Goal: Book appointment/travel/reservation

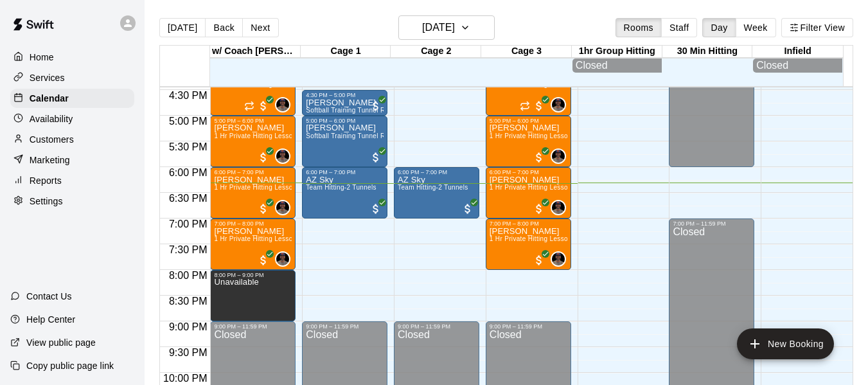
scroll to position [838, 0]
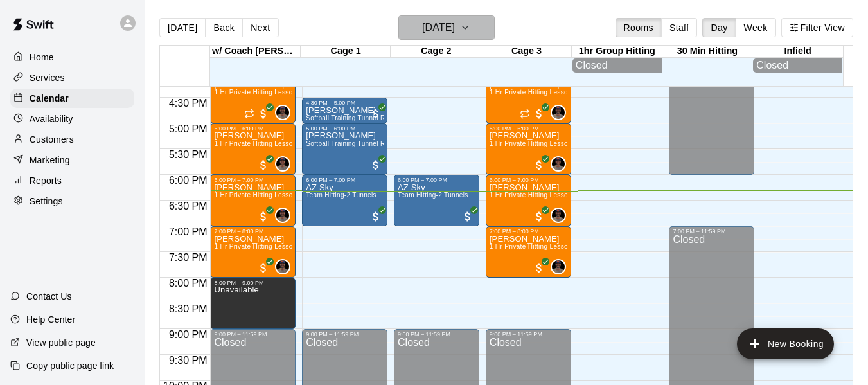
click at [470, 30] on icon "button" at bounding box center [465, 27] width 10 height 15
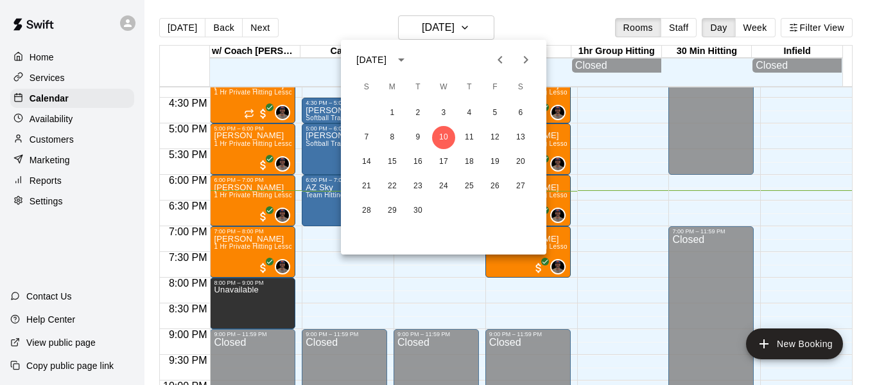
click at [527, 55] on icon "Next month" at bounding box center [525, 59] width 15 height 15
click at [524, 61] on icon "Next month" at bounding box center [525, 59] width 15 height 15
click at [393, 136] on button "3" at bounding box center [392, 137] width 23 height 23
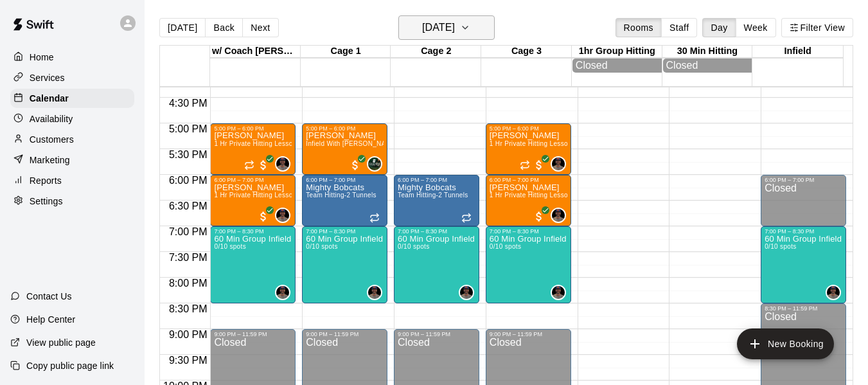
click at [470, 35] on icon "button" at bounding box center [465, 27] width 10 height 15
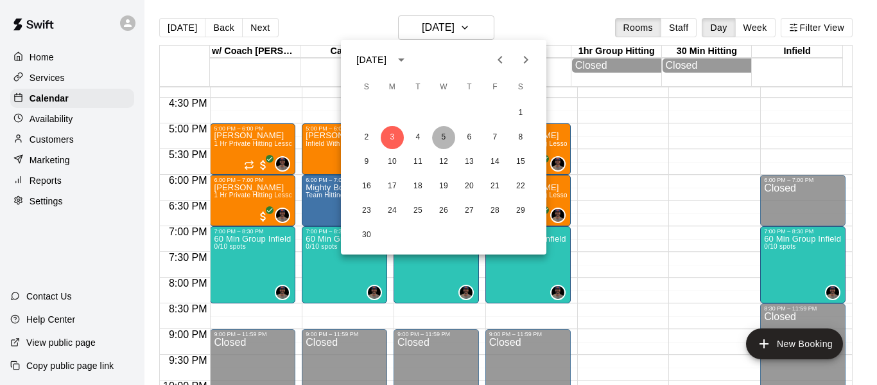
click at [443, 139] on button "5" at bounding box center [443, 137] width 23 height 23
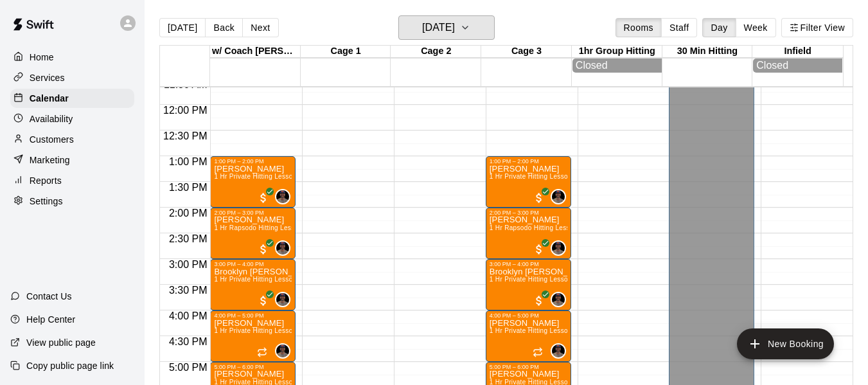
scroll to position [581, 0]
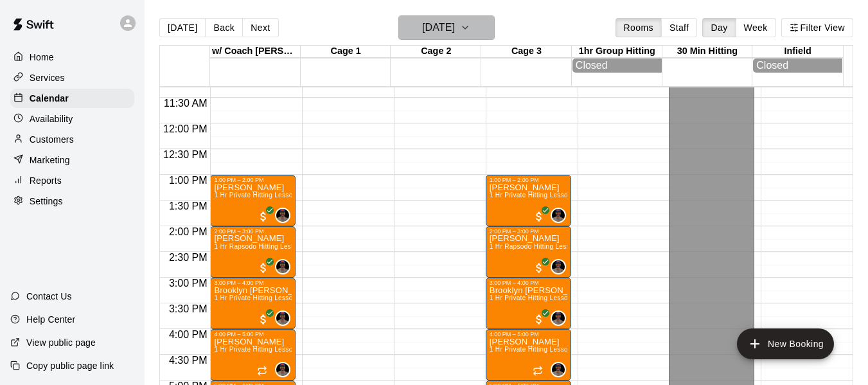
click at [470, 25] on icon "button" at bounding box center [465, 27] width 10 height 15
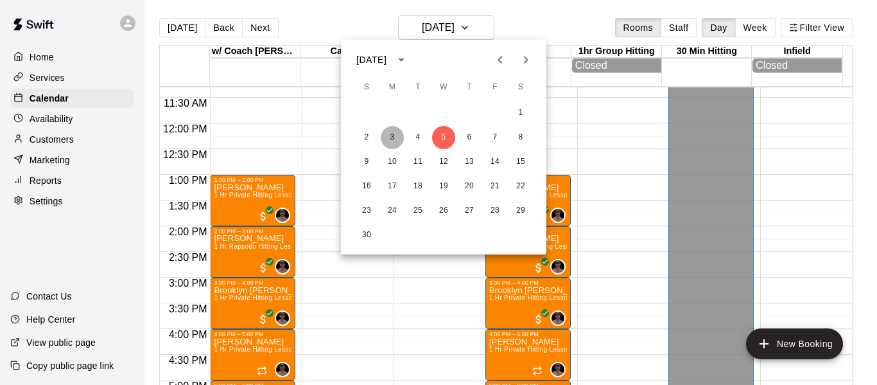
click at [389, 139] on button "3" at bounding box center [392, 137] width 23 height 23
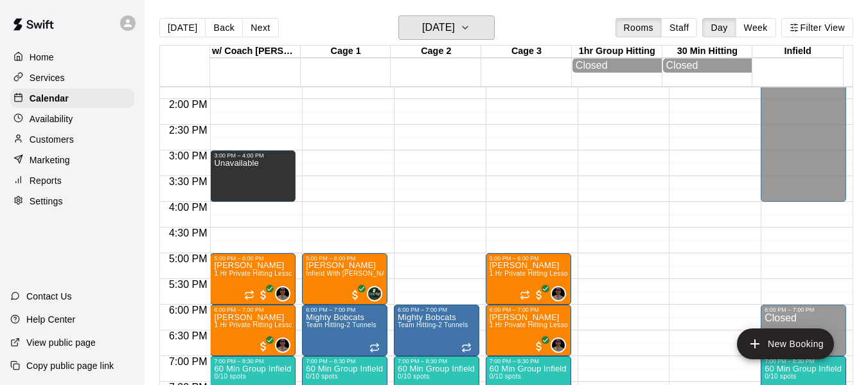
scroll to position [709, 0]
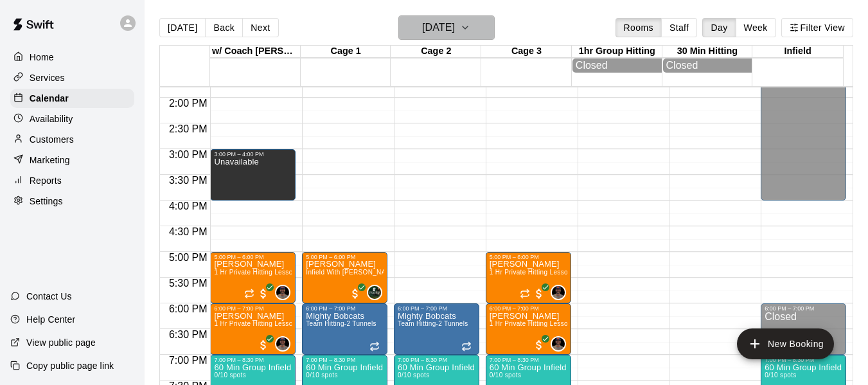
click at [470, 25] on icon "button" at bounding box center [465, 27] width 10 height 15
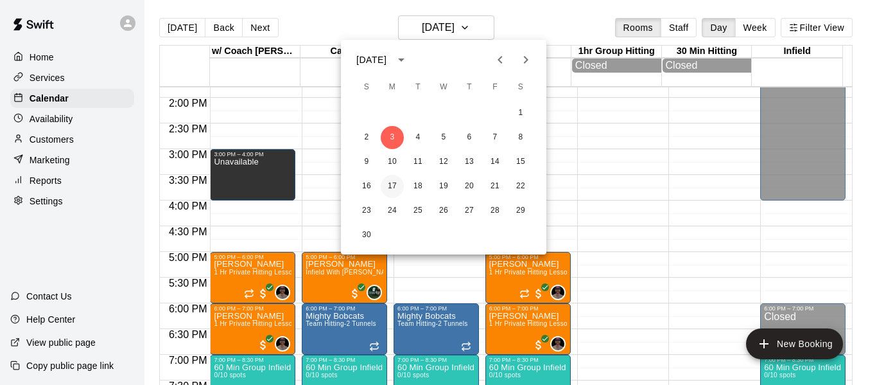
click at [385, 182] on button "17" at bounding box center [392, 186] width 23 height 23
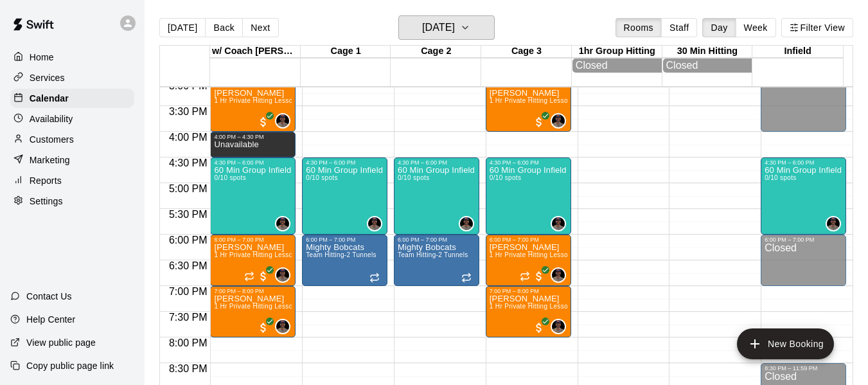
scroll to position [688, 0]
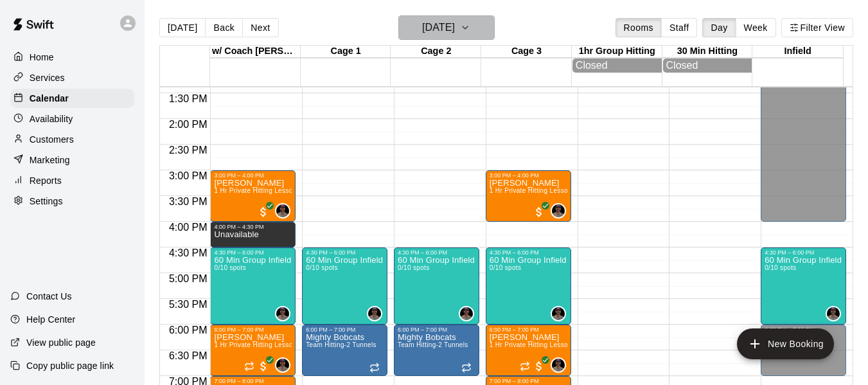
click at [470, 23] on icon "button" at bounding box center [465, 27] width 10 height 15
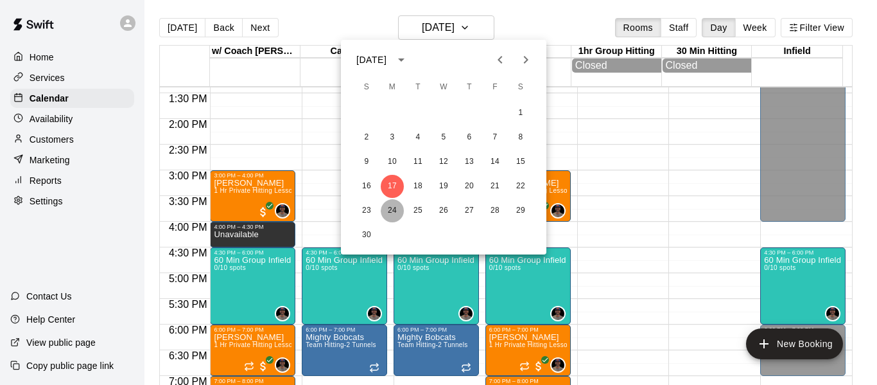
click at [396, 209] on button "24" at bounding box center [392, 210] width 23 height 23
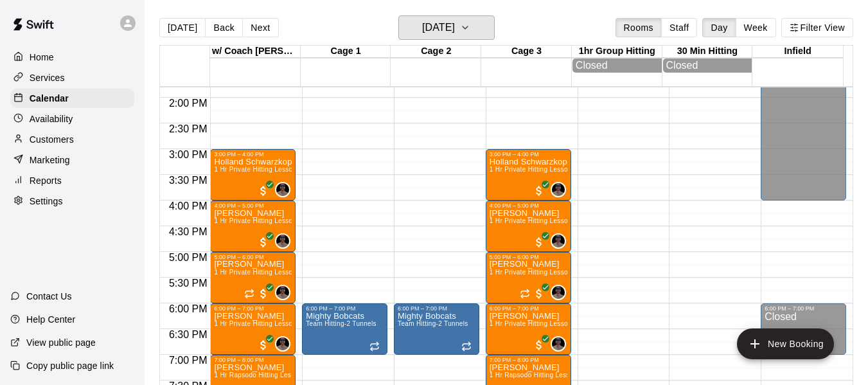
scroll to position [667, 0]
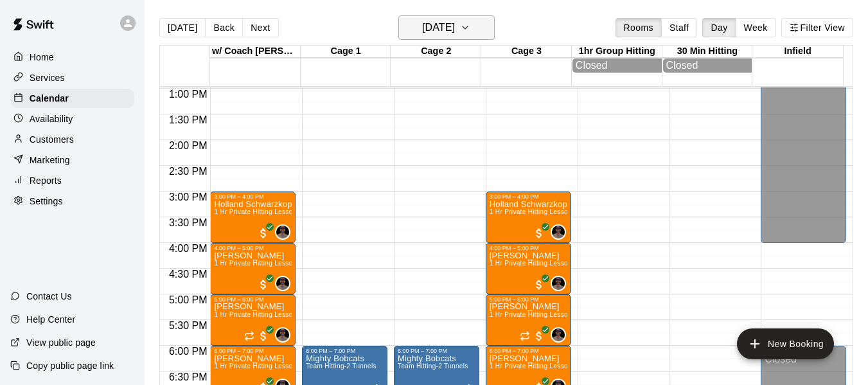
click at [470, 30] on icon "button" at bounding box center [465, 27] width 10 height 15
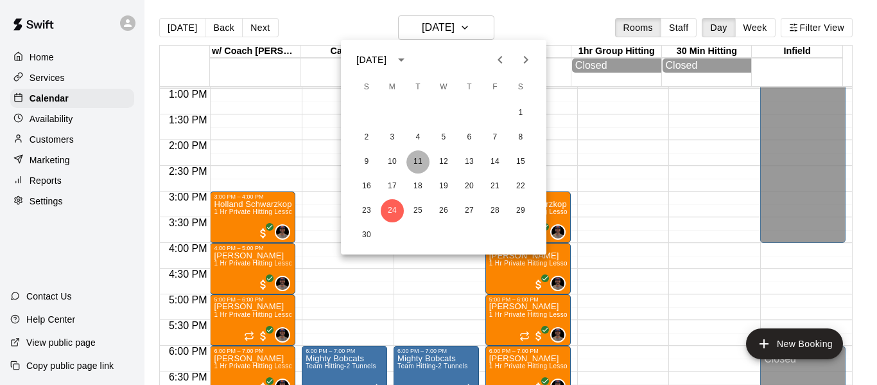
click at [418, 159] on button "11" at bounding box center [418, 161] width 23 height 23
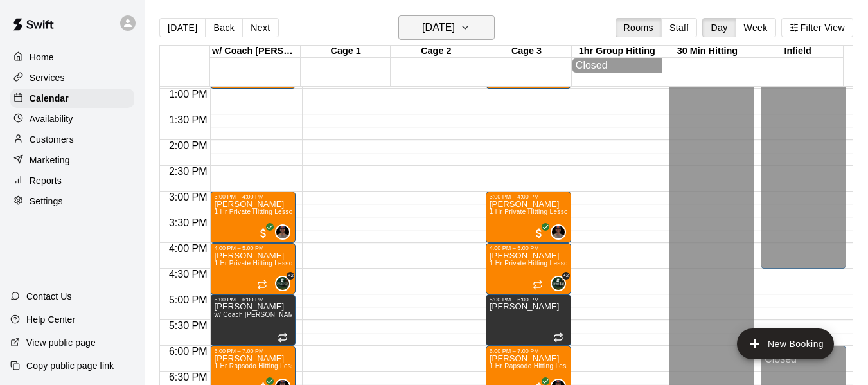
click at [489, 28] on button "[DATE]" at bounding box center [446, 27] width 96 height 24
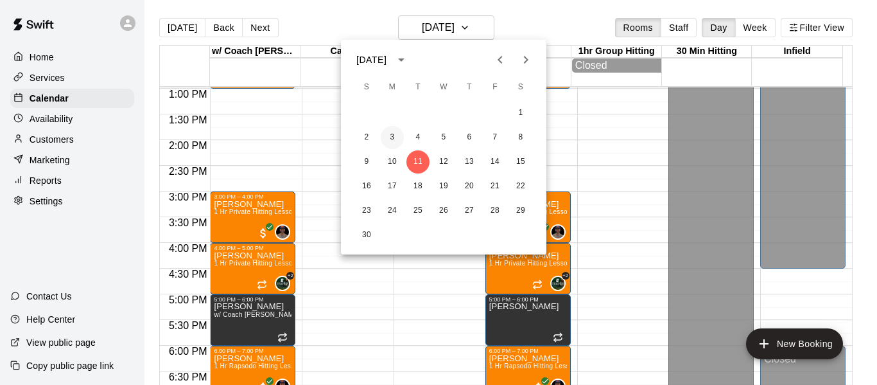
click at [392, 137] on button "3" at bounding box center [392, 137] width 23 height 23
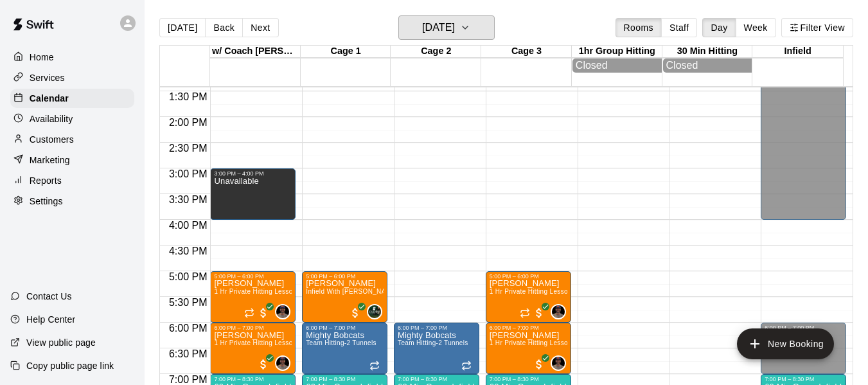
scroll to position [731, 0]
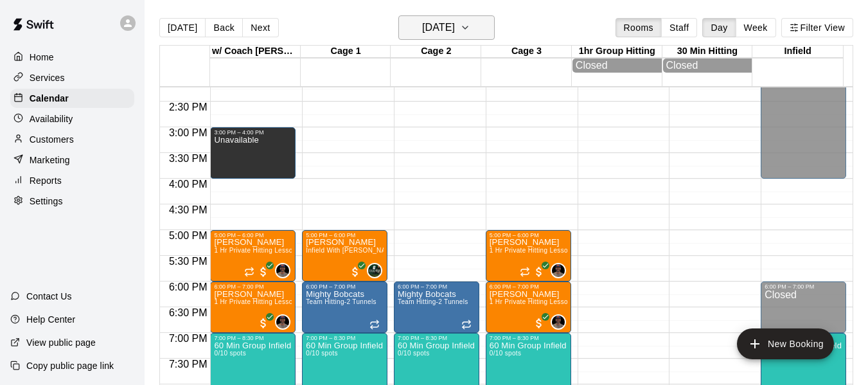
click at [477, 33] on button "[DATE]" at bounding box center [446, 27] width 96 height 24
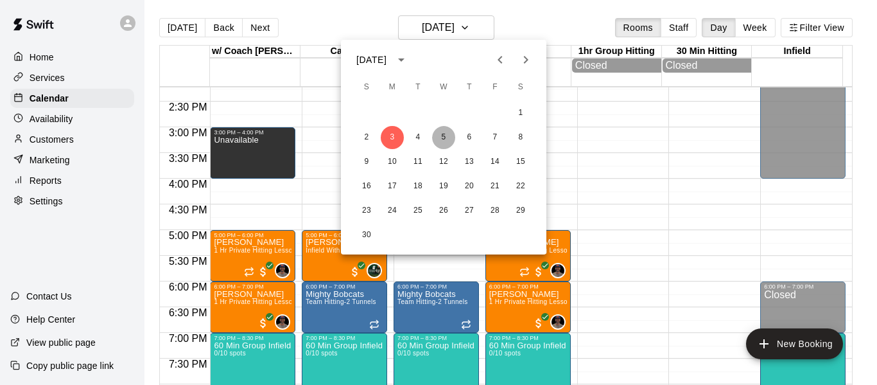
click at [445, 139] on button "5" at bounding box center [443, 137] width 23 height 23
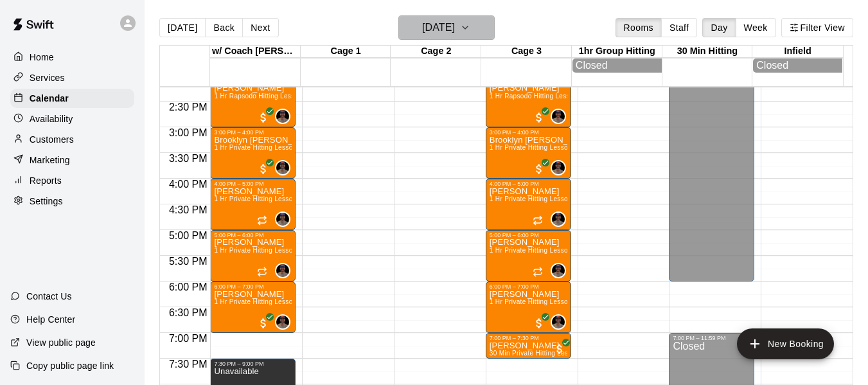
click at [495, 21] on button "[DATE]" at bounding box center [446, 27] width 96 height 24
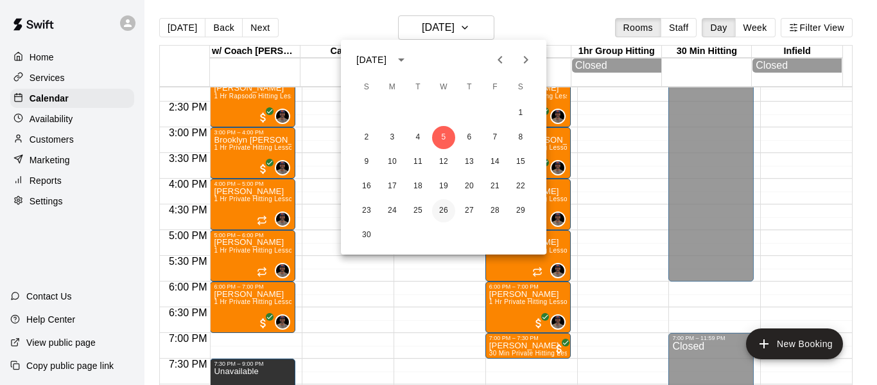
click at [444, 211] on button "26" at bounding box center [443, 210] width 23 height 23
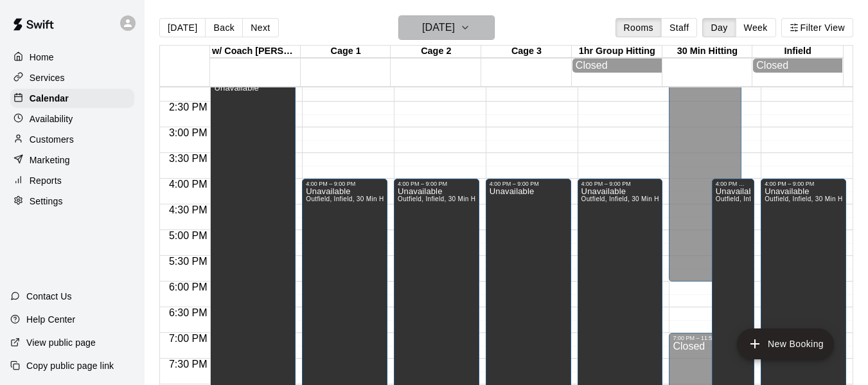
click at [470, 27] on icon "button" at bounding box center [465, 27] width 10 height 15
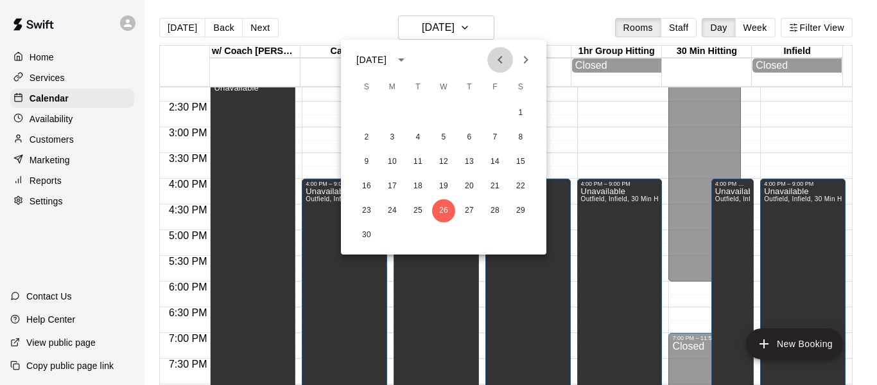
click at [500, 60] on icon "Previous month" at bounding box center [500, 60] width 4 height 8
click at [443, 161] on button "15" at bounding box center [443, 161] width 23 height 23
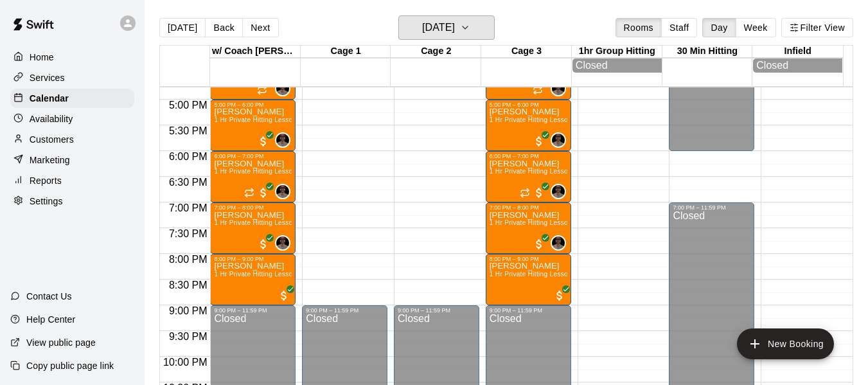
scroll to position [924, 0]
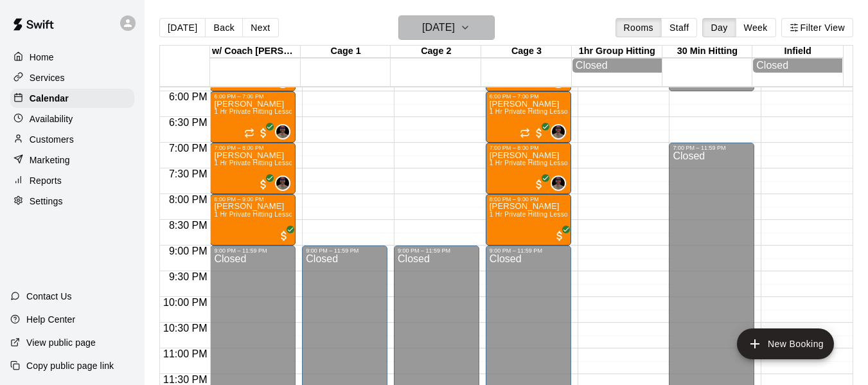
click at [482, 31] on button "[DATE]" at bounding box center [446, 27] width 96 height 24
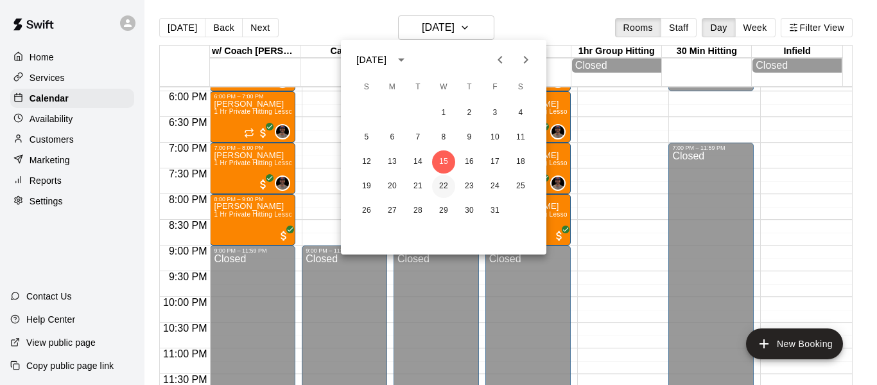
click at [443, 178] on button "22" at bounding box center [443, 186] width 23 height 23
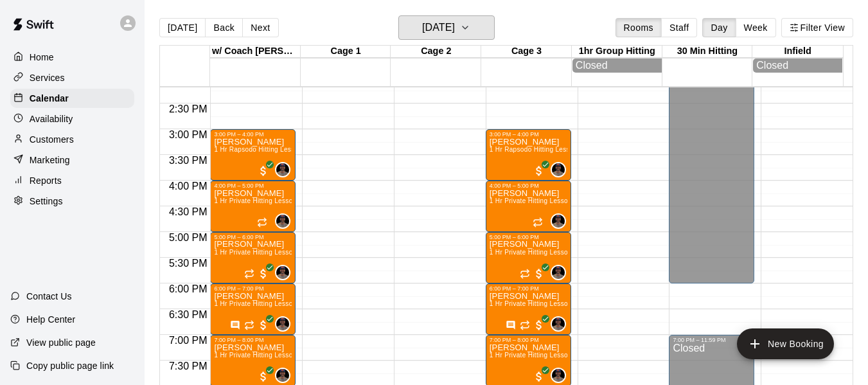
scroll to position [667, 0]
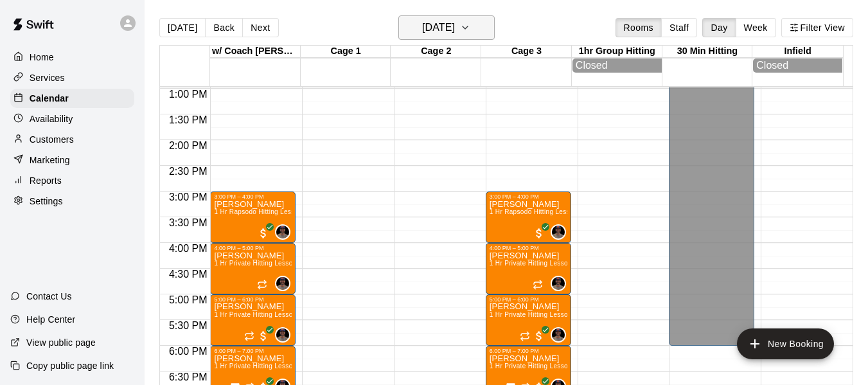
click at [470, 25] on icon "button" at bounding box center [465, 27] width 10 height 15
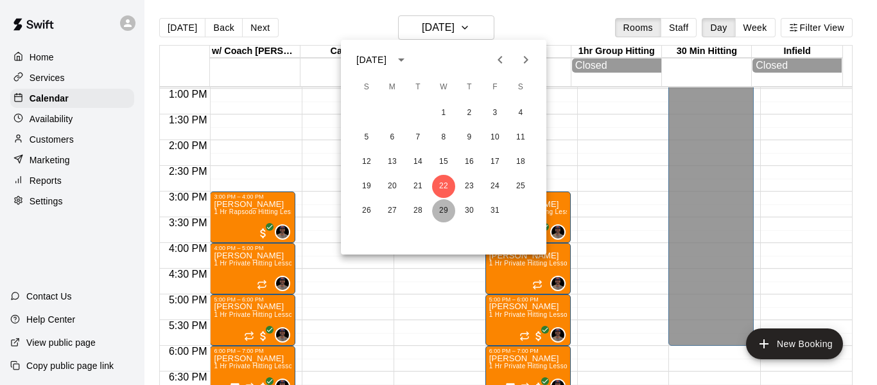
click at [444, 210] on button "29" at bounding box center [443, 210] width 23 height 23
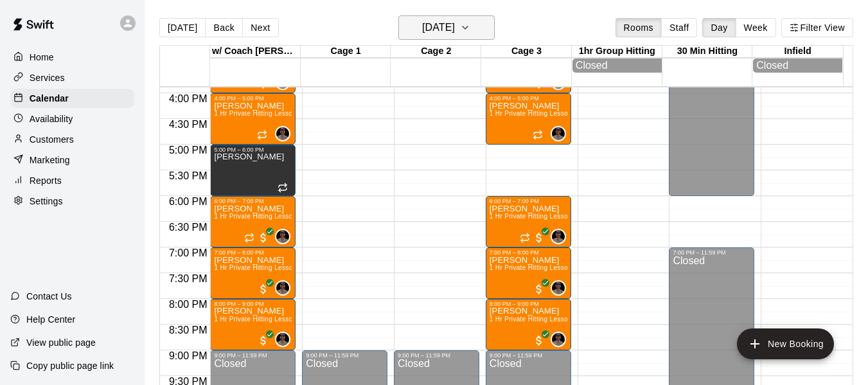
scroll to position [773, 0]
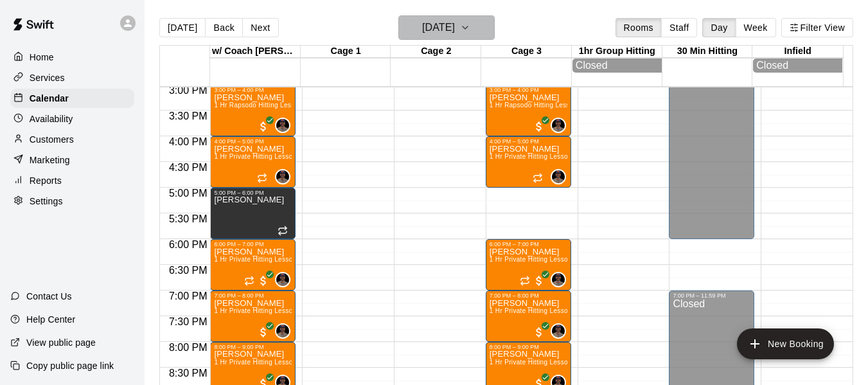
click at [470, 30] on icon "button" at bounding box center [465, 27] width 10 height 15
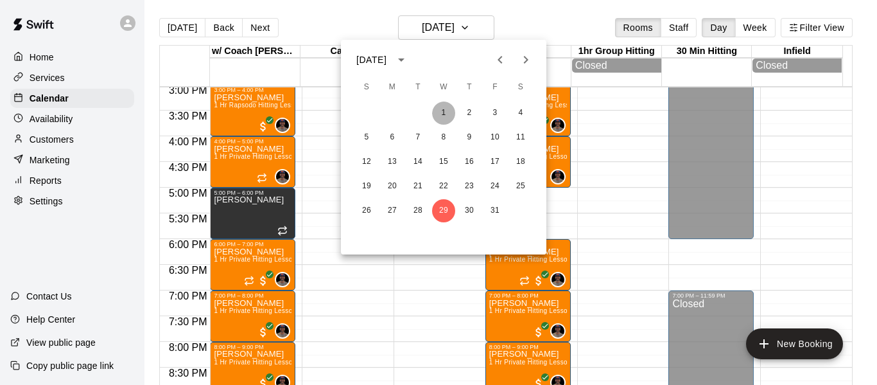
click at [441, 112] on button "1" at bounding box center [443, 112] width 23 height 23
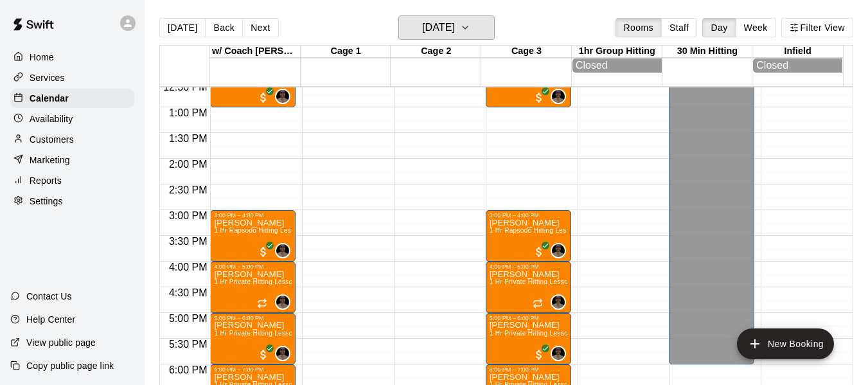
scroll to position [624, 0]
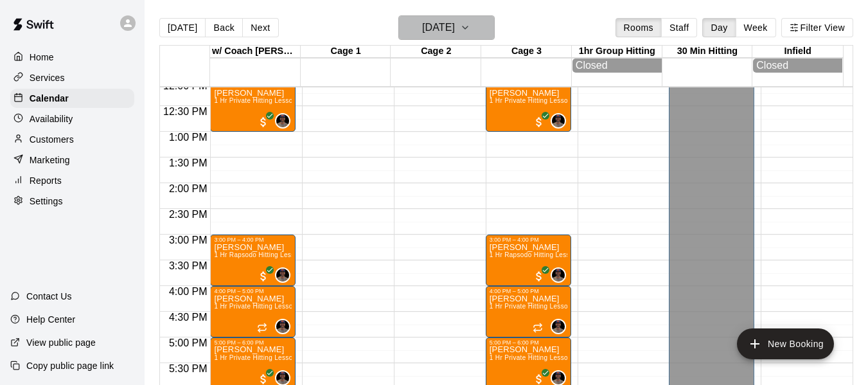
click at [470, 34] on icon "button" at bounding box center [465, 27] width 10 height 15
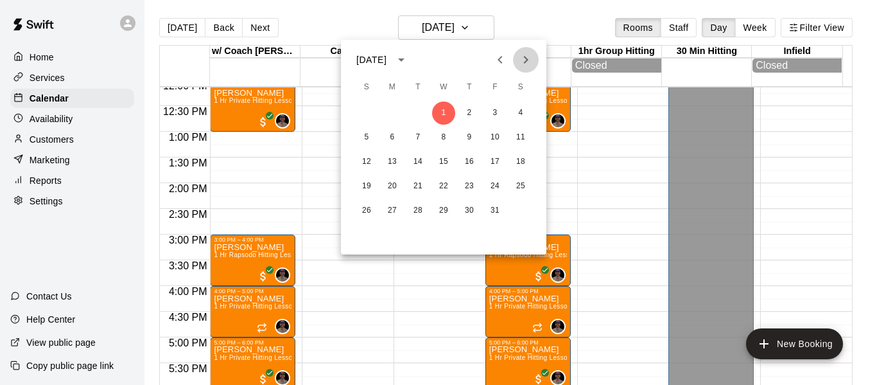
click at [527, 57] on icon "Next month" at bounding box center [525, 59] width 15 height 15
click at [440, 133] on button "5" at bounding box center [443, 137] width 23 height 23
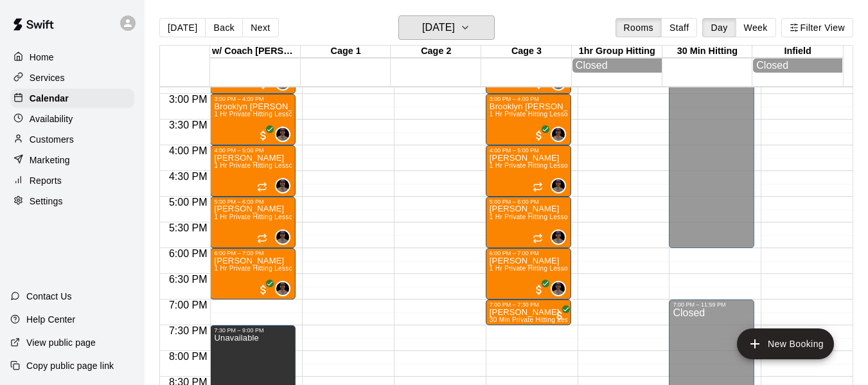
scroll to position [795, 0]
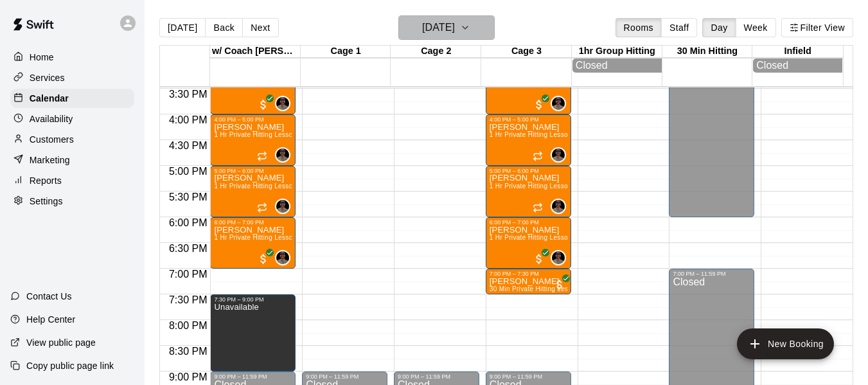
click at [470, 22] on icon "button" at bounding box center [465, 27] width 10 height 15
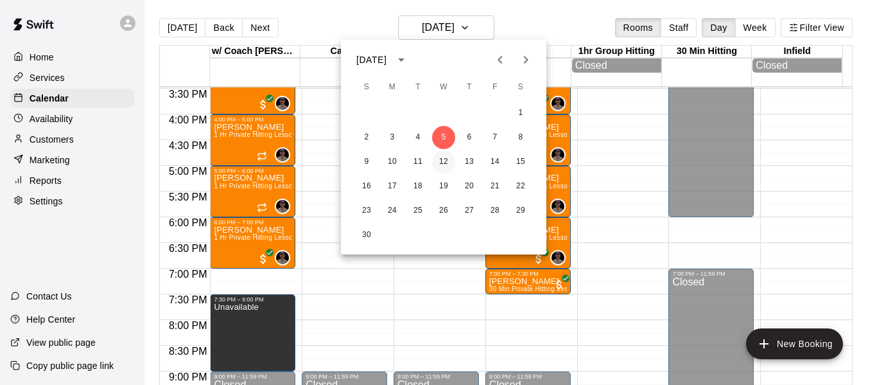
click at [442, 160] on button "12" at bounding box center [443, 161] width 23 height 23
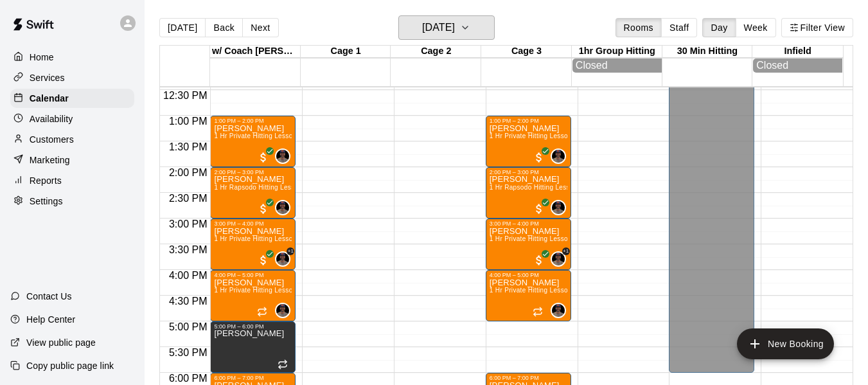
scroll to position [538, 0]
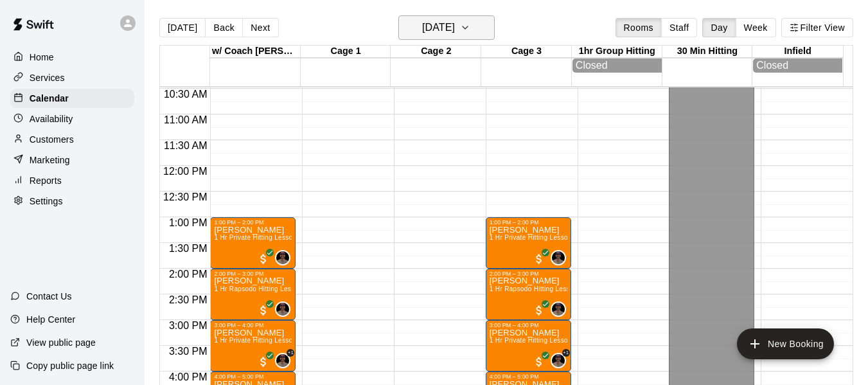
click at [470, 32] on icon "button" at bounding box center [465, 27] width 10 height 15
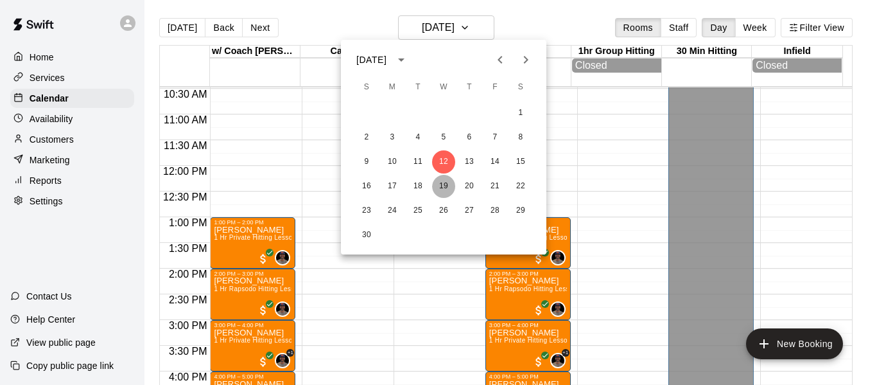
click at [444, 185] on button "19" at bounding box center [443, 186] width 23 height 23
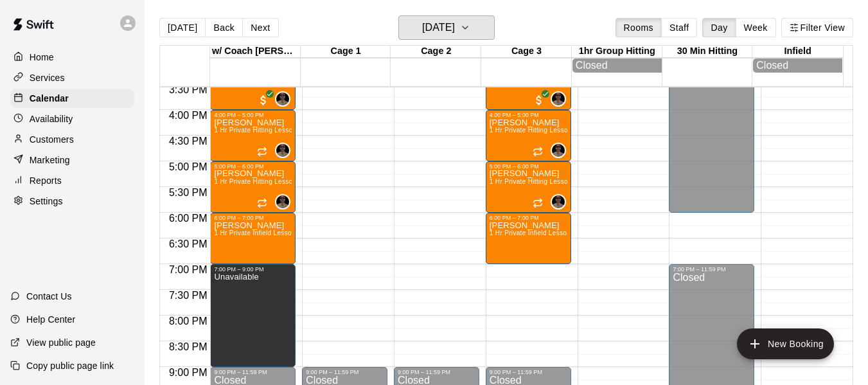
scroll to position [816, 0]
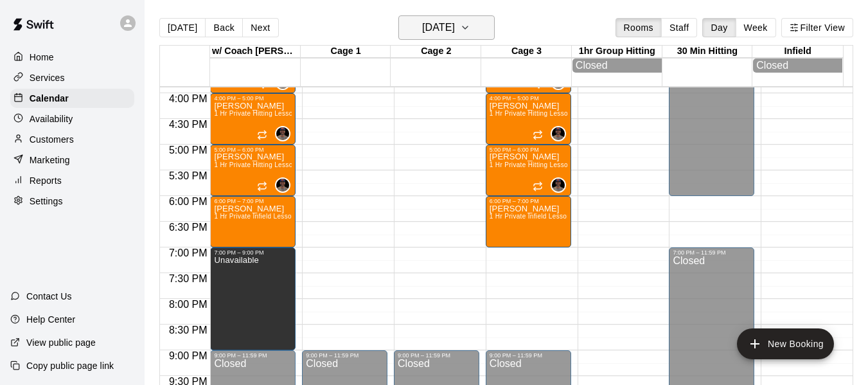
click at [470, 28] on icon "button" at bounding box center [465, 27] width 10 height 15
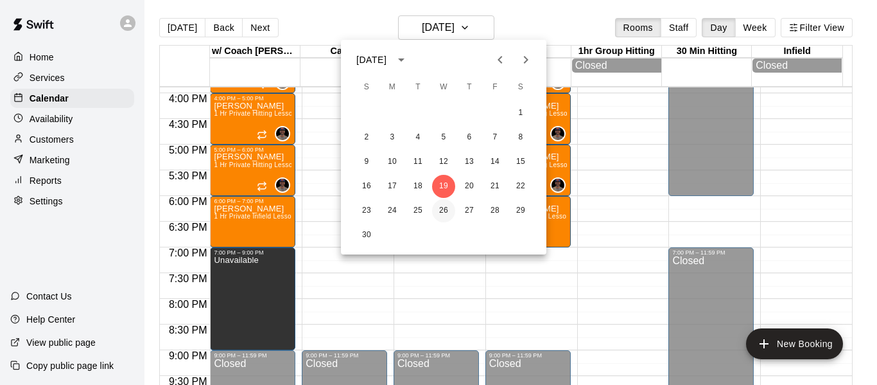
click at [443, 210] on button "26" at bounding box center [443, 210] width 23 height 23
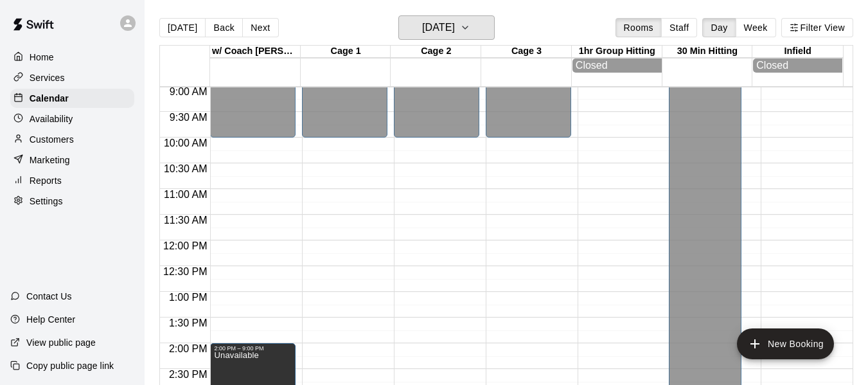
scroll to position [452, 0]
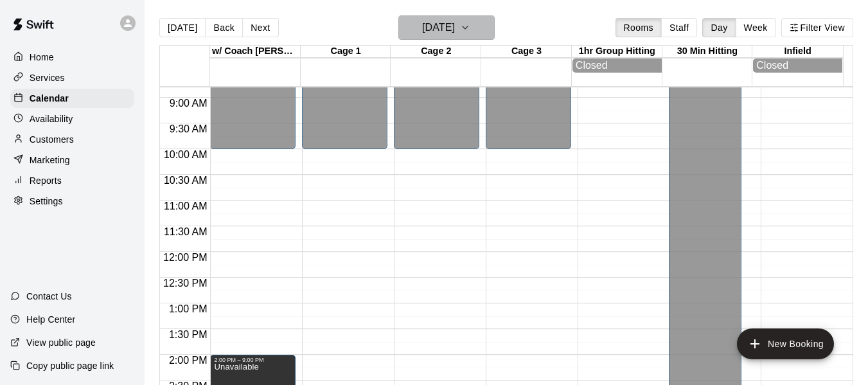
click at [470, 30] on icon "button" at bounding box center [465, 27] width 10 height 15
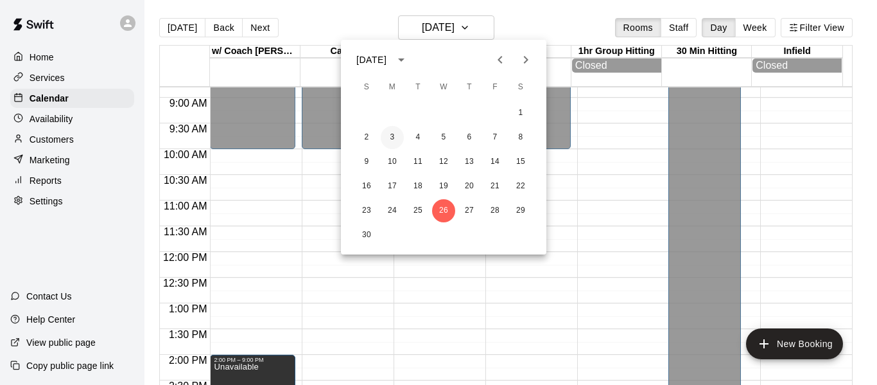
click at [396, 133] on button "3" at bounding box center [392, 137] width 23 height 23
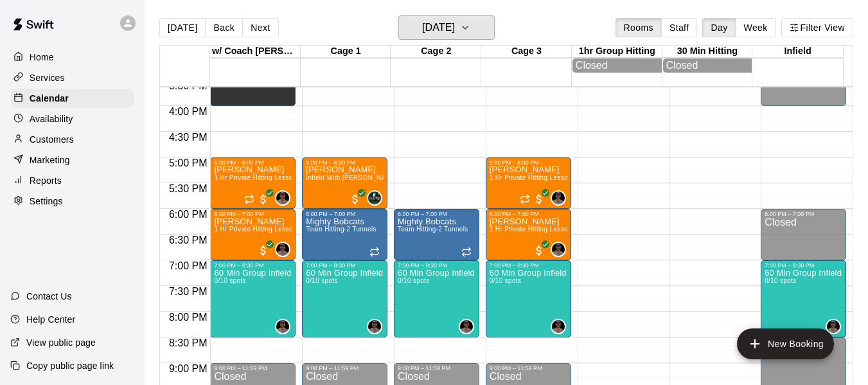
scroll to position [816, 0]
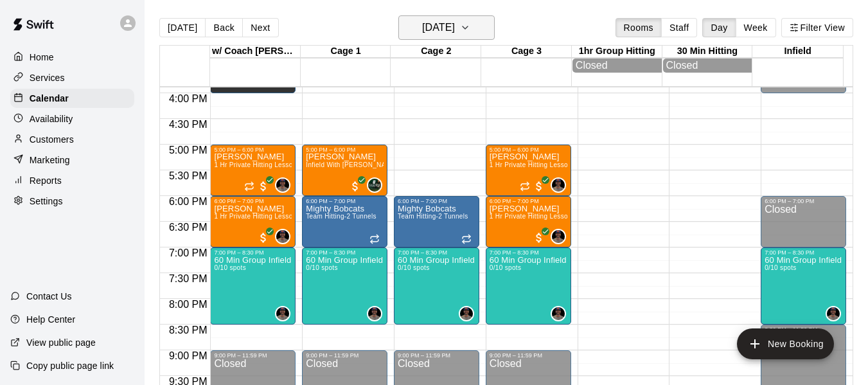
click at [470, 28] on icon "button" at bounding box center [465, 27] width 10 height 15
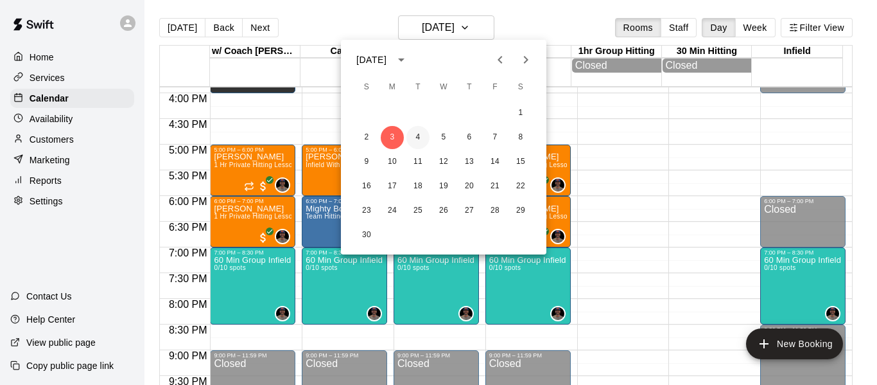
click at [418, 137] on button "4" at bounding box center [418, 137] width 23 height 23
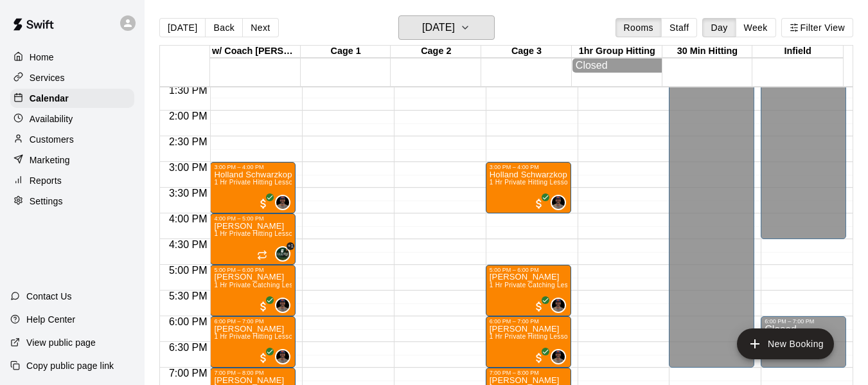
scroll to position [688, 0]
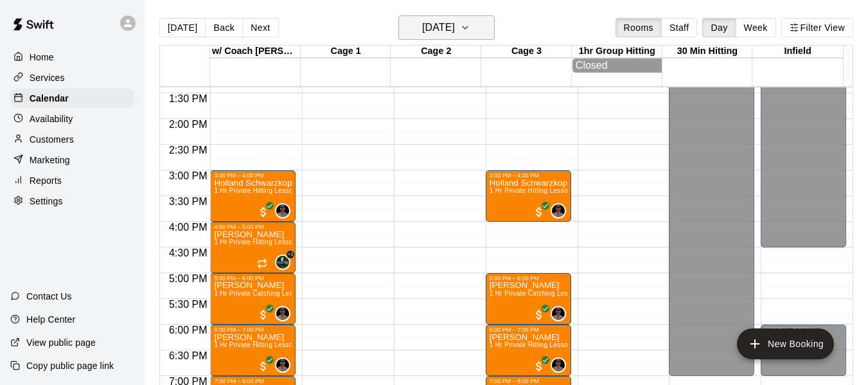
click at [470, 30] on icon "button" at bounding box center [465, 27] width 10 height 15
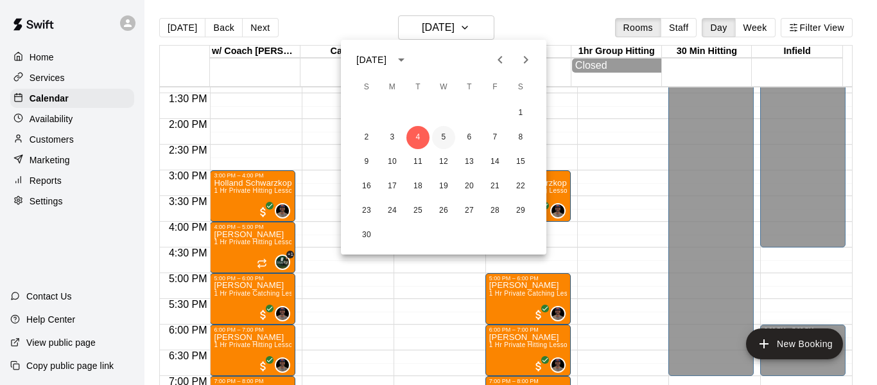
click at [441, 137] on button "5" at bounding box center [443, 137] width 23 height 23
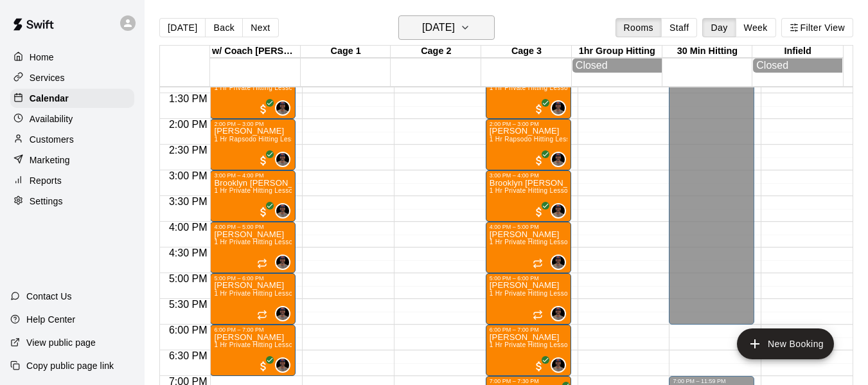
click at [484, 20] on button "[DATE]" at bounding box center [446, 27] width 96 height 24
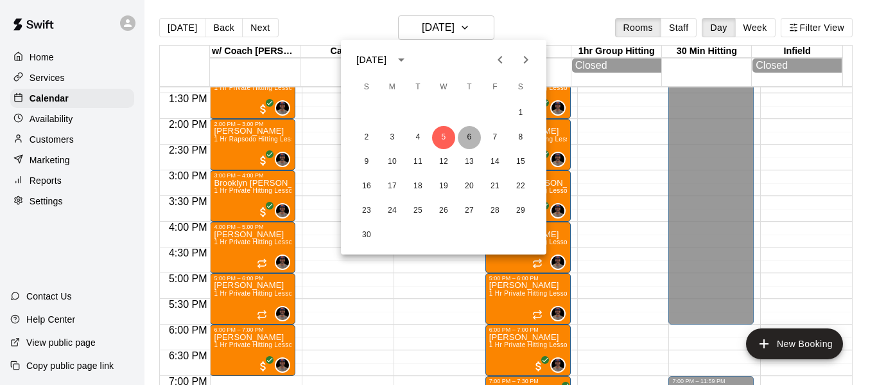
click at [467, 139] on button "6" at bounding box center [469, 137] width 23 height 23
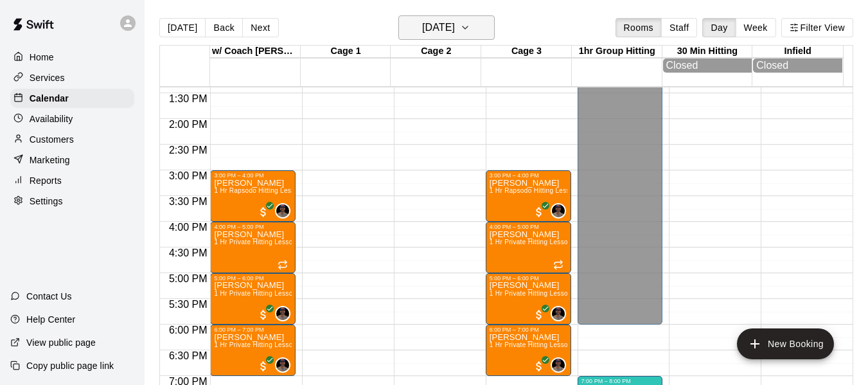
click at [468, 26] on icon "button" at bounding box center [464, 27] width 5 height 3
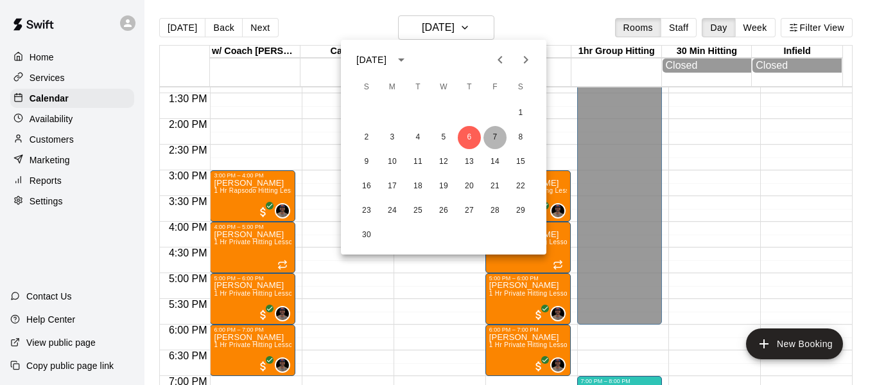
click at [495, 137] on button "7" at bounding box center [495, 137] width 23 height 23
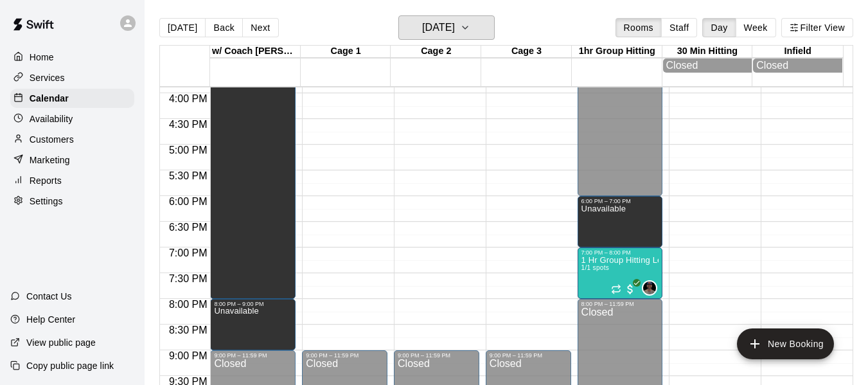
scroll to position [859, 0]
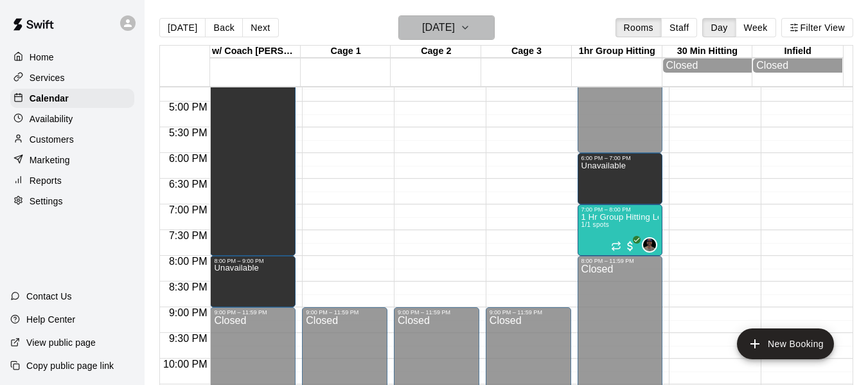
click at [487, 26] on button "[DATE]" at bounding box center [446, 27] width 96 height 24
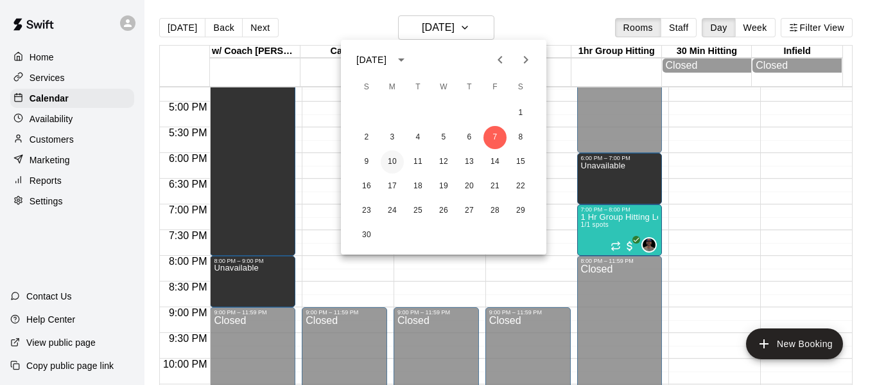
click at [395, 161] on button "10" at bounding box center [392, 161] width 23 height 23
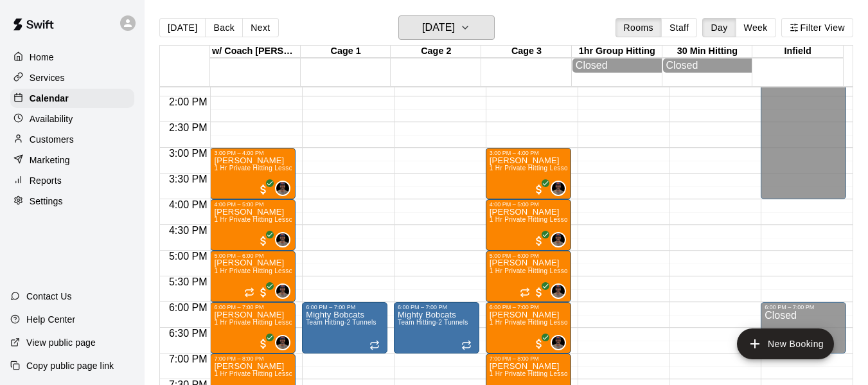
scroll to position [645, 0]
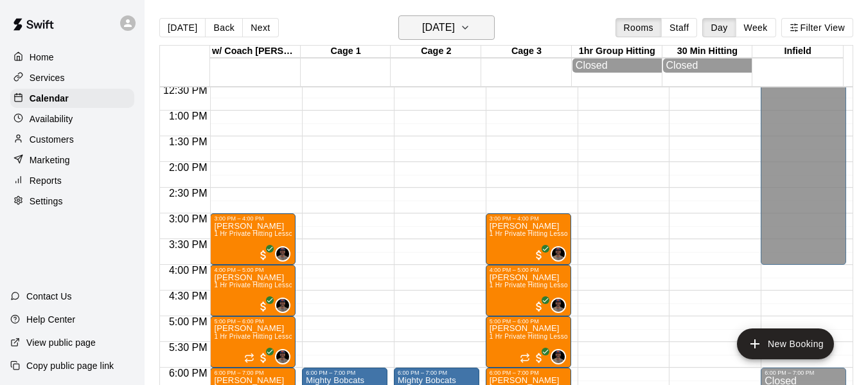
click at [470, 29] on icon "button" at bounding box center [465, 27] width 10 height 15
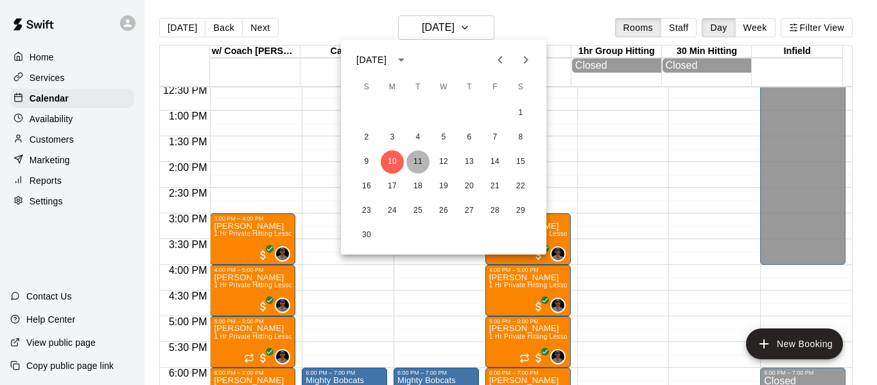
click at [422, 163] on button "11" at bounding box center [418, 161] width 23 height 23
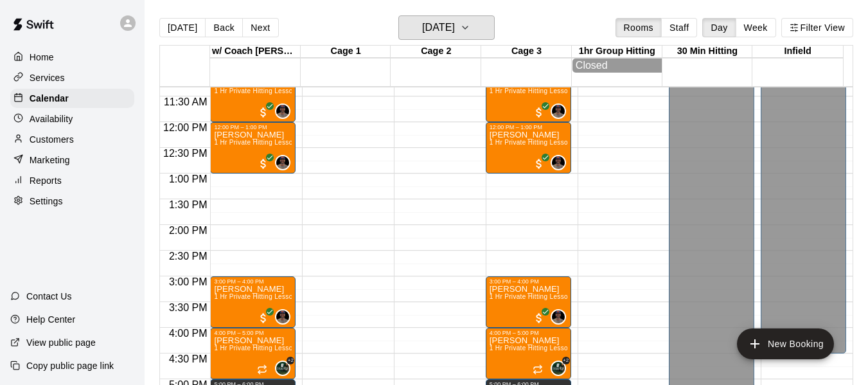
scroll to position [559, 0]
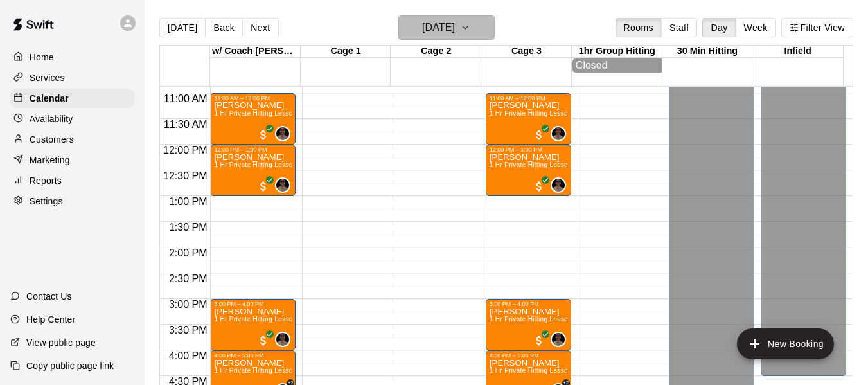
click at [470, 27] on icon "button" at bounding box center [465, 27] width 10 height 15
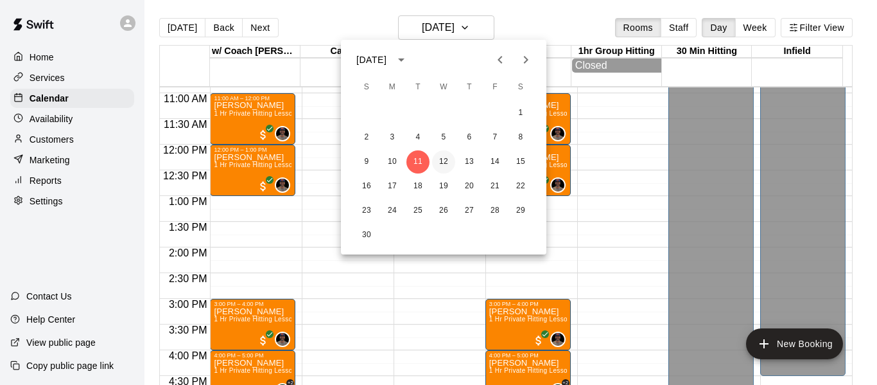
click at [444, 160] on button "12" at bounding box center [443, 161] width 23 height 23
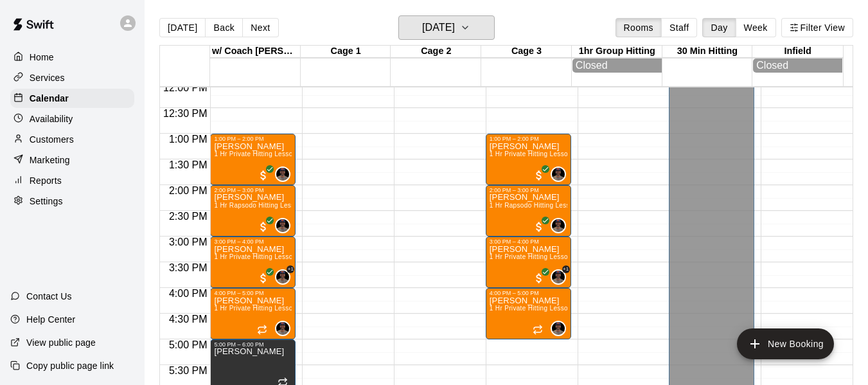
scroll to position [581, 0]
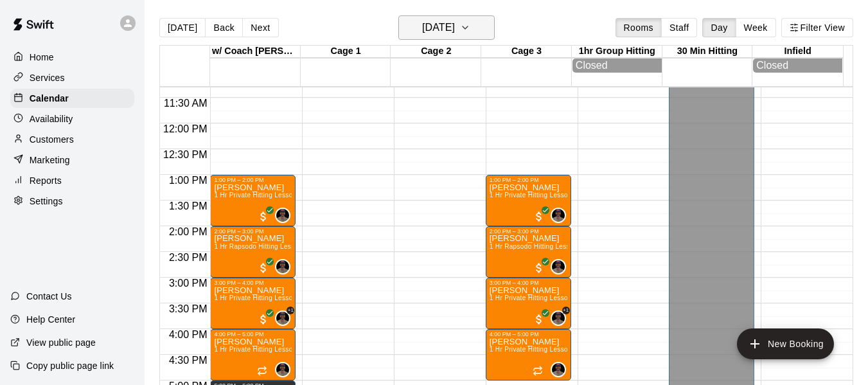
click at [470, 30] on icon "button" at bounding box center [465, 27] width 10 height 15
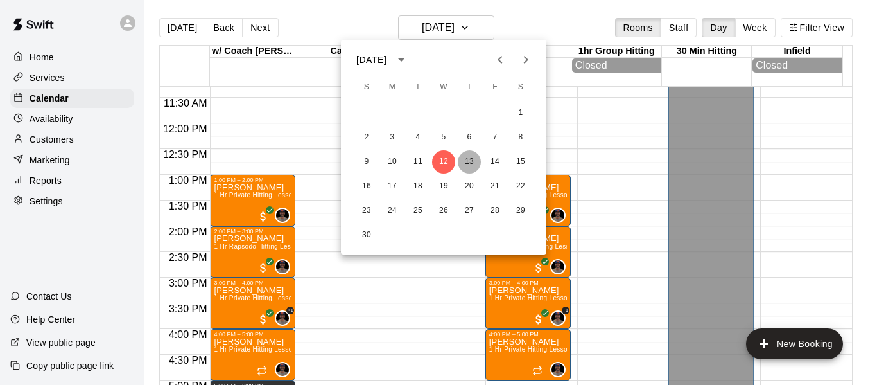
click at [471, 160] on button "13" at bounding box center [469, 161] width 23 height 23
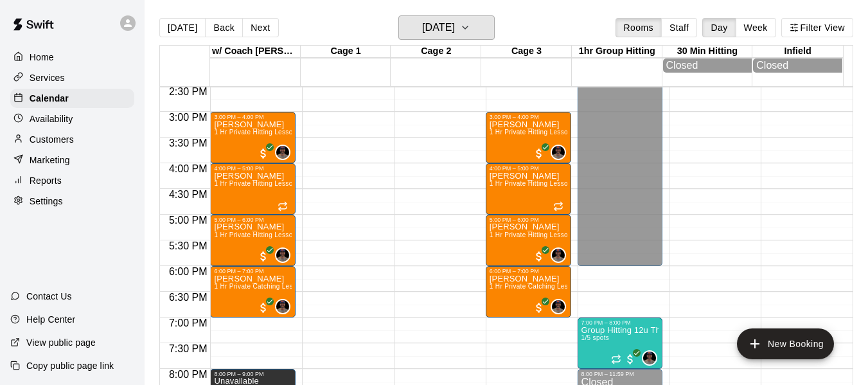
scroll to position [709, 0]
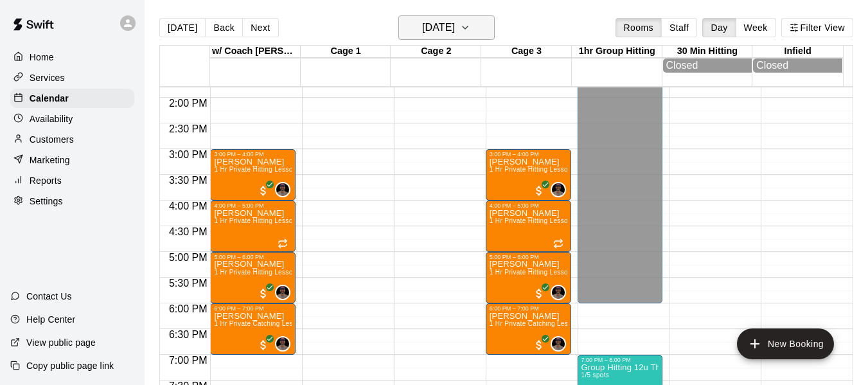
click at [470, 26] on icon "button" at bounding box center [465, 27] width 10 height 15
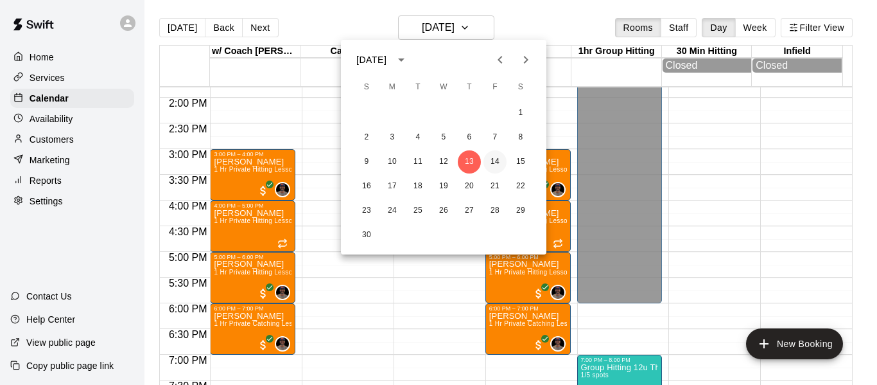
click at [492, 160] on button "14" at bounding box center [495, 161] width 23 height 23
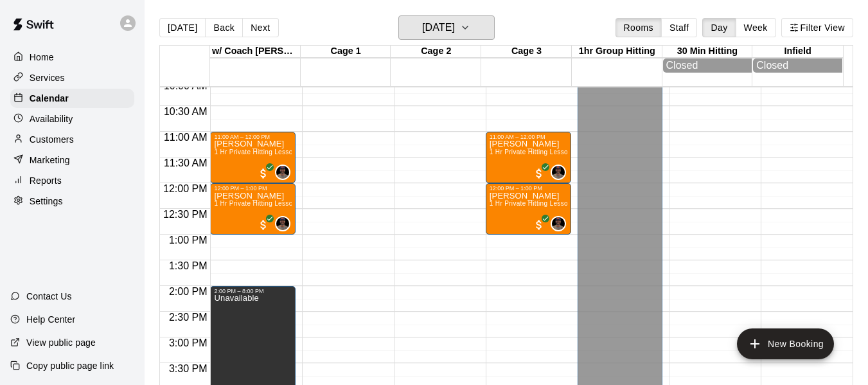
scroll to position [516, 0]
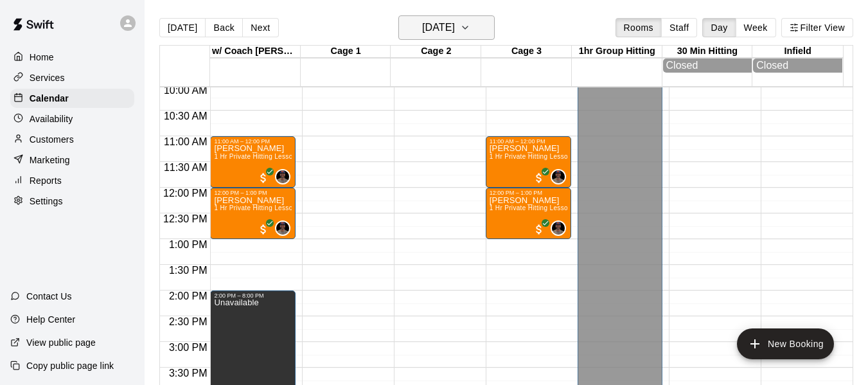
click at [470, 28] on icon "button" at bounding box center [465, 27] width 10 height 15
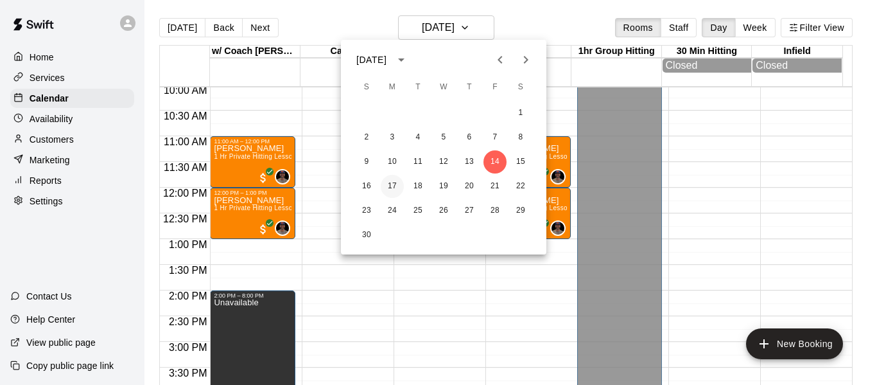
click at [396, 184] on button "17" at bounding box center [392, 186] width 23 height 23
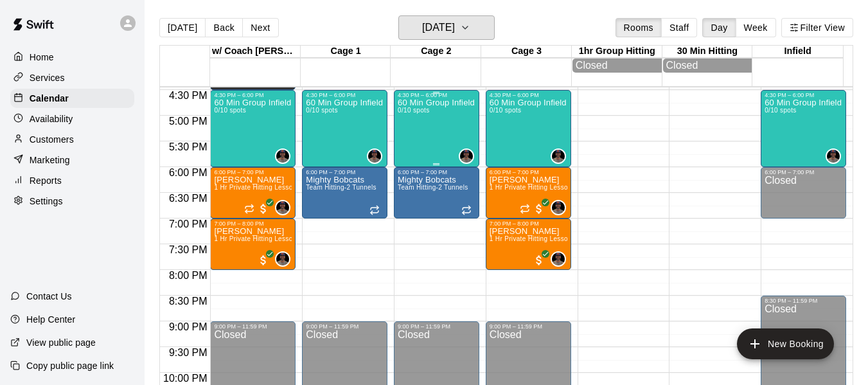
scroll to position [902, 0]
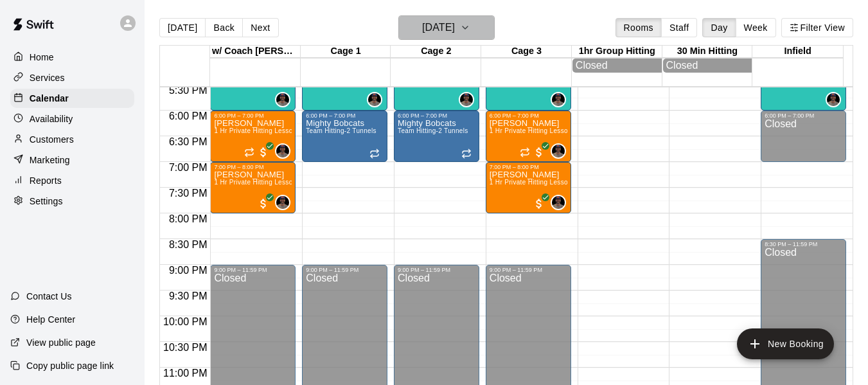
click at [470, 31] on icon "button" at bounding box center [465, 27] width 10 height 15
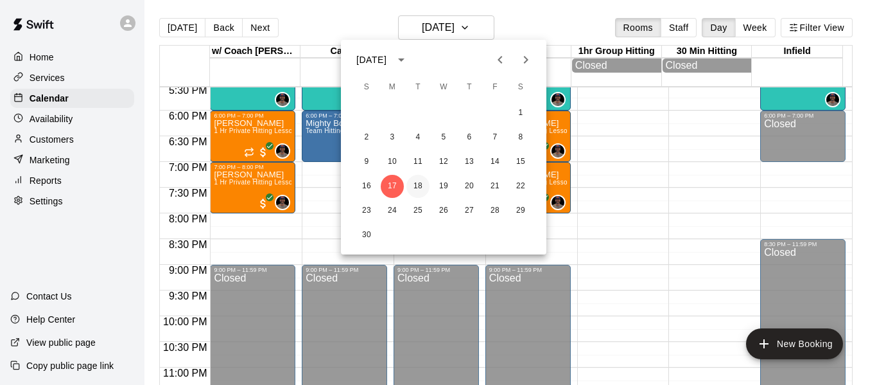
click at [421, 185] on button "18" at bounding box center [418, 186] width 23 height 23
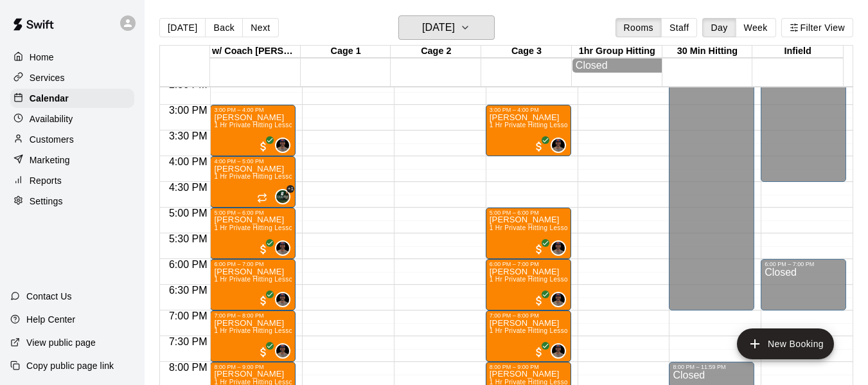
scroll to position [752, 0]
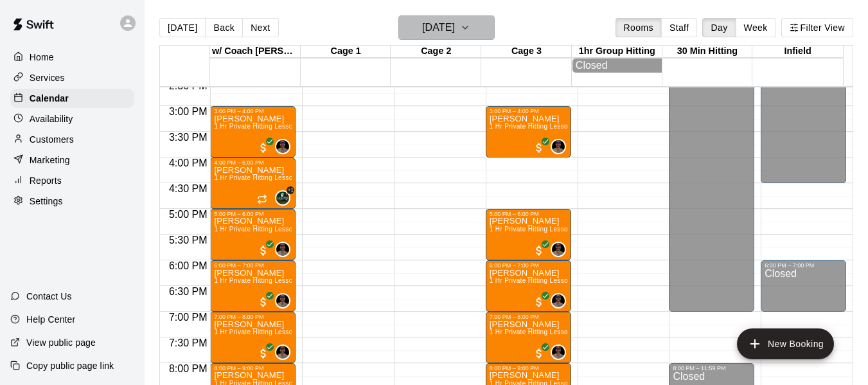
click at [470, 25] on icon "button" at bounding box center [465, 27] width 10 height 15
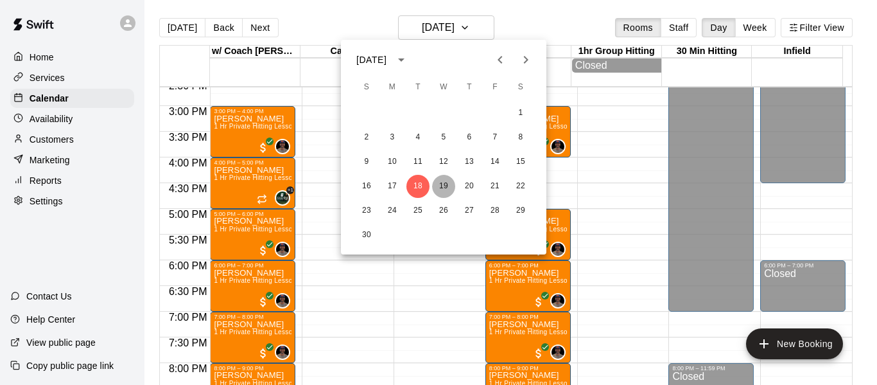
click at [445, 186] on button "19" at bounding box center [443, 186] width 23 height 23
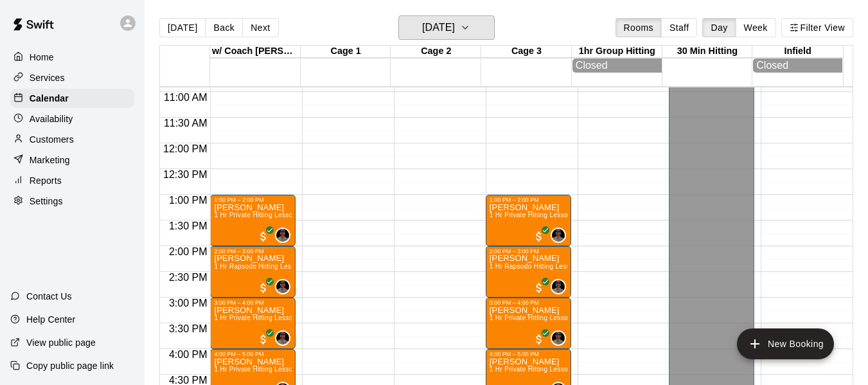
scroll to position [559, 0]
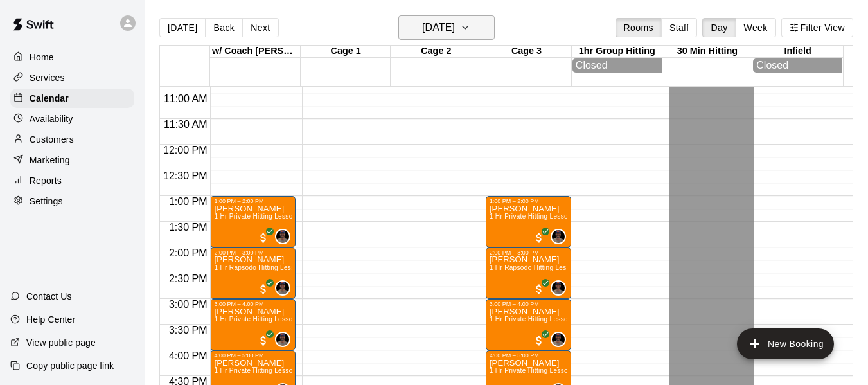
click at [495, 20] on button "[DATE]" at bounding box center [446, 27] width 96 height 24
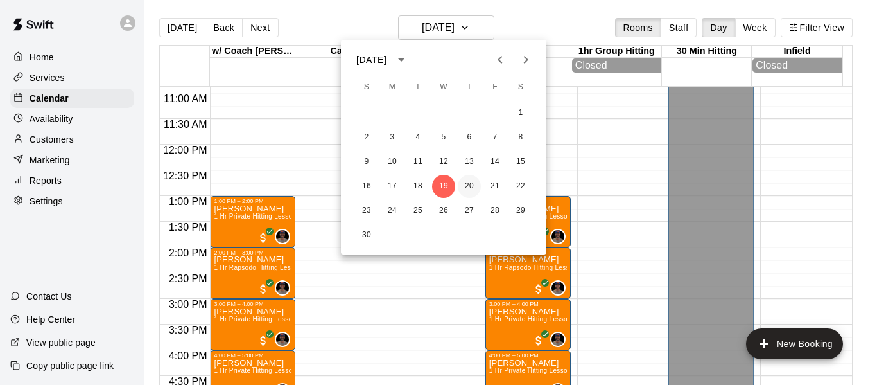
click at [471, 186] on button "20" at bounding box center [469, 186] width 23 height 23
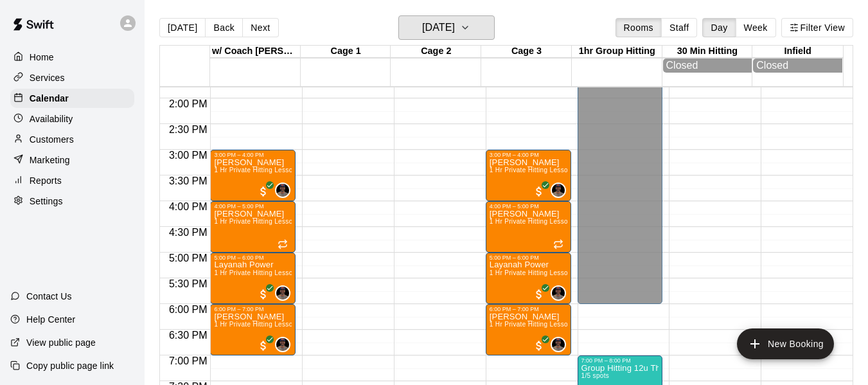
scroll to position [752, 0]
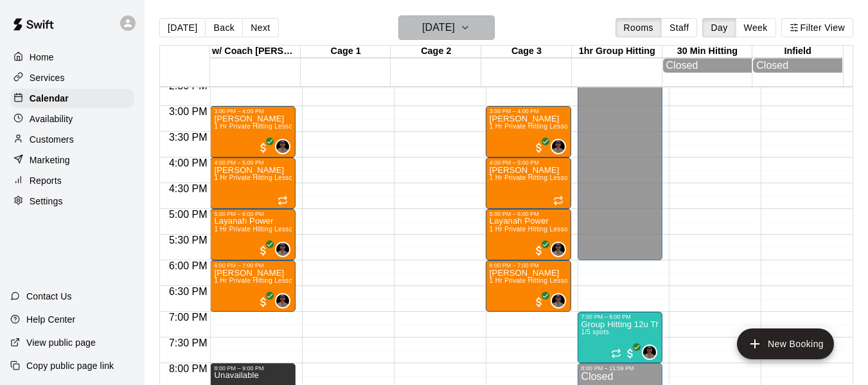
click at [470, 24] on icon "button" at bounding box center [465, 27] width 10 height 15
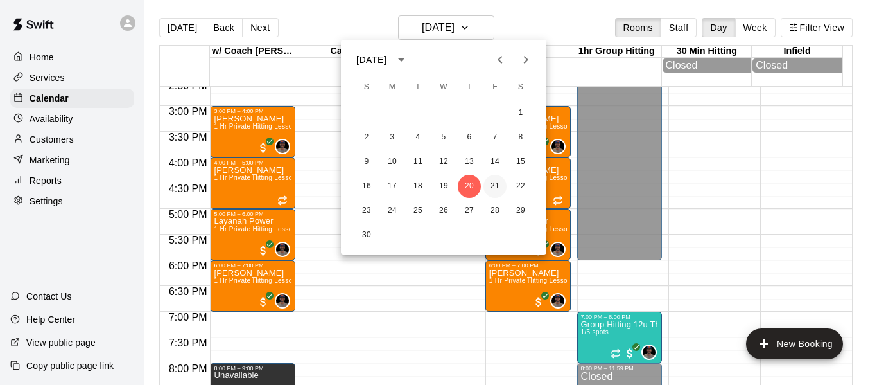
click at [496, 191] on button "21" at bounding box center [495, 186] width 23 height 23
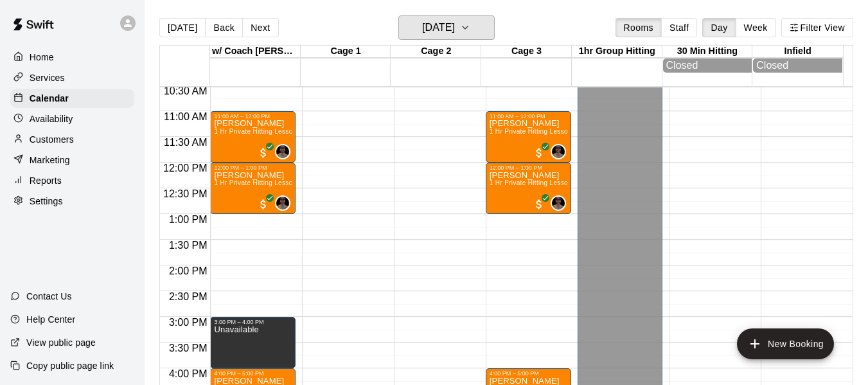
scroll to position [538, 0]
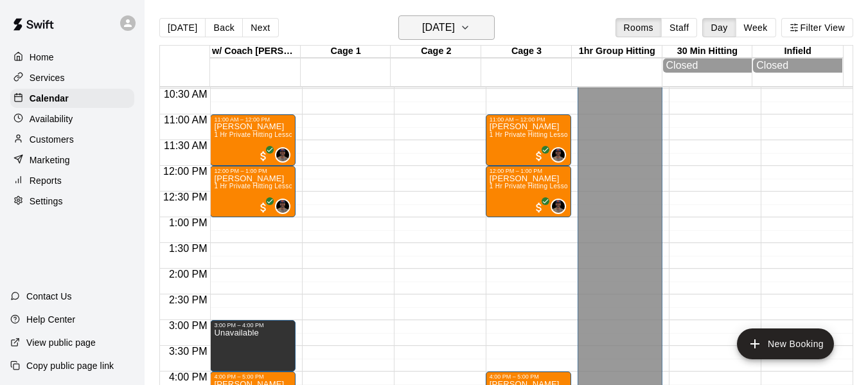
click at [470, 31] on icon "button" at bounding box center [465, 27] width 10 height 15
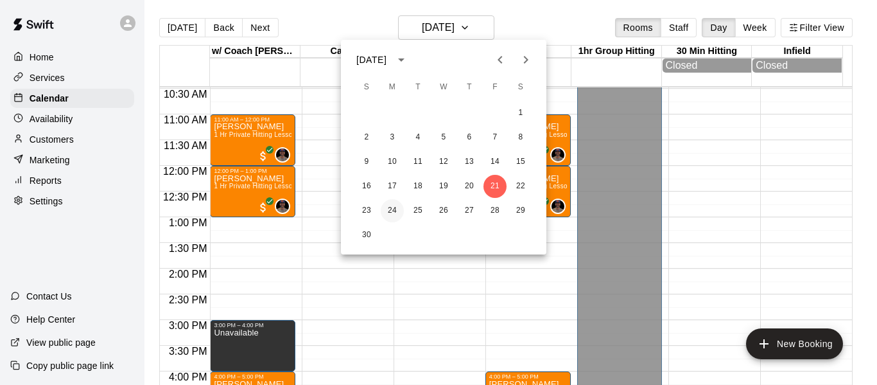
click at [392, 209] on button "24" at bounding box center [392, 210] width 23 height 23
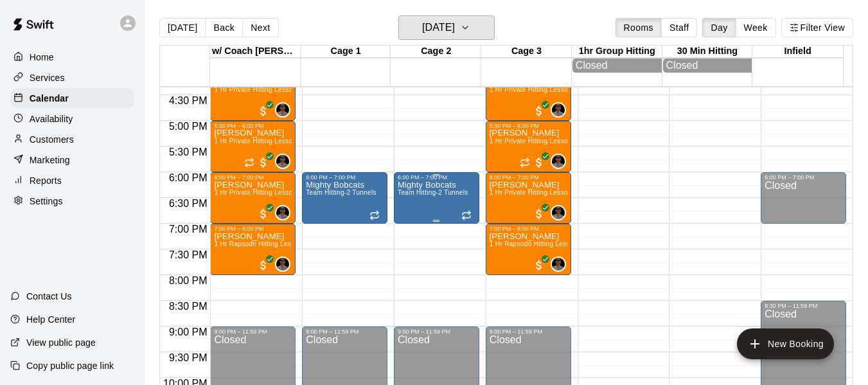
scroll to position [902, 0]
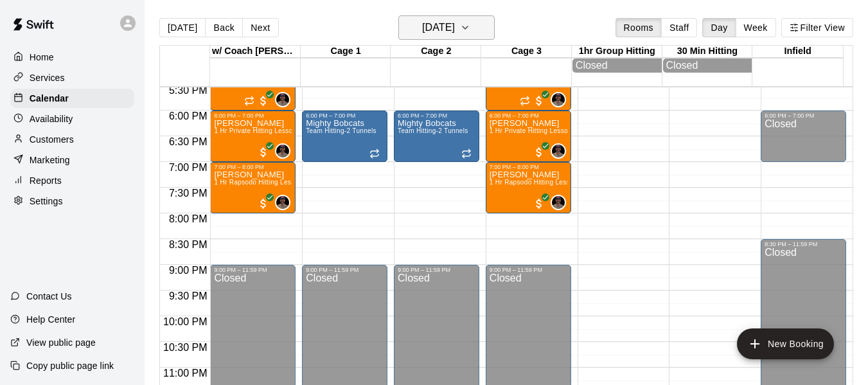
click at [470, 24] on icon "button" at bounding box center [465, 27] width 10 height 15
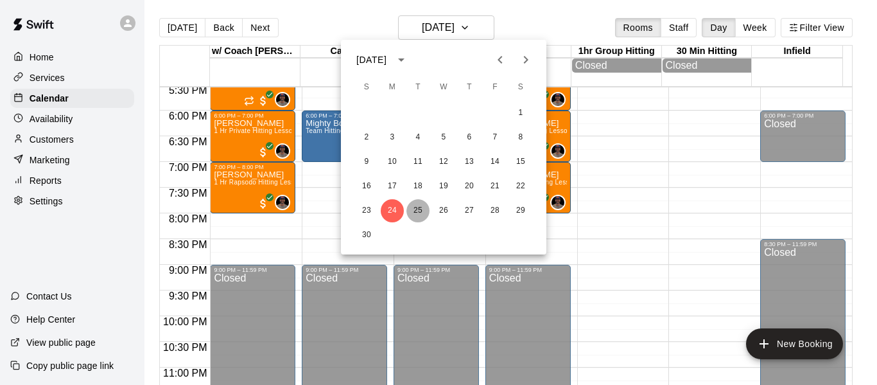
click at [419, 210] on button "25" at bounding box center [418, 210] width 23 height 23
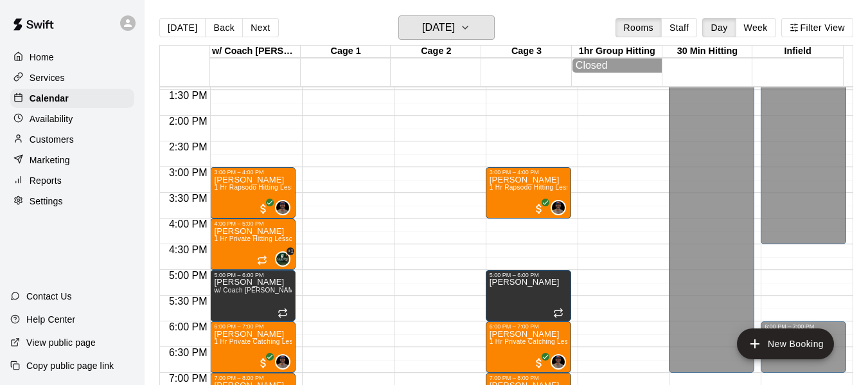
scroll to position [667, 0]
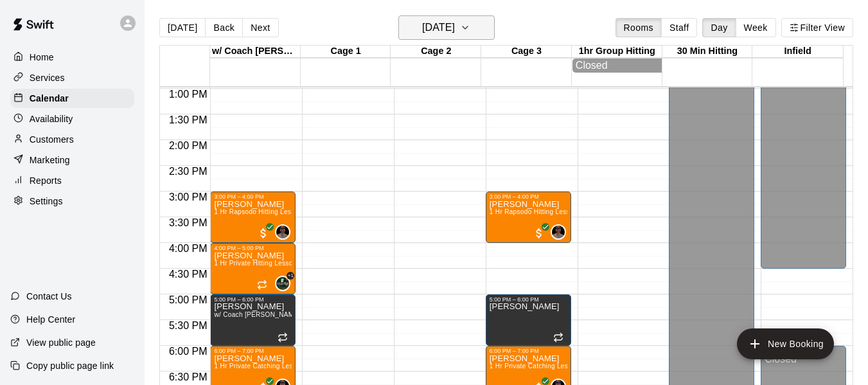
click at [490, 26] on button "[DATE]" at bounding box center [446, 27] width 96 height 24
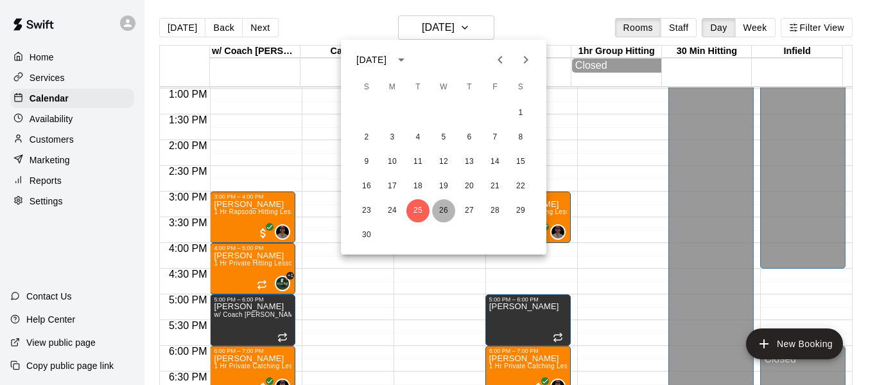
click at [448, 209] on button "26" at bounding box center [443, 210] width 23 height 23
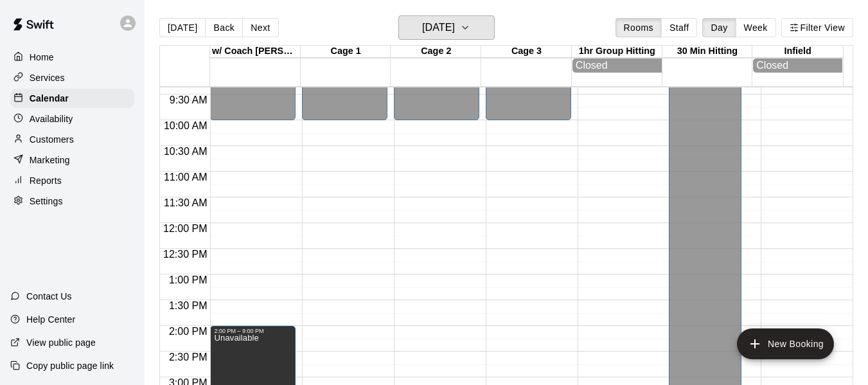
scroll to position [431, 0]
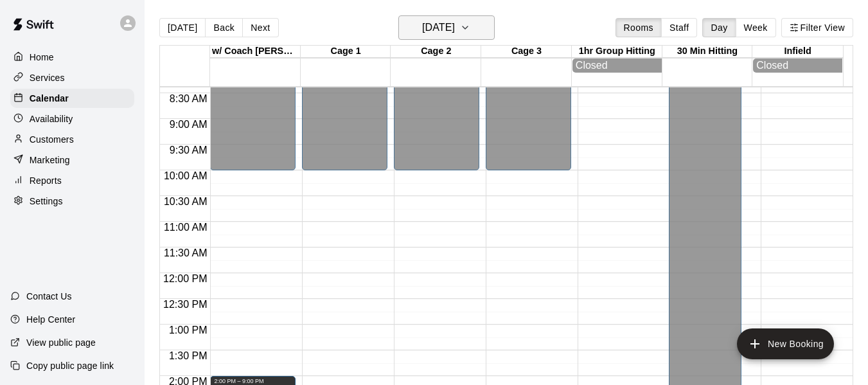
click at [455, 28] on h6 "[DATE]" at bounding box center [438, 28] width 33 height 18
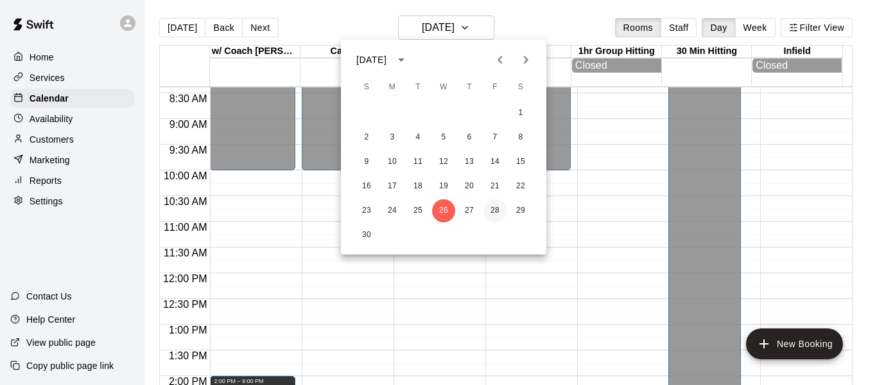
click at [497, 210] on button "28" at bounding box center [495, 210] width 23 height 23
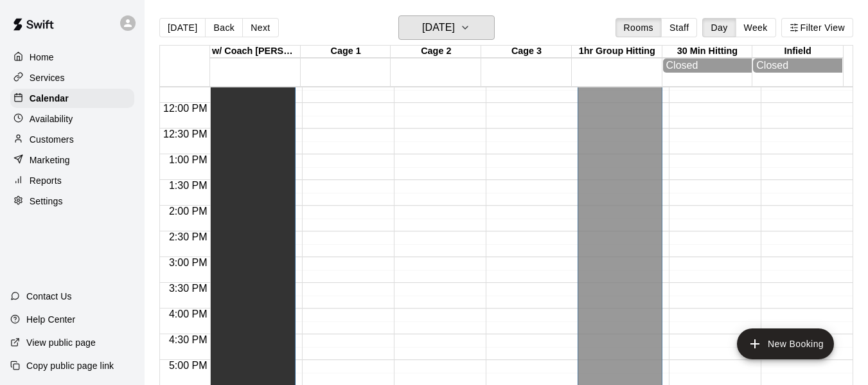
scroll to position [603, 0]
click at [470, 25] on icon "button" at bounding box center [465, 27] width 10 height 15
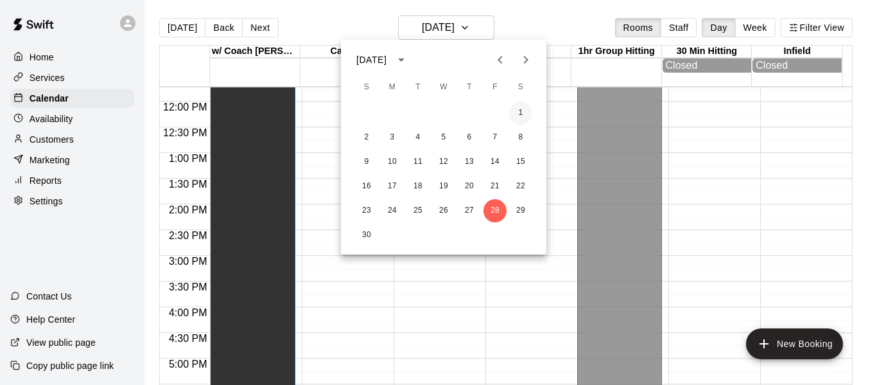
click at [522, 114] on button "1" at bounding box center [520, 112] width 23 height 23
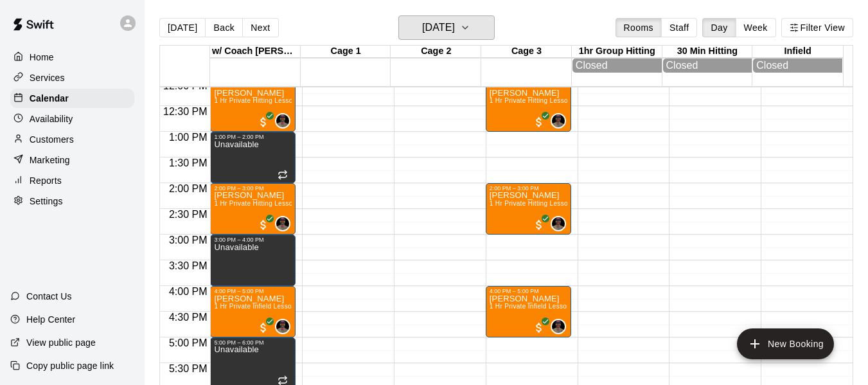
scroll to position [645, 0]
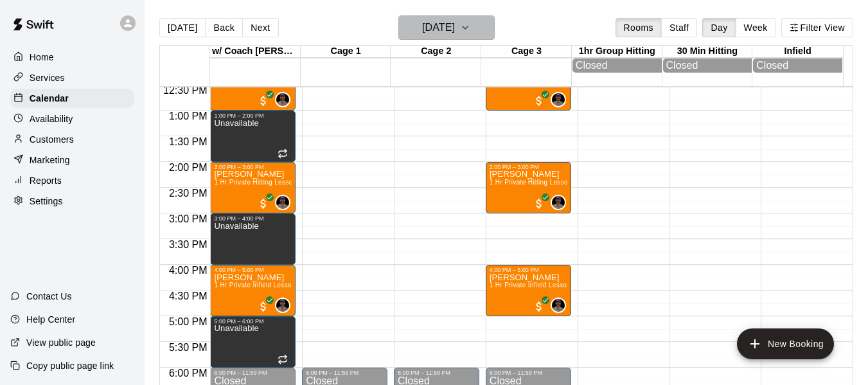
click at [470, 30] on icon "button" at bounding box center [465, 27] width 10 height 15
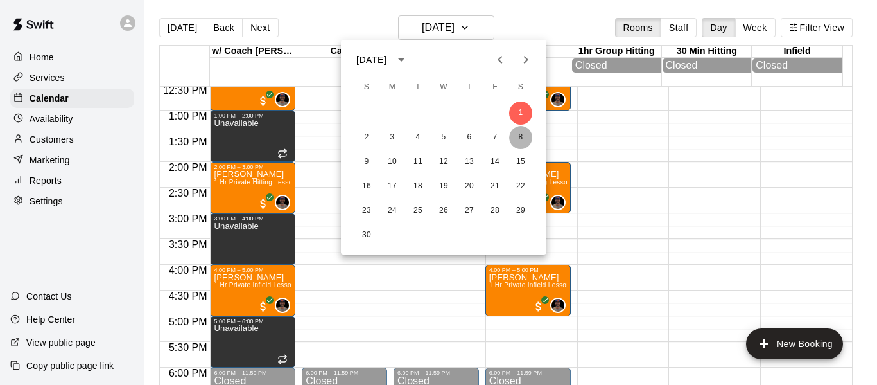
click at [518, 136] on button "8" at bounding box center [520, 137] width 23 height 23
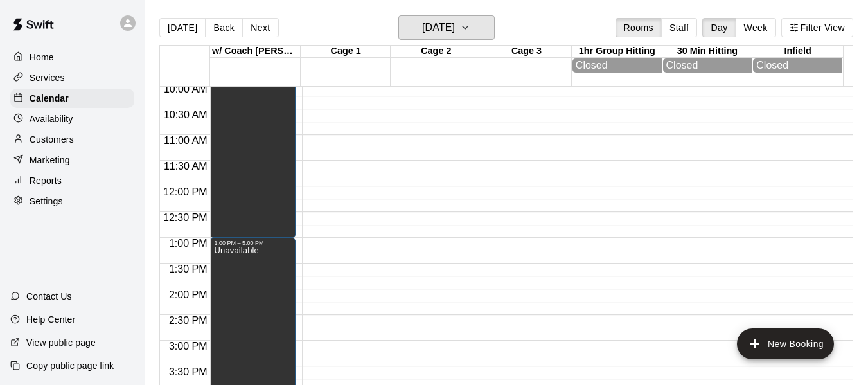
scroll to position [516, 0]
click at [477, 26] on button "[DATE]" at bounding box center [446, 27] width 96 height 24
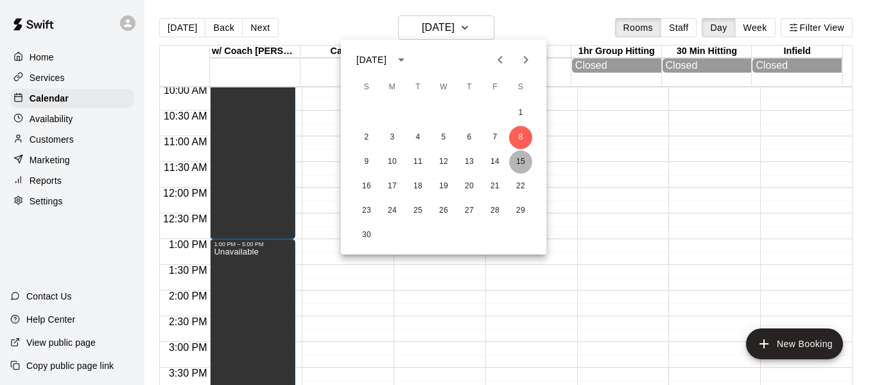
click at [520, 161] on button "15" at bounding box center [520, 161] width 23 height 23
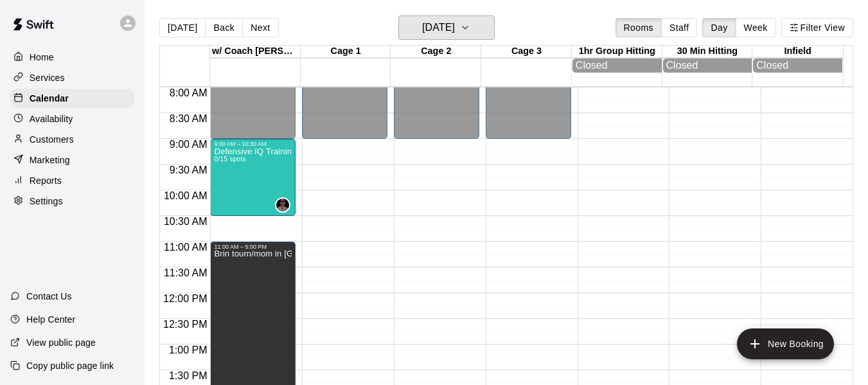
scroll to position [388, 0]
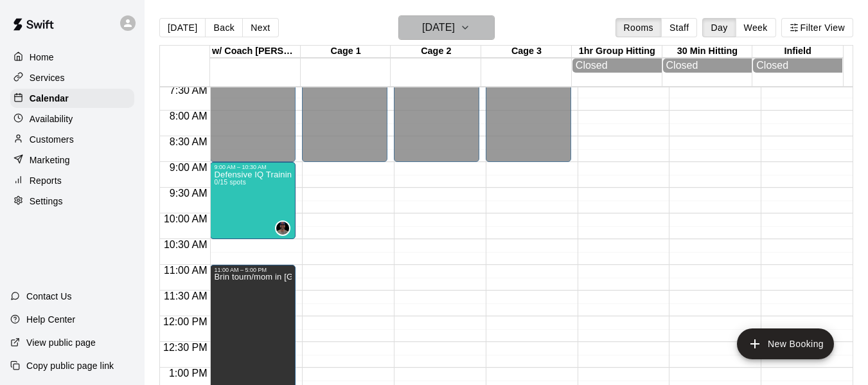
click at [470, 29] on icon "button" at bounding box center [465, 27] width 10 height 15
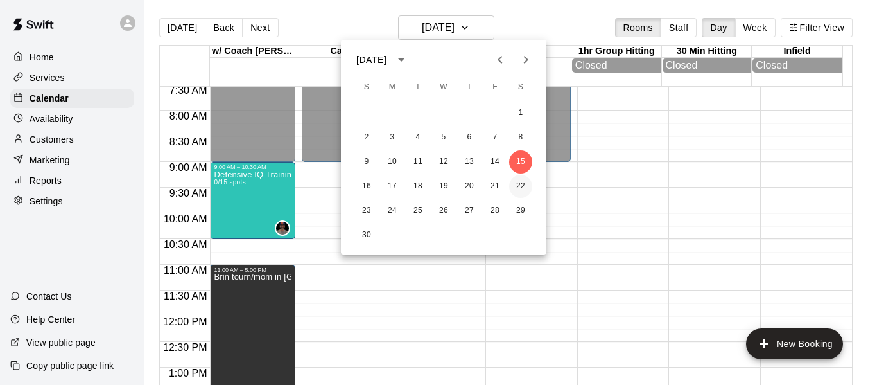
click at [523, 186] on button "22" at bounding box center [520, 186] width 23 height 23
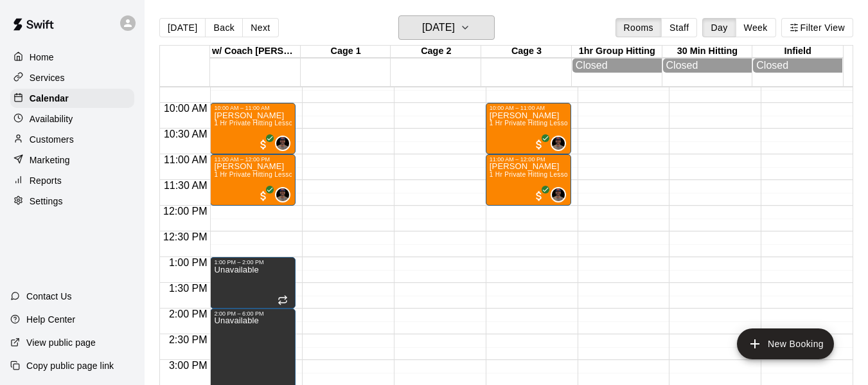
scroll to position [431, 0]
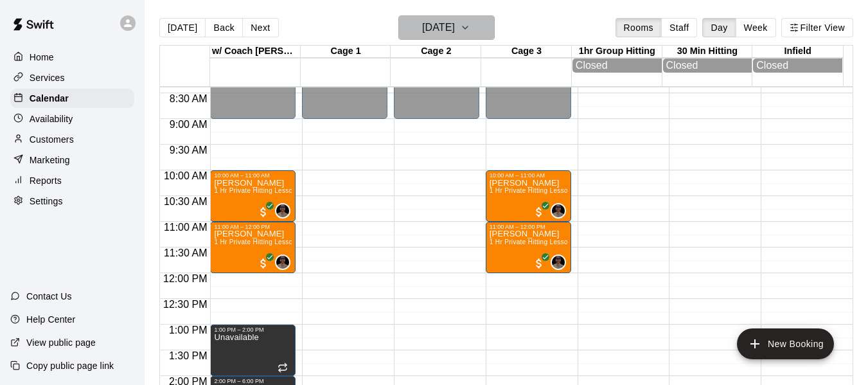
click at [491, 22] on button "[DATE]" at bounding box center [446, 27] width 96 height 24
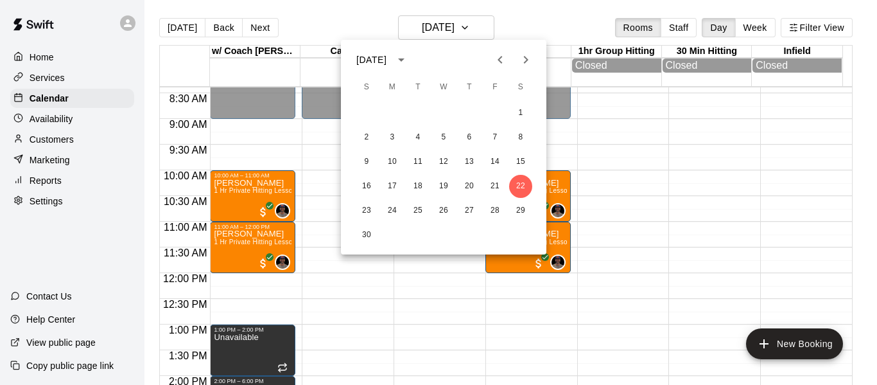
click at [500, 60] on icon "Previous month" at bounding box center [500, 59] width 15 height 15
click at [520, 116] on button "4" at bounding box center [520, 112] width 23 height 23
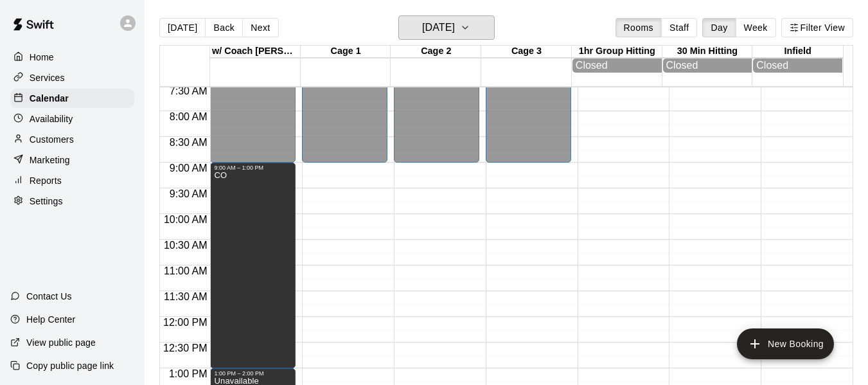
scroll to position [367, 0]
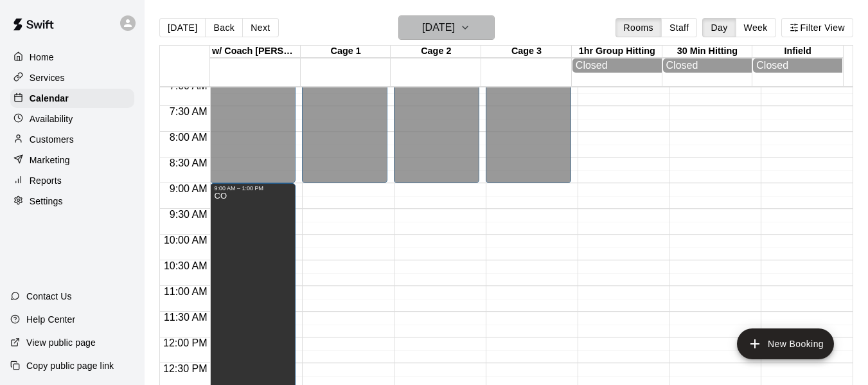
click at [470, 29] on icon "button" at bounding box center [465, 27] width 10 height 15
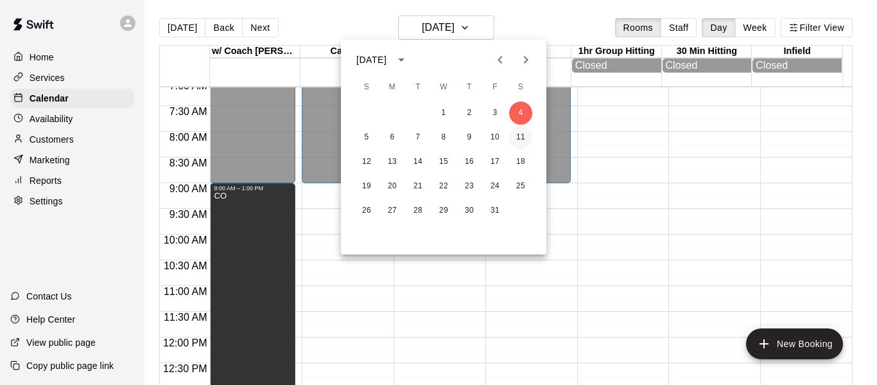
click at [513, 134] on button "11" at bounding box center [520, 137] width 23 height 23
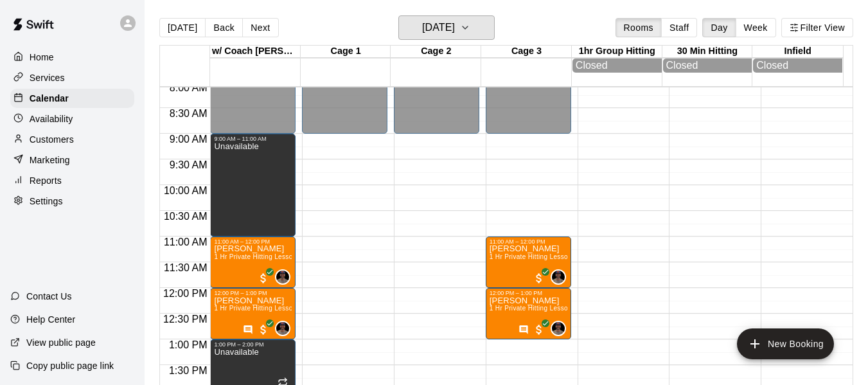
scroll to position [410, 0]
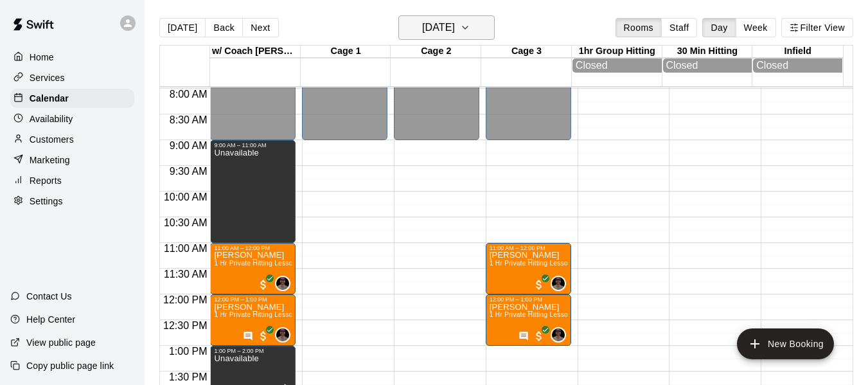
click at [470, 35] on icon "button" at bounding box center [465, 27] width 10 height 15
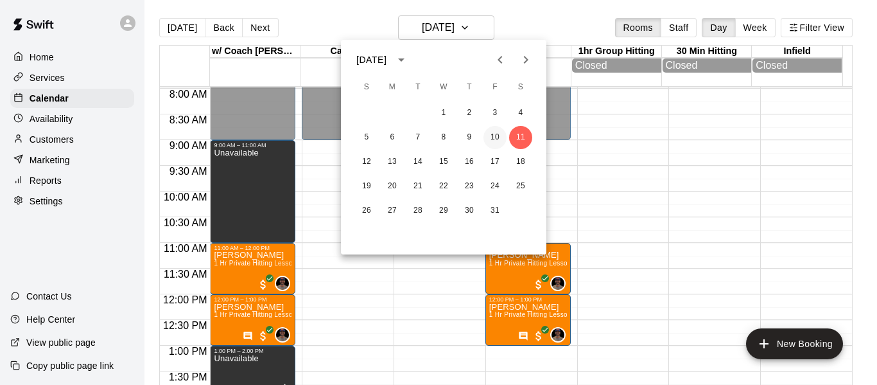
click at [500, 137] on button "10" at bounding box center [495, 137] width 23 height 23
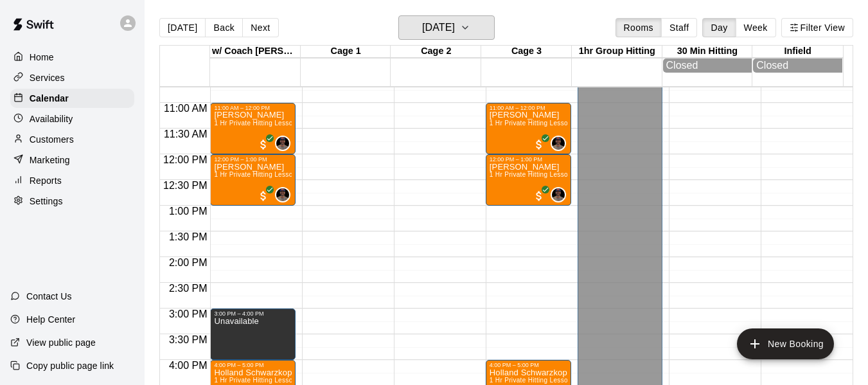
scroll to position [538, 0]
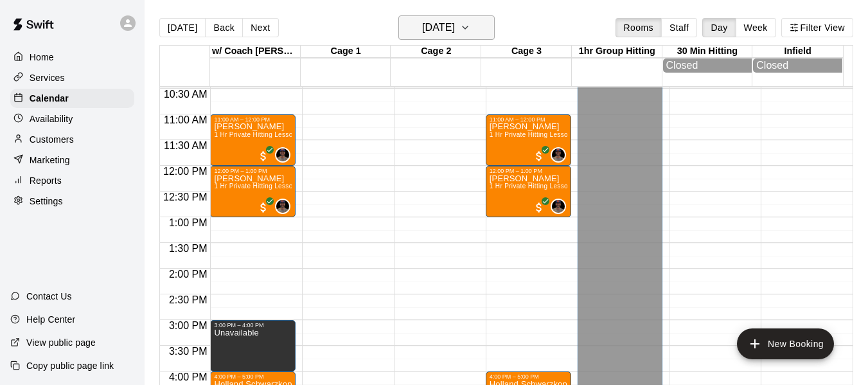
click at [470, 25] on icon "button" at bounding box center [465, 27] width 10 height 15
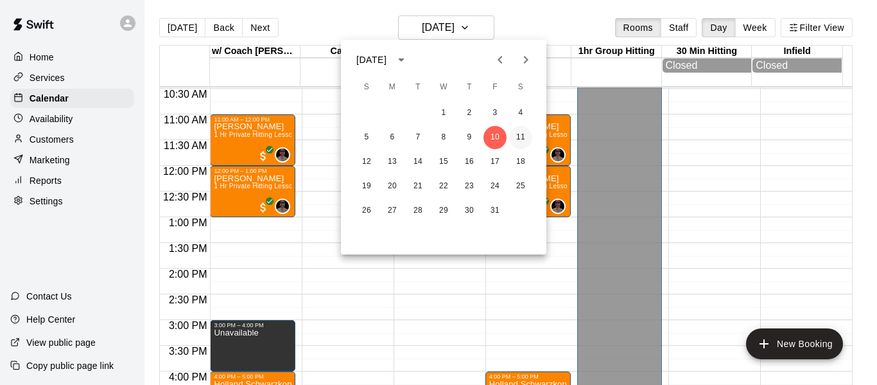
click at [520, 138] on button "11" at bounding box center [520, 137] width 23 height 23
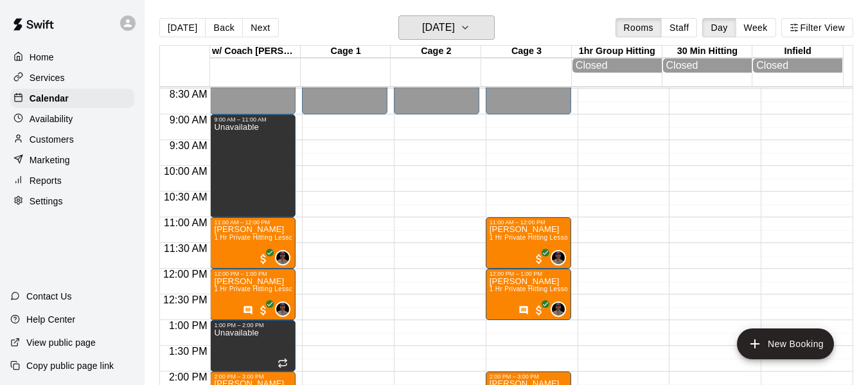
scroll to position [431, 0]
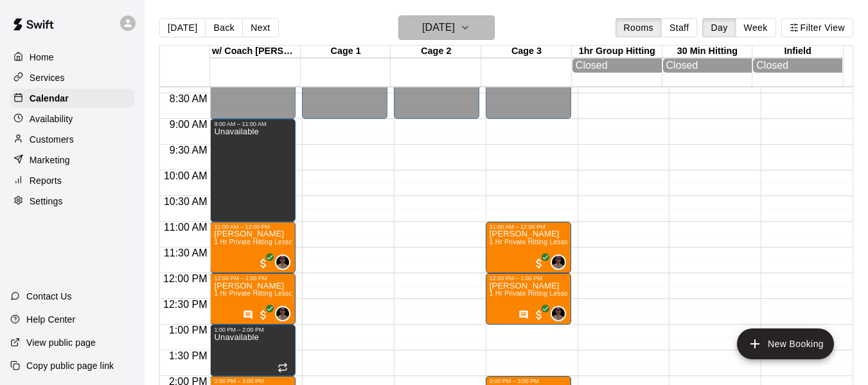
click at [470, 25] on icon "button" at bounding box center [465, 27] width 10 height 15
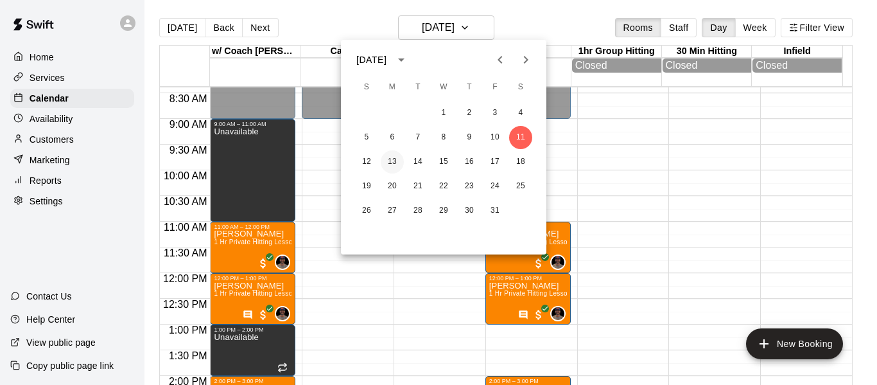
click at [393, 161] on button "13" at bounding box center [392, 161] width 23 height 23
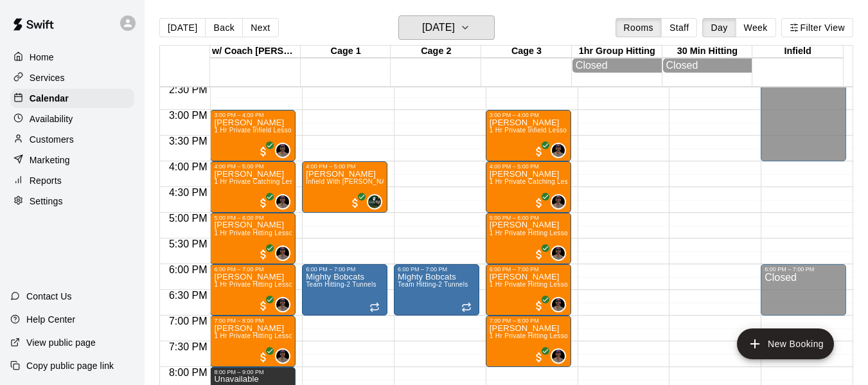
scroll to position [731, 0]
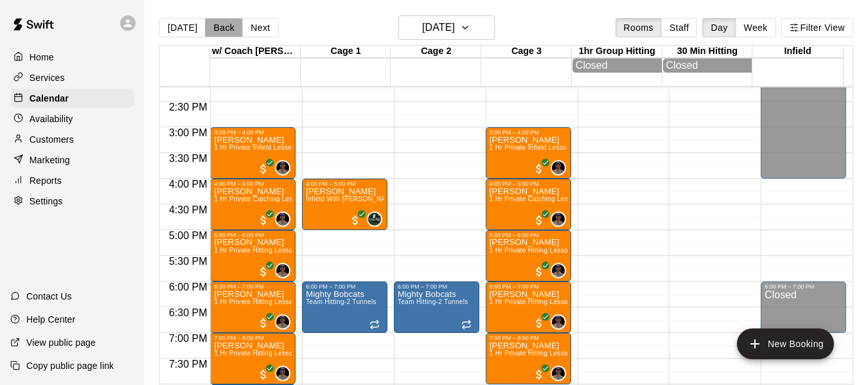
click at [215, 28] on button "Back" at bounding box center [224, 27] width 38 height 19
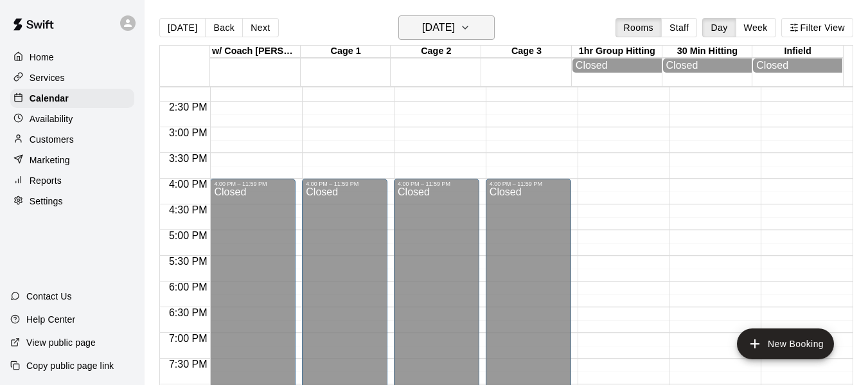
click at [470, 24] on icon "button" at bounding box center [465, 27] width 10 height 15
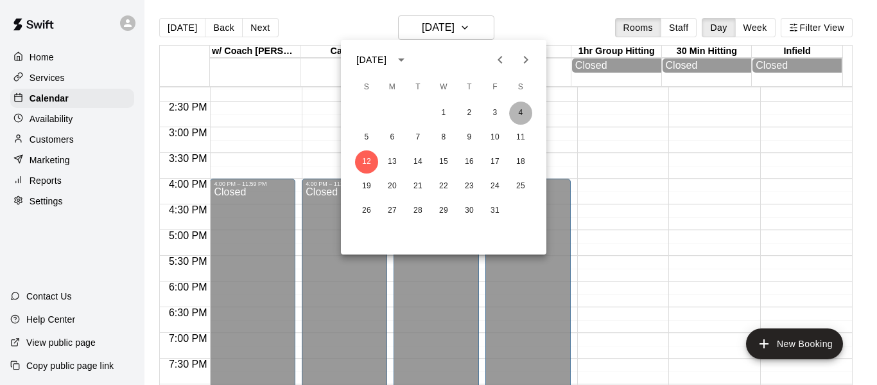
click at [522, 109] on button "4" at bounding box center [520, 112] width 23 height 23
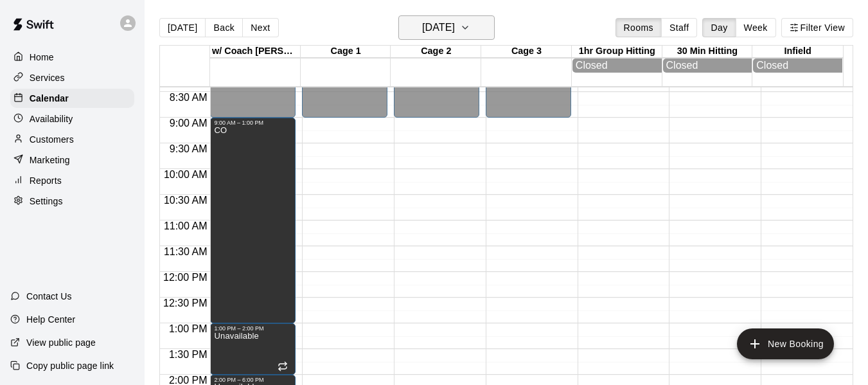
scroll to position [388, 0]
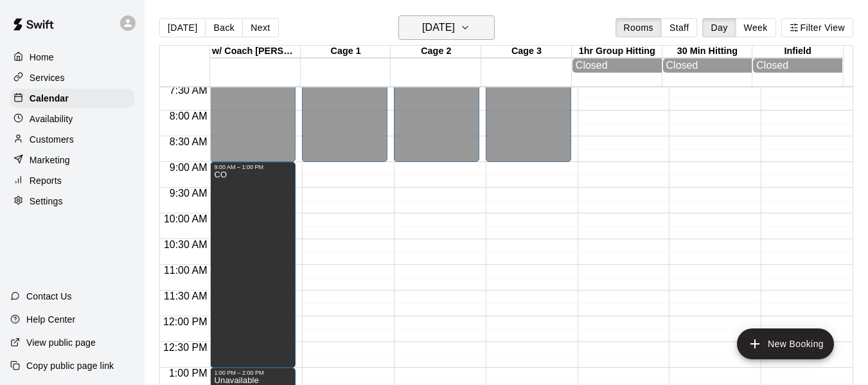
click at [470, 26] on icon "button" at bounding box center [465, 27] width 10 height 15
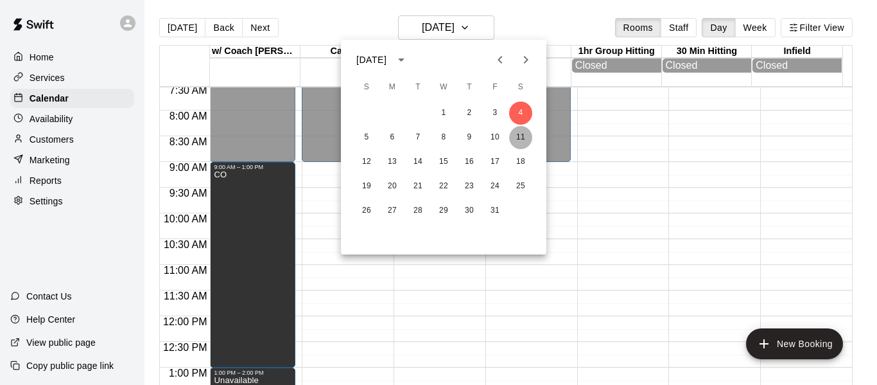
click at [521, 135] on button "11" at bounding box center [520, 137] width 23 height 23
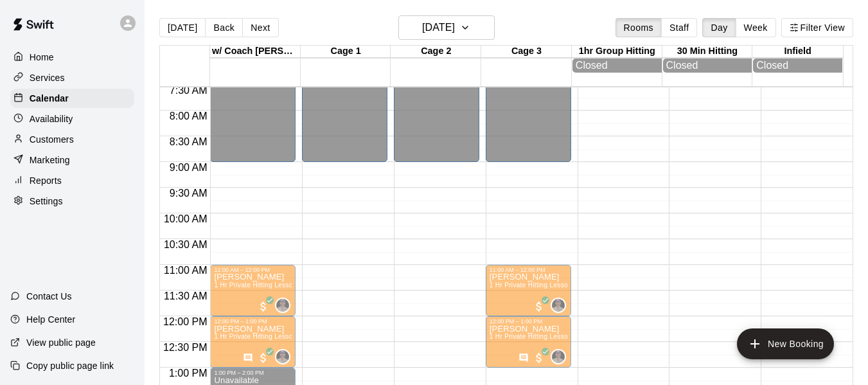
click at [252, 263] on div "9:00 AM – 11:00 AM Unavailable" at bounding box center [253, 213] width 78 height 99
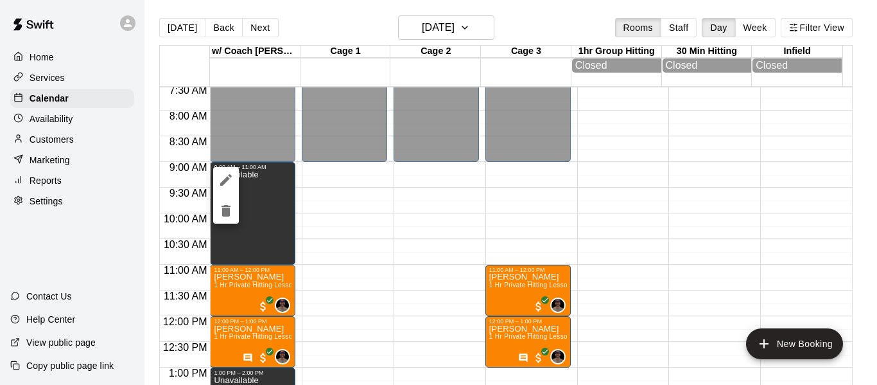
click at [305, 224] on div at bounding box center [438, 192] width 877 height 385
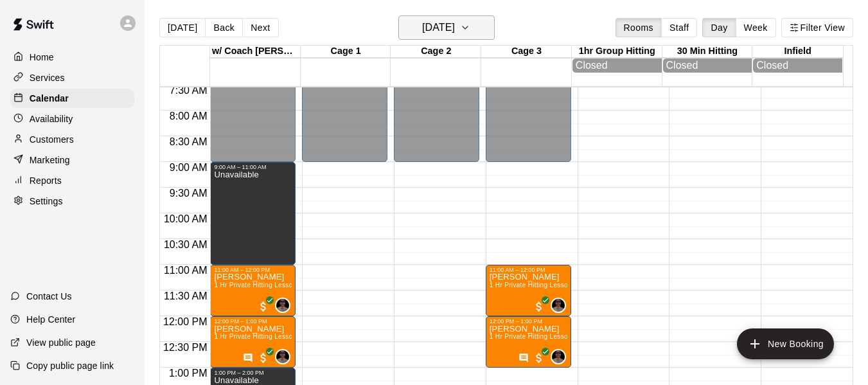
click at [470, 27] on icon "button" at bounding box center [465, 27] width 10 height 15
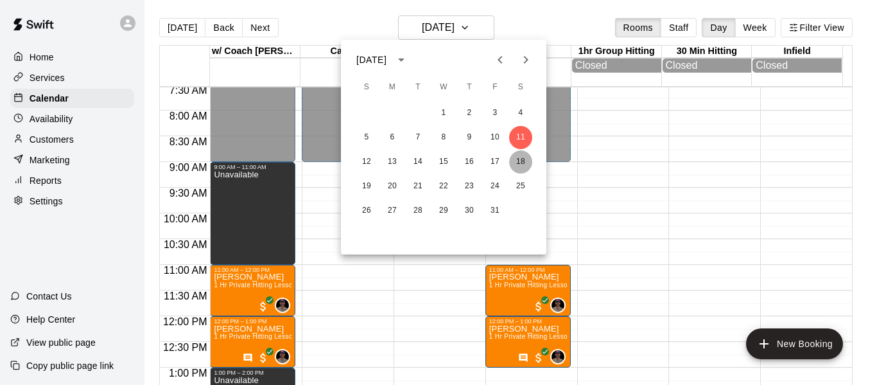
click at [525, 160] on button "18" at bounding box center [520, 161] width 23 height 23
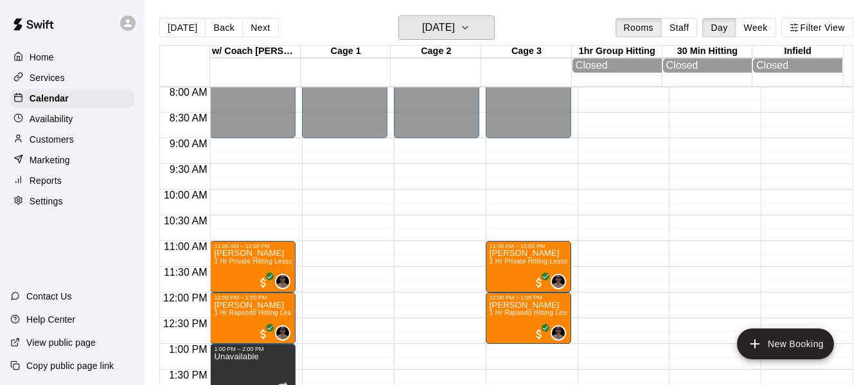
scroll to position [410, 0]
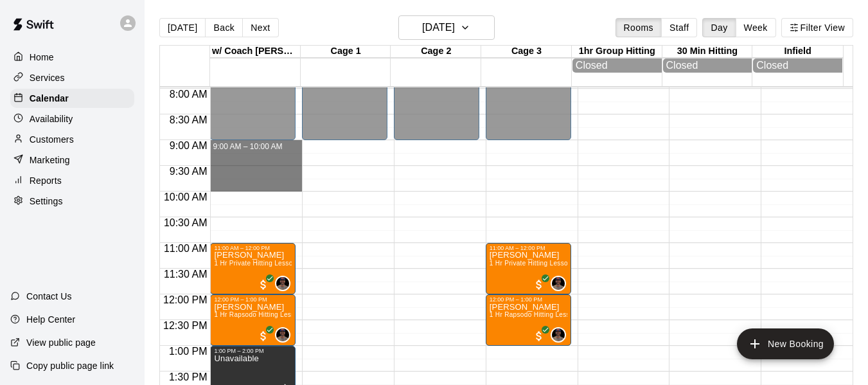
drag, startPoint x: 245, startPoint y: 149, endPoint x: 247, endPoint y: 184, distance: 35.4
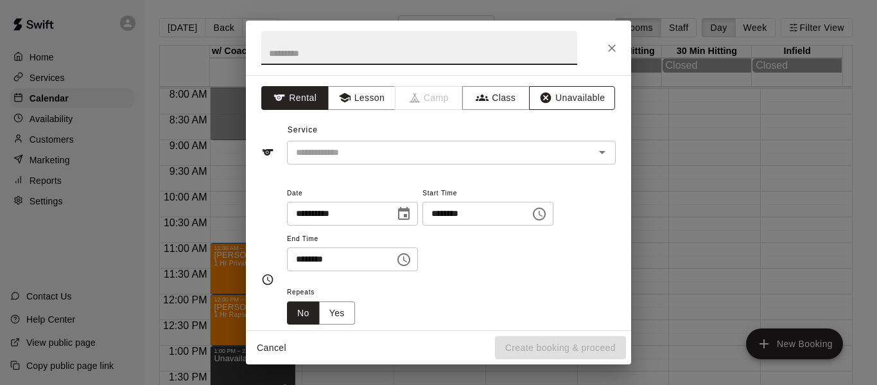
click at [581, 92] on button "Unavailable" at bounding box center [572, 98] width 86 height 24
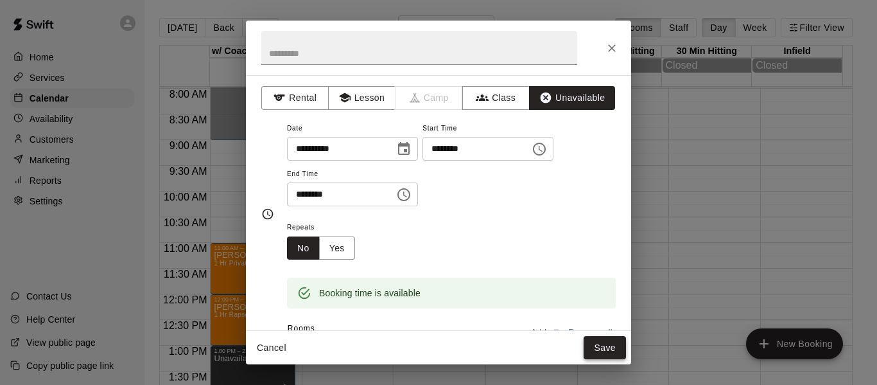
drag, startPoint x: 602, startPoint y: 346, endPoint x: 606, endPoint y: 339, distance: 8.0
click at [603, 346] on button "Save" at bounding box center [605, 348] width 42 height 24
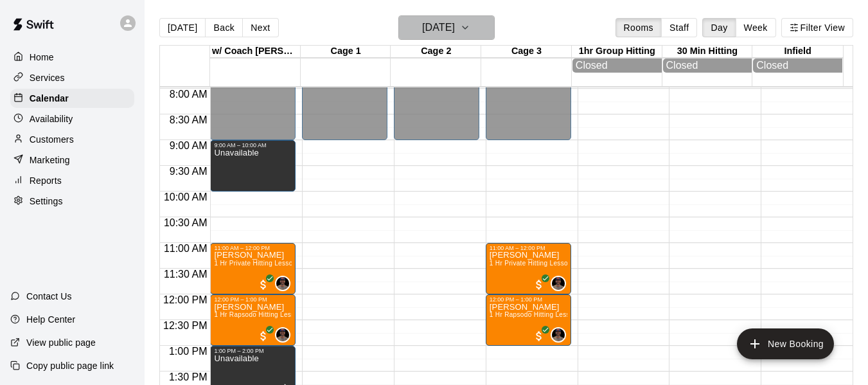
click at [470, 25] on icon "button" at bounding box center [465, 27] width 10 height 15
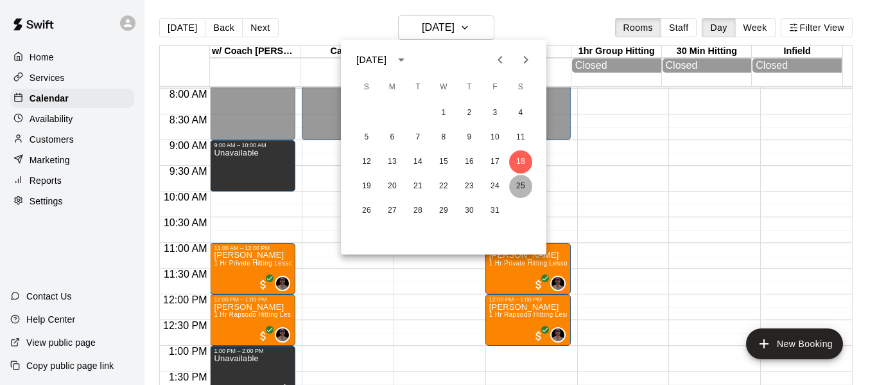
click at [520, 186] on button "25" at bounding box center [520, 186] width 23 height 23
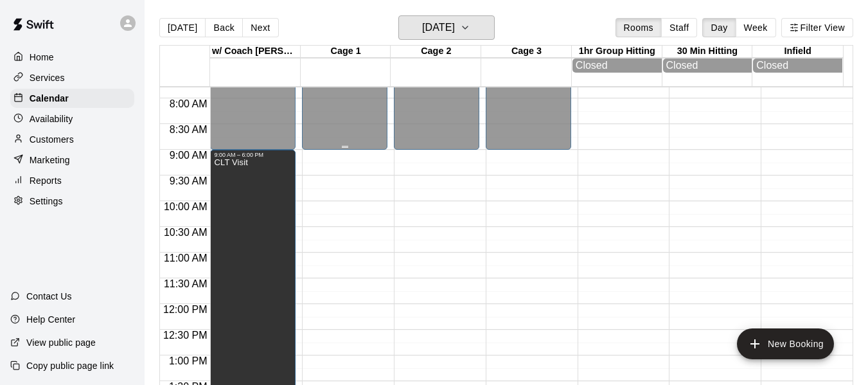
scroll to position [367, 0]
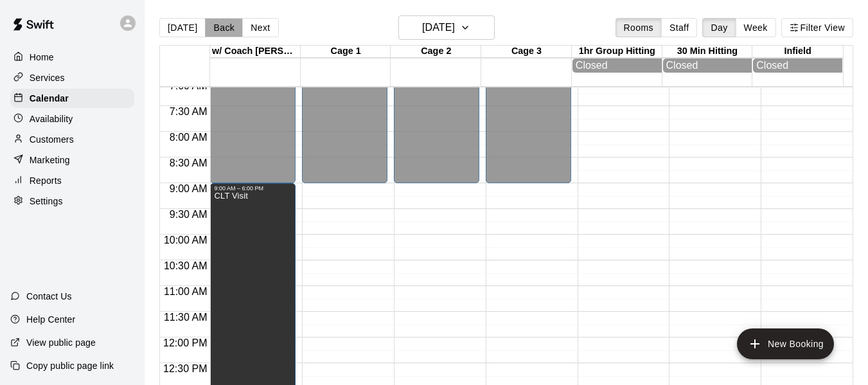
click at [209, 26] on button "Back" at bounding box center [224, 27] width 38 height 19
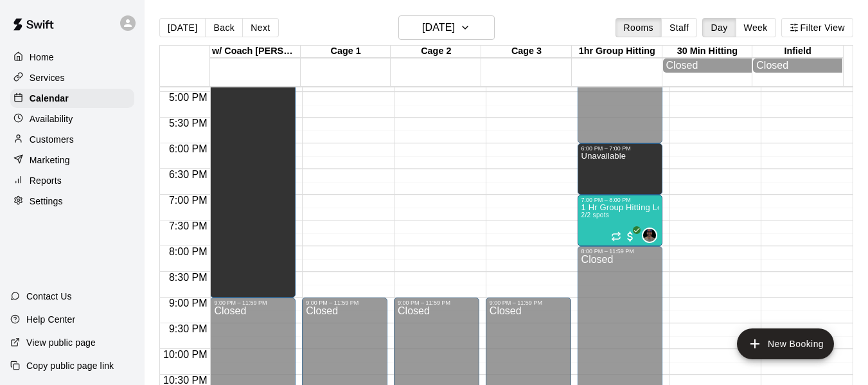
scroll to position [881, 0]
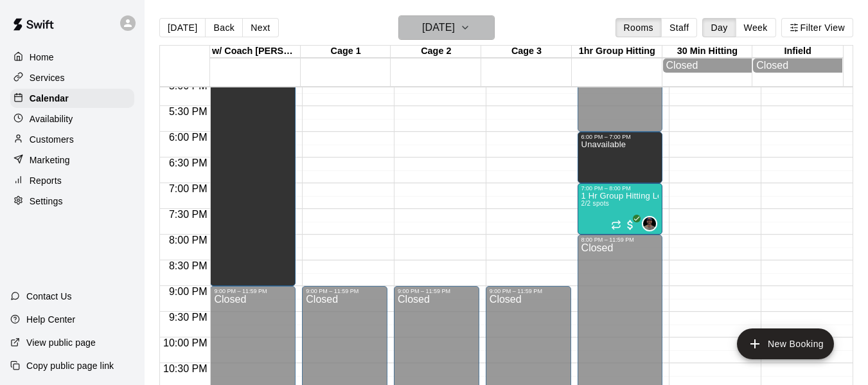
click at [470, 26] on icon "button" at bounding box center [465, 27] width 10 height 15
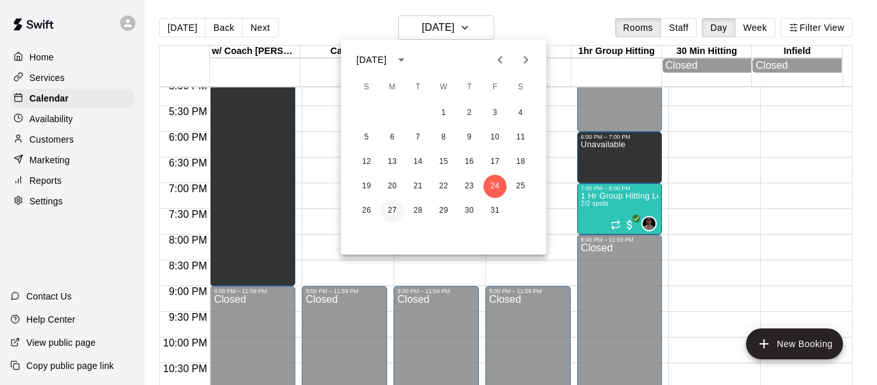
click at [391, 209] on button "27" at bounding box center [392, 210] width 23 height 23
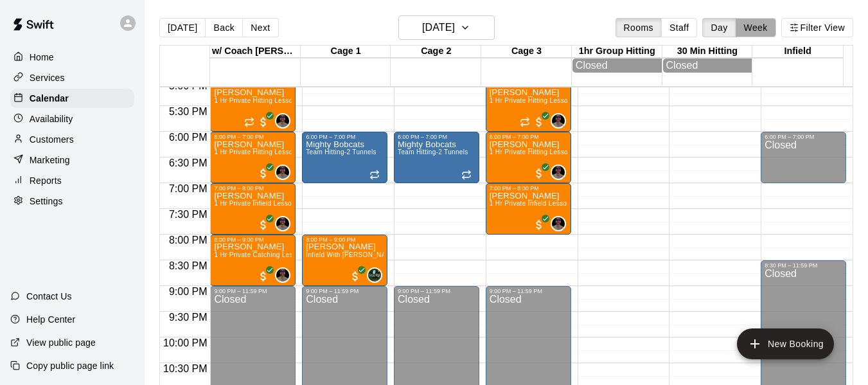
click at [756, 24] on button "Week" at bounding box center [755, 27] width 40 height 19
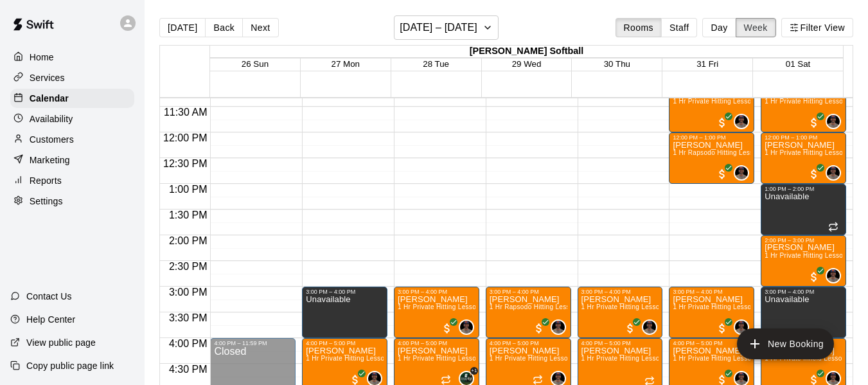
scroll to position [634, 0]
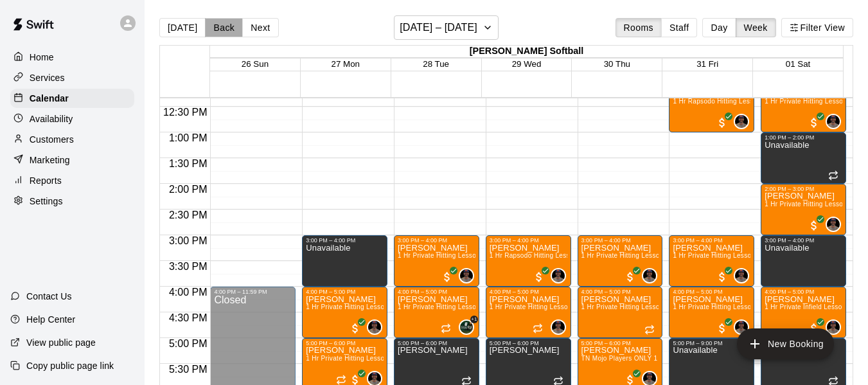
click at [224, 30] on button "Back" at bounding box center [224, 27] width 38 height 19
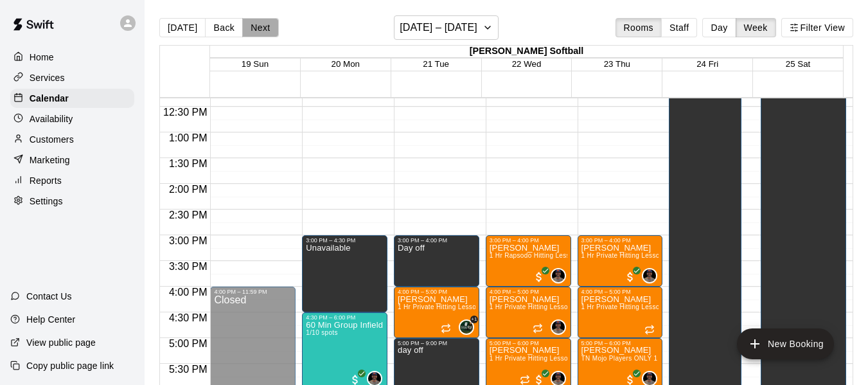
click at [255, 30] on button "Next" at bounding box center [260, 27] width 36 height 19
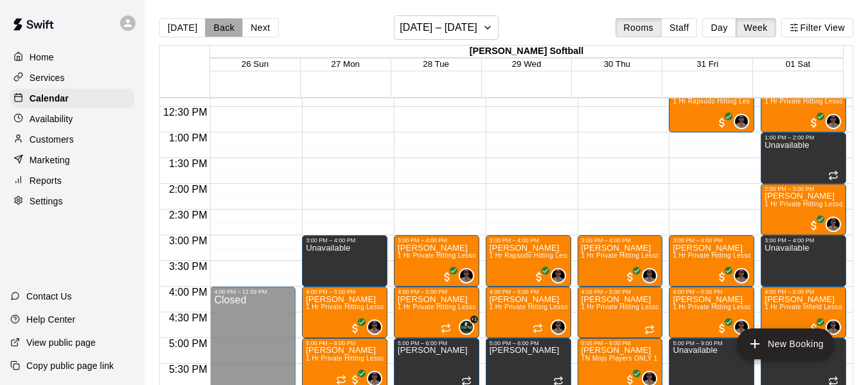
click at [229, 29] on button "Back" at bounding box center [224, 27] width 38 height 19
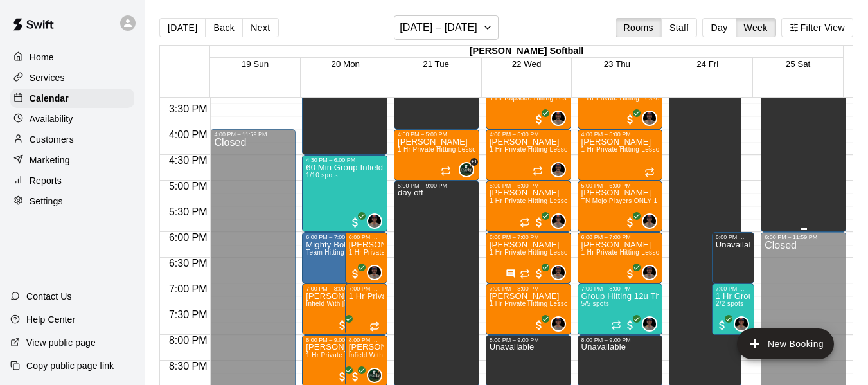
scroll to position [805, 0]
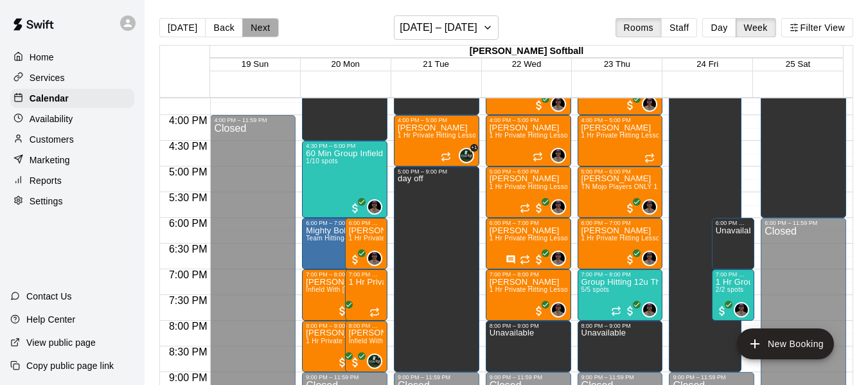
click at [266, 25] on button "Next" at bounding box center [260, 27] width 36 height 19
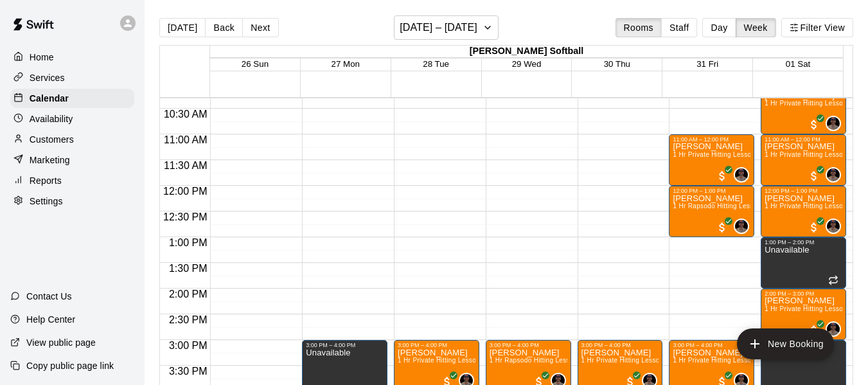
scroll to position [527, 0]
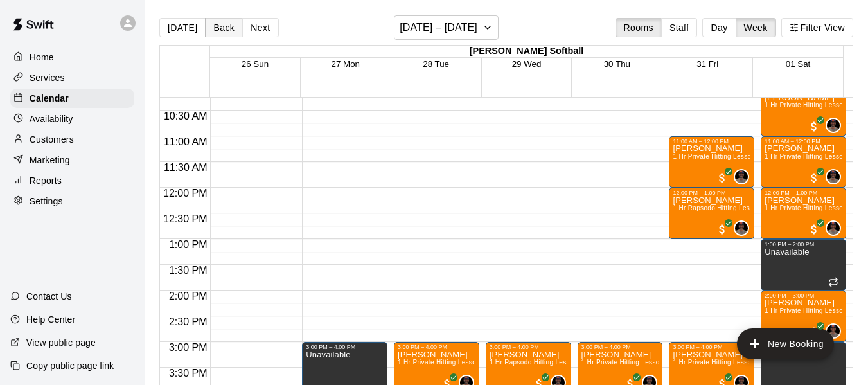
click at [225, 26] on button "Back" at bounding box center [224, 27] width 38 height 19
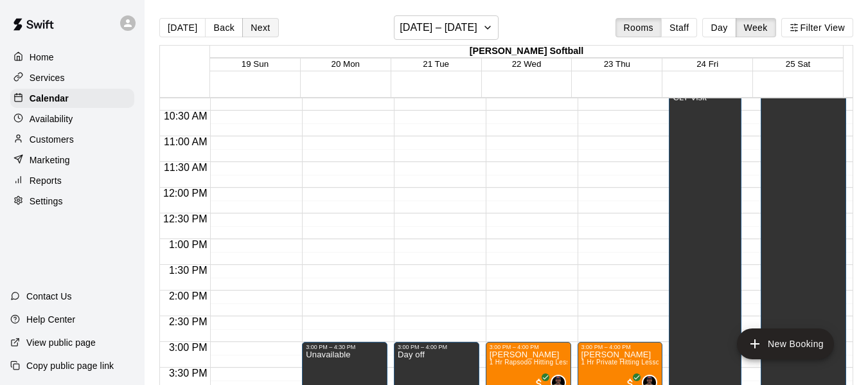
click at [253, 32] on button "Next" at bounding box center [260, 27] width 36 height 19
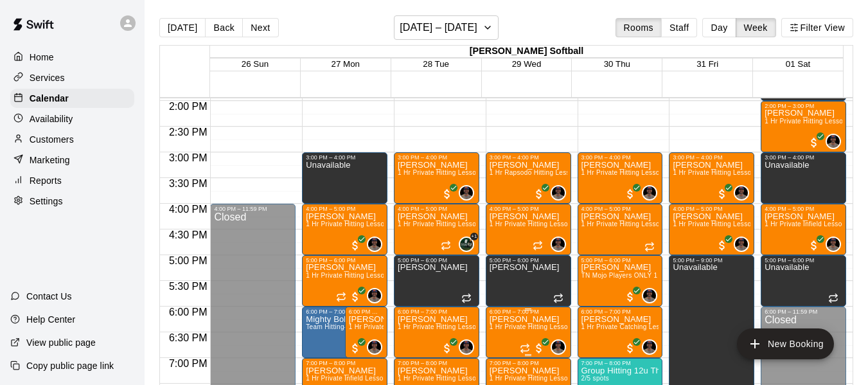
scroll to position [698, 0]
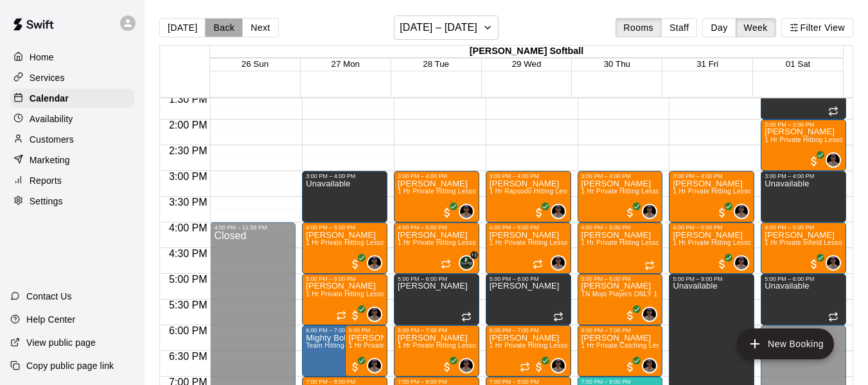
click at [211, 30] on button "Back" at bounding box center [224, 27] width 38 height 19
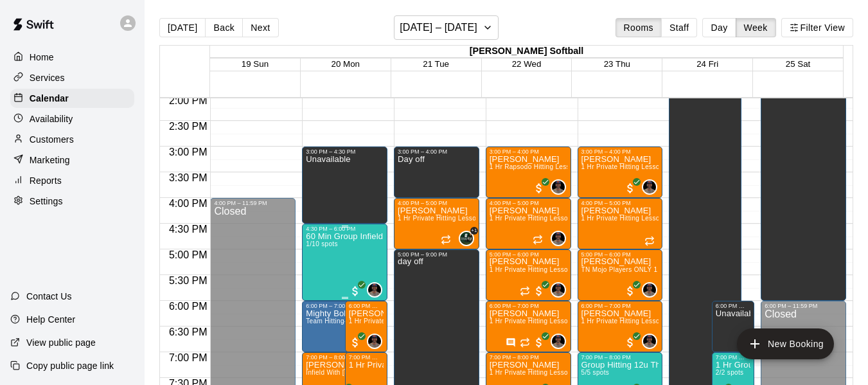
scroll to position [720, 0]
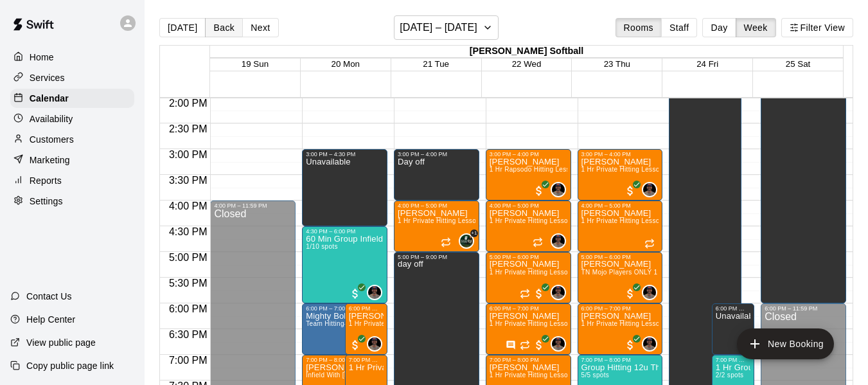
click at [220, 26] on button "Back" at bounding box center [224, 27] width 38 height 19
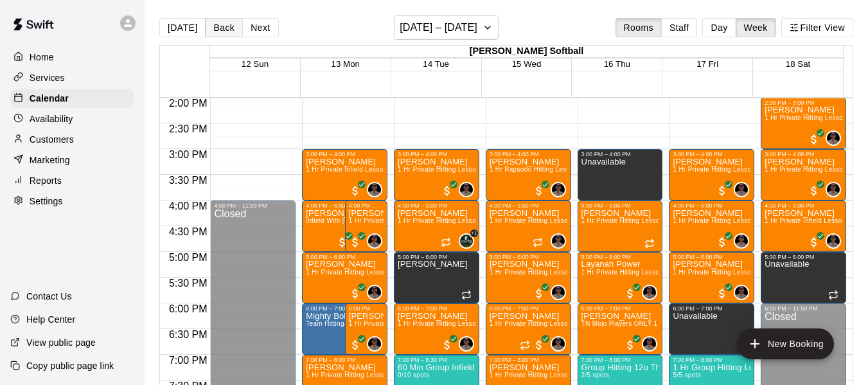
click at [222, 28] on button "Back" at bounding box center [224, 27] width 38 height 19
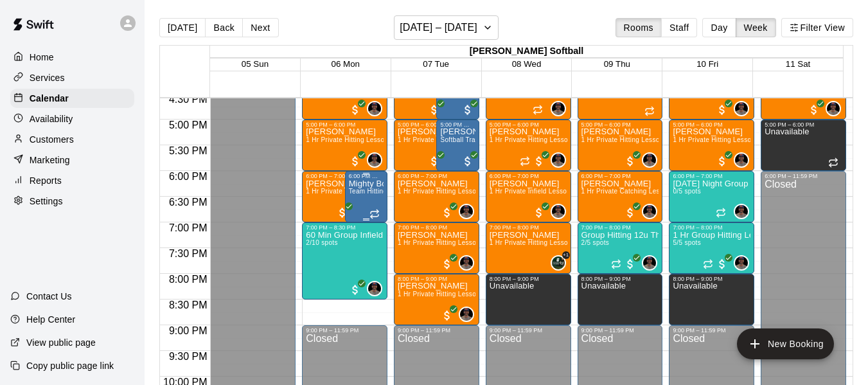
scroll to position [870, 0]
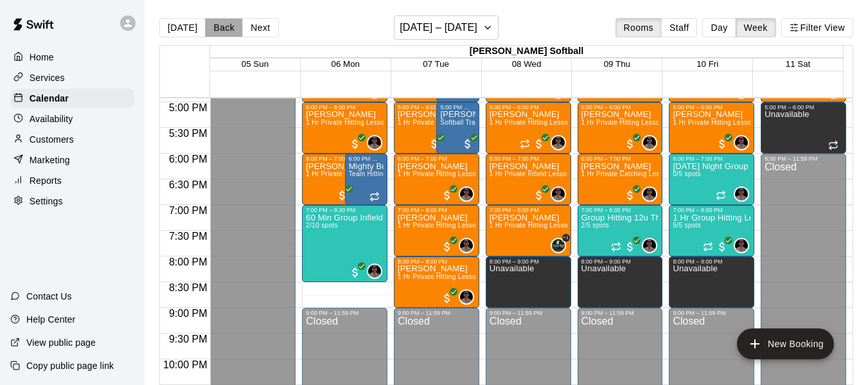
click at [213, 22] on button "Back" at bounding box center [224, 27] width 38 height 19
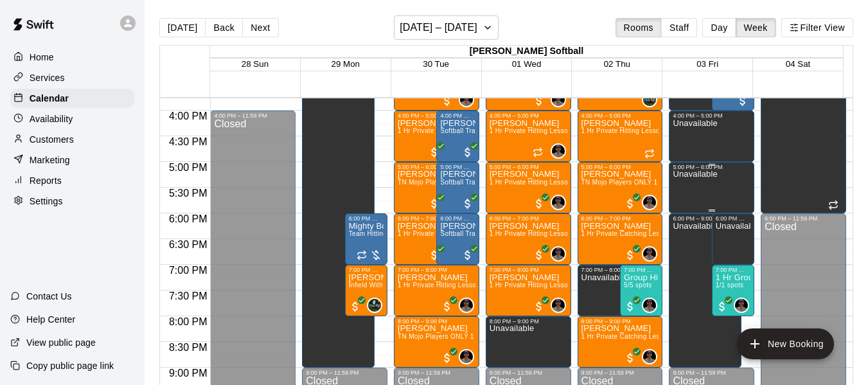
scroll to position [849, 0]
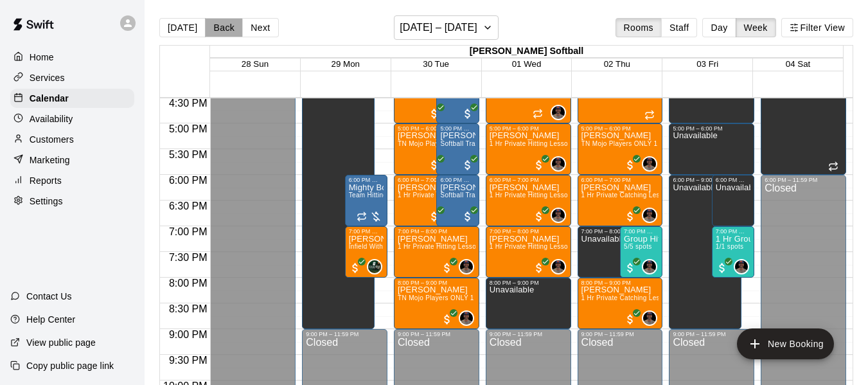
click at [222, 23] on button "Back" at bounding box center [224, 27] width 38 height 19
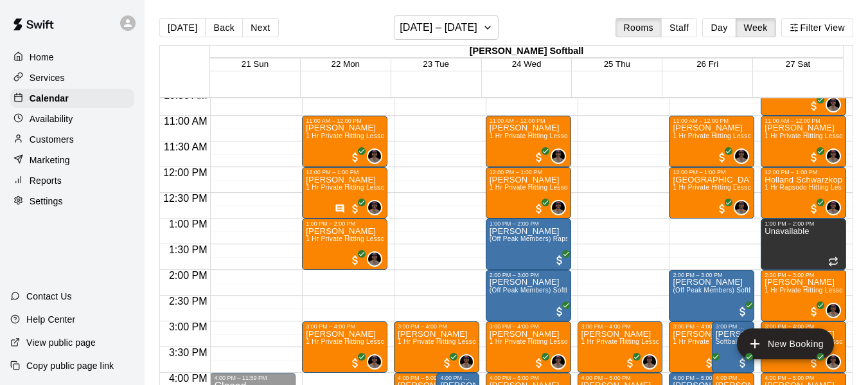
scroll to position [527, 0]
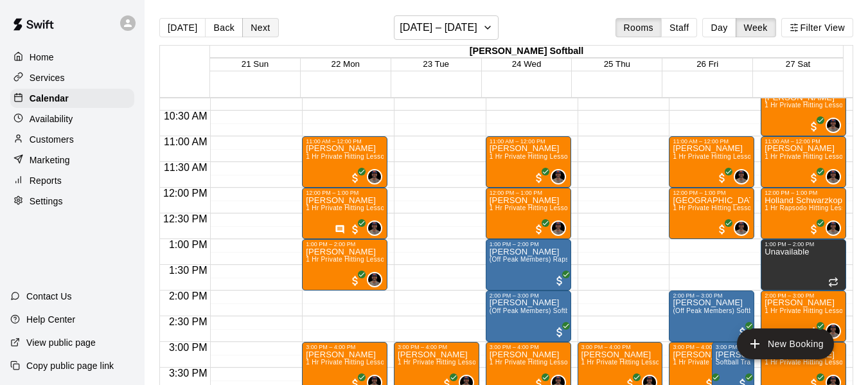
click at [253, 28] on button "Next" at bounding box center [260, 27] width 36 height 19
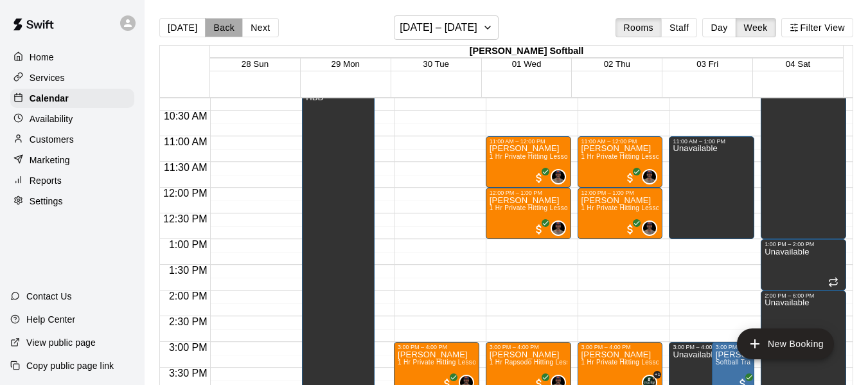
click at [223, 28] on button "Back" at bounding box center [224, 27] width 38 height 19
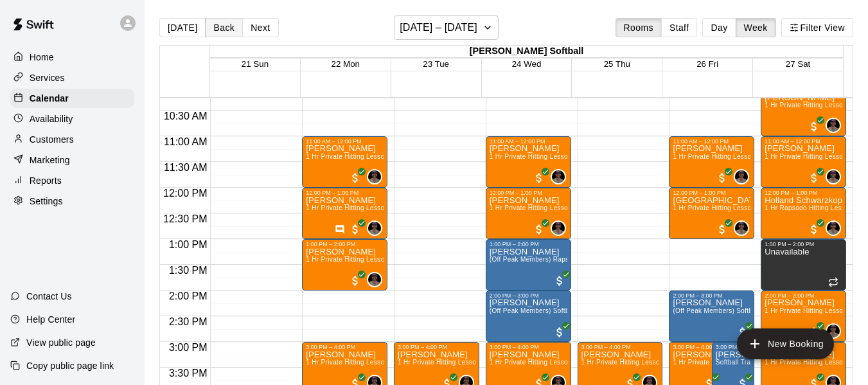
click at [223, 28] on button "Back" at bounding box center [224, 27] width 38 height 19
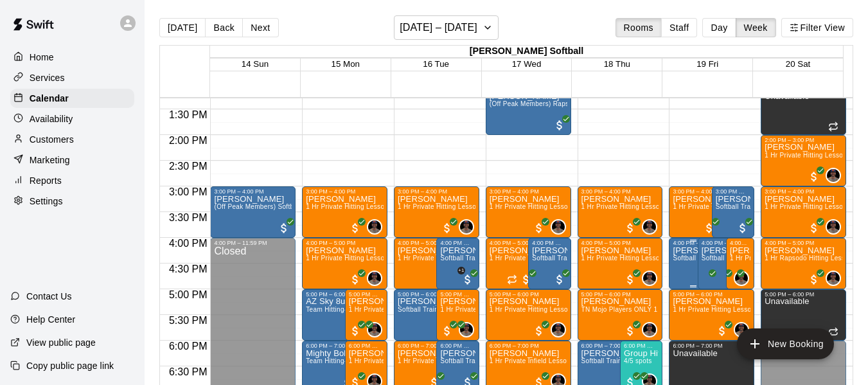
scroll to position [656, 0]
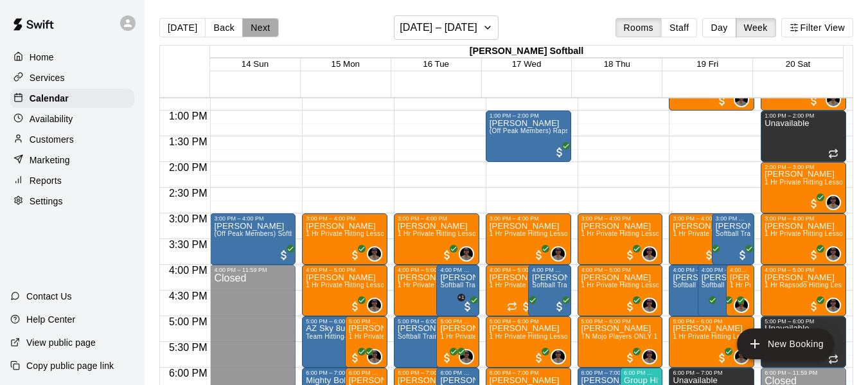
click at [255, 31] on button "Next" at bounding box center [260, 27] width 36 height 19
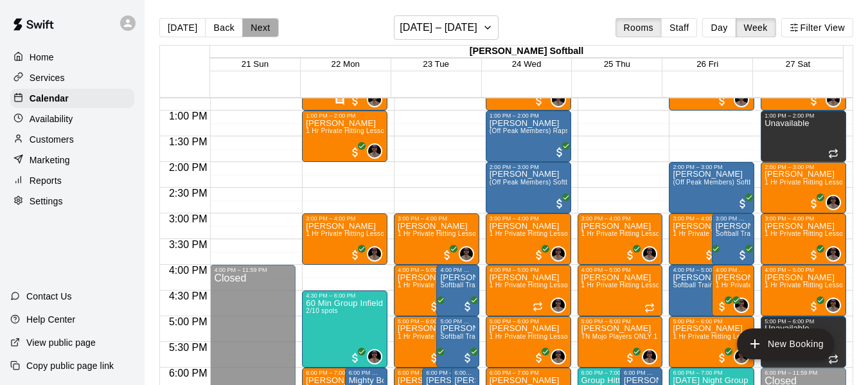
click at [255, 31] on button "Next" at bounding box center [260, 27] width 36 height 19
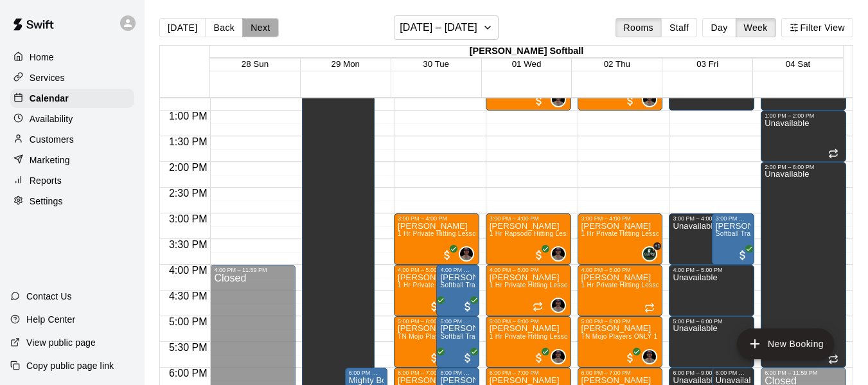
click at [255, 31] on button "Next" at bounding box center [260, 27] width 36 height 19
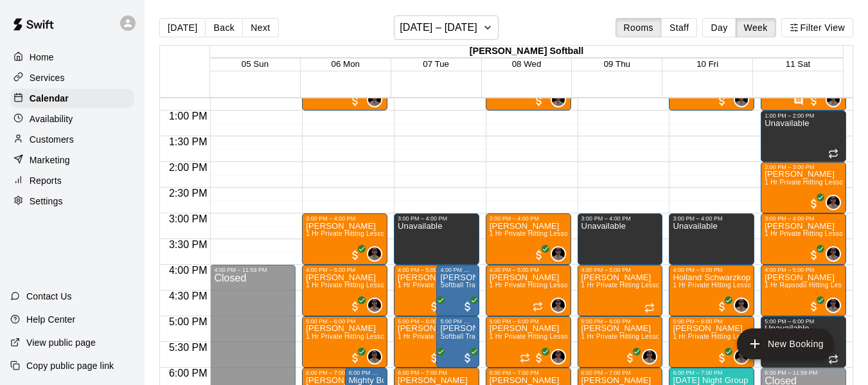
click at [224, 31] on button "Back" at bounding box center [224, 27] width 38 height 19
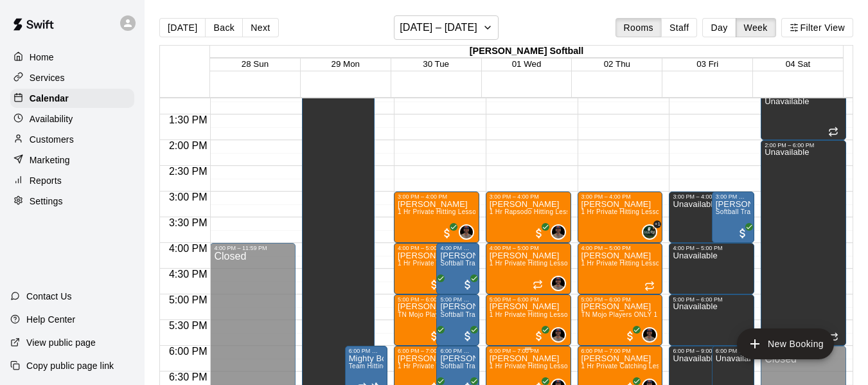
scroll to position [677, 0]
click at [260, 26] on button "Next" at bounding box center [260, 27] width 36 height 19
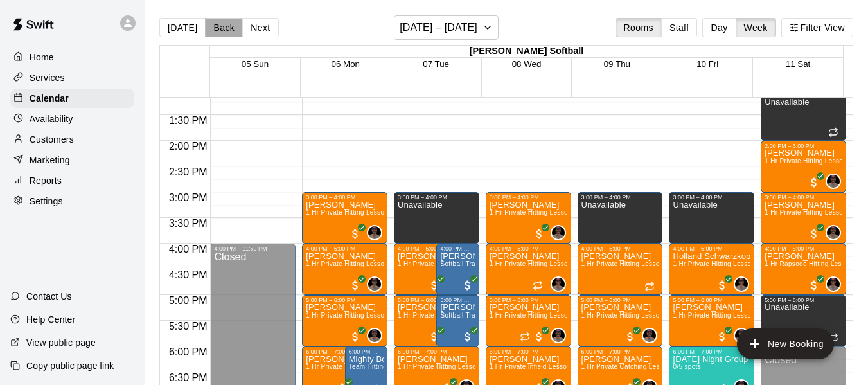
click at [207, 30] on button "Back" at bounding box center [224, 27] width 38 height 19
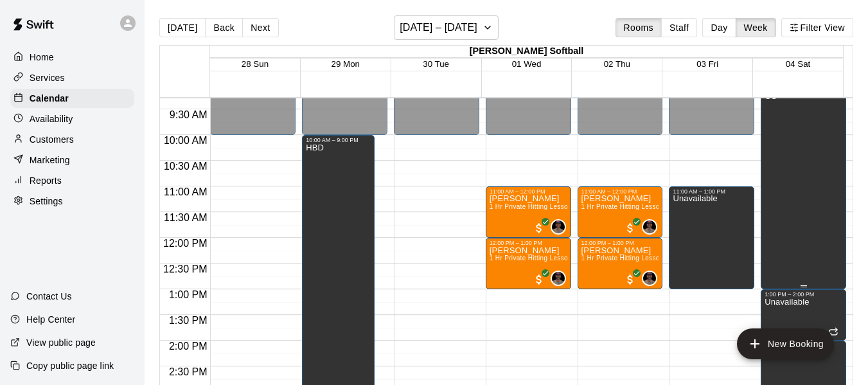
scroll to position [441, 0]
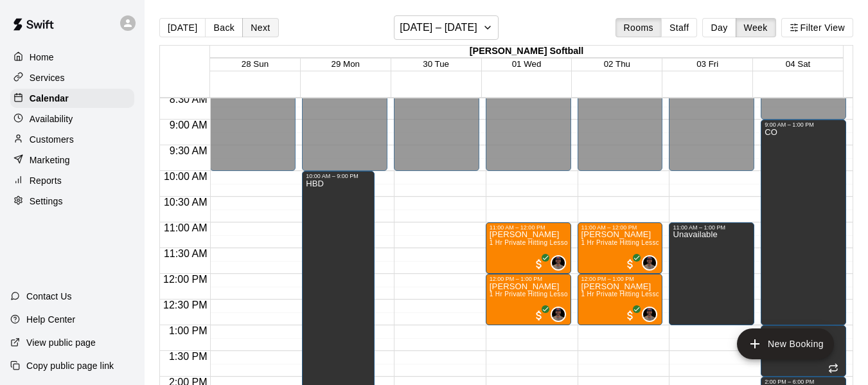
click at [268, 27] on button "Next" at bounding box center [260, 27] width 36 height 19
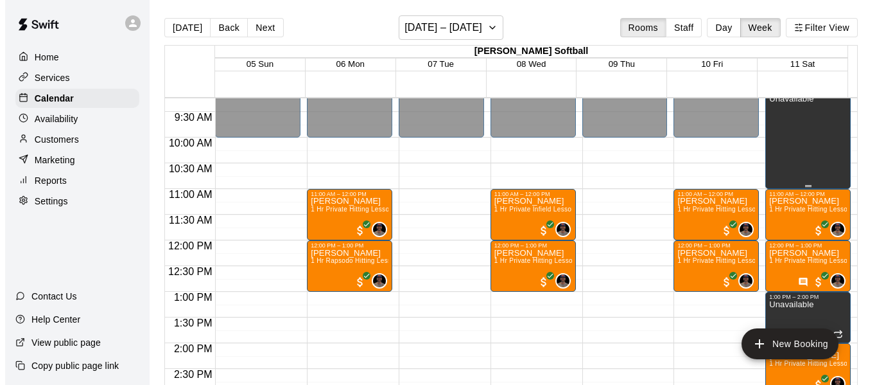
scroll to position [420, 0]
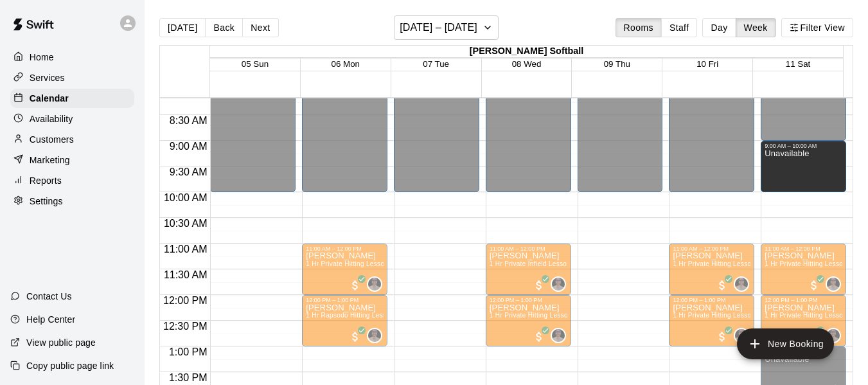
drag, startPoint x: 793, startPoint y: 242, endPoint x: 793, endPoint y: 202, distance: 40.5
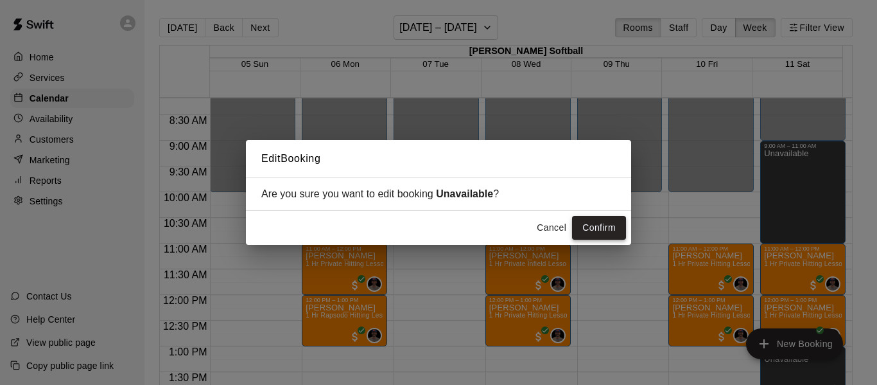
click at [581, 231] on button "Confirm" at bounding box center [599, 228] width 54 height 24
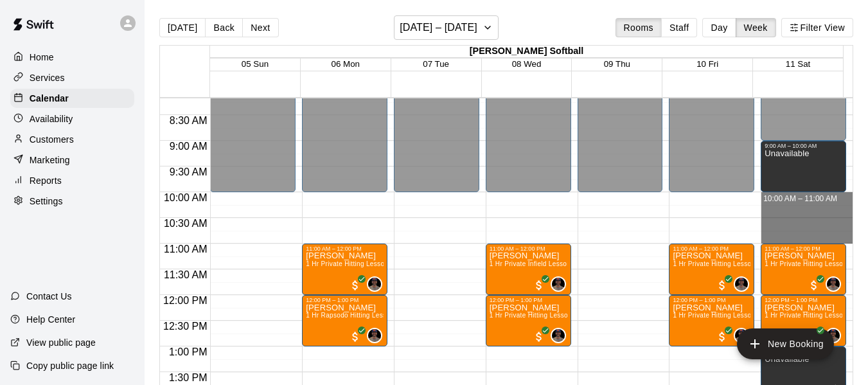
drag, startPoint x: 782, startPoint y: 199, endPoint x: 782, endPoint y: 239, distance: 39.8
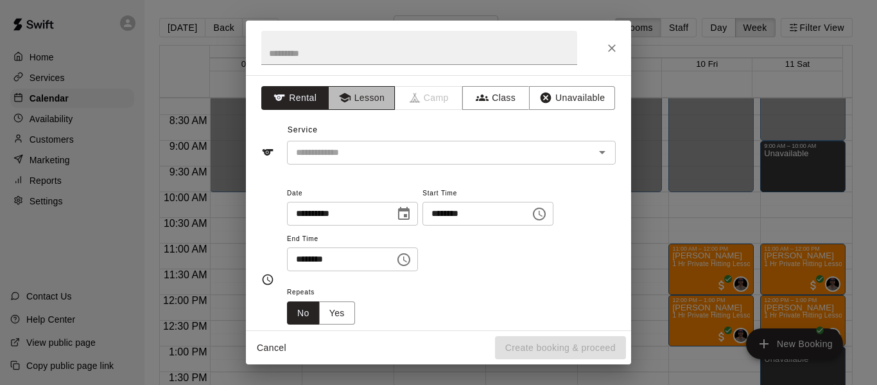
click at [362, 105] on button "Lesson" at bounding box center [361, 98] width 67 height 24
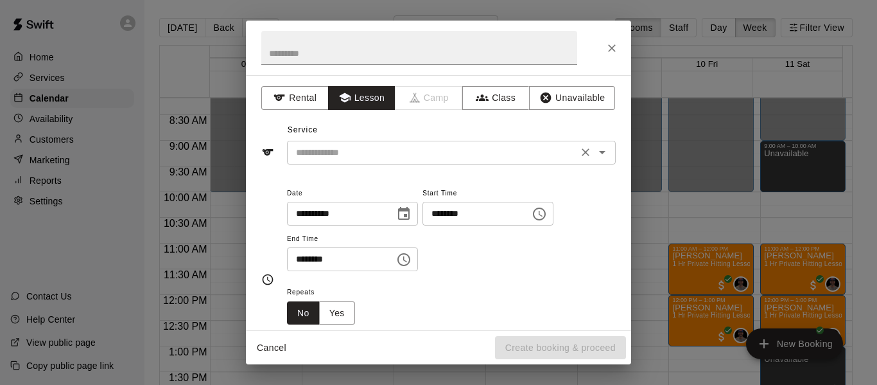
click at [369, 154] on input "text" at bounding box center [432, 153] width 283 height 16
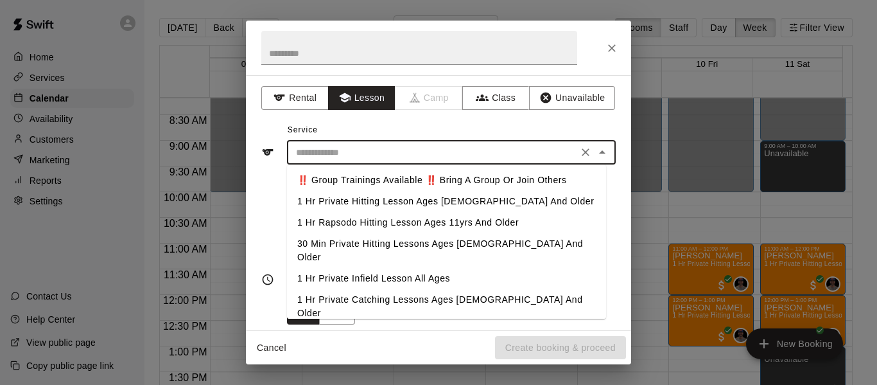
click at [361, 200] on li "1 Hr Private Hitting Lesson Ages [DEMOGRAPHIC_DATA] And Older" at bounding box center [446, 201] width 319 height 21
type input "**********"
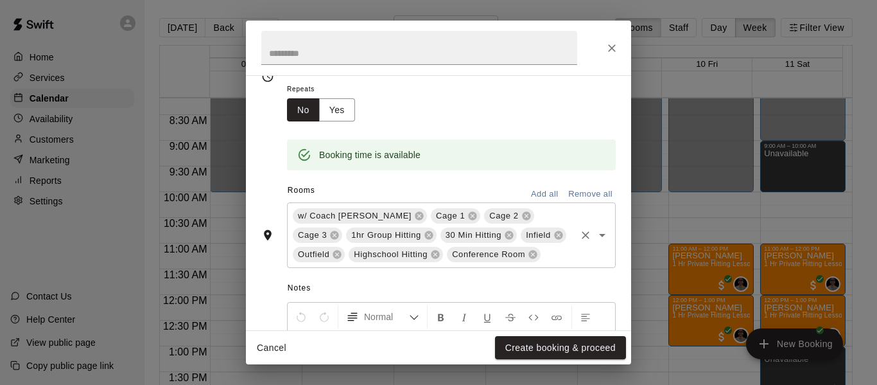
scroll to position [236, 0]
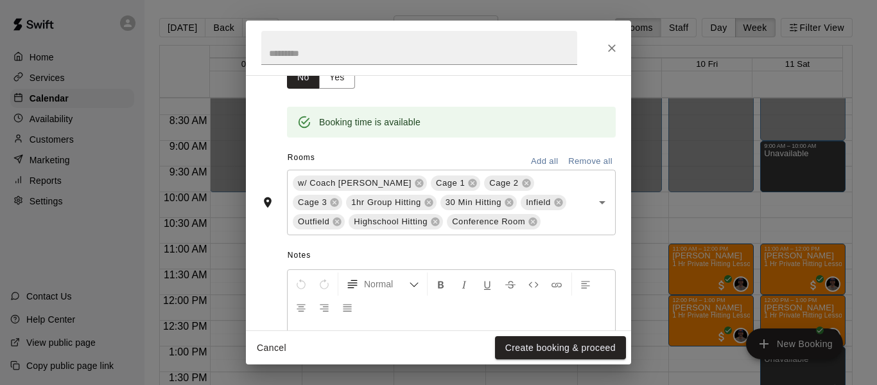
click at [573, 166] on button "Remove all" at bounding box center [590, 162] width 51 height 20
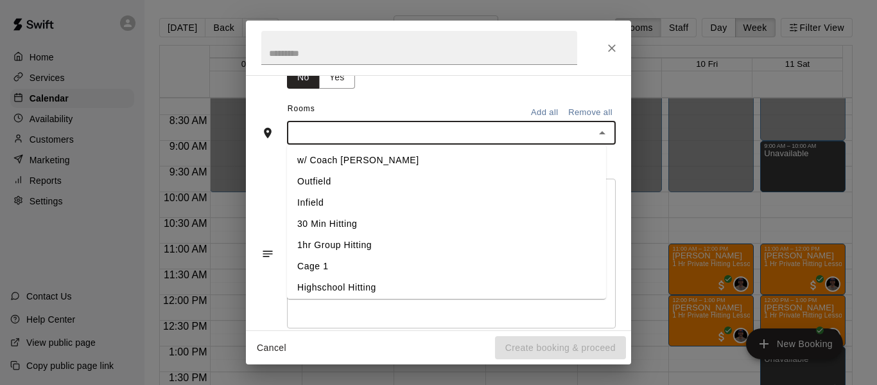
click at [552, 132] on input "text" at bounding box center [441, 133] width 300 height 16
click at [373, 162] on li "w/ Coach [PERSON_NAME]" at bounding box center [446, 160] width 319 height 21
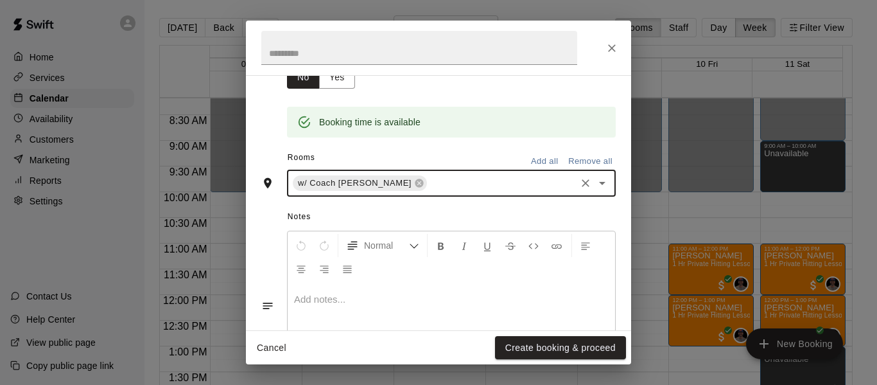
click at [441, 172] on div "w/ Coach [PERSON_NAME] ​" at bounding box center [451, 183] width 329 height 27
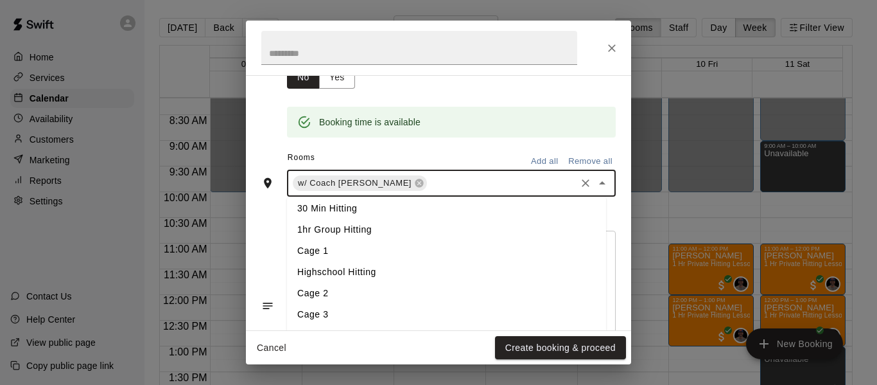
scroll to position [68, 0]
click at [344, 307] on li "Cage 3" at bounding box center [446, 313] width 319 height 21
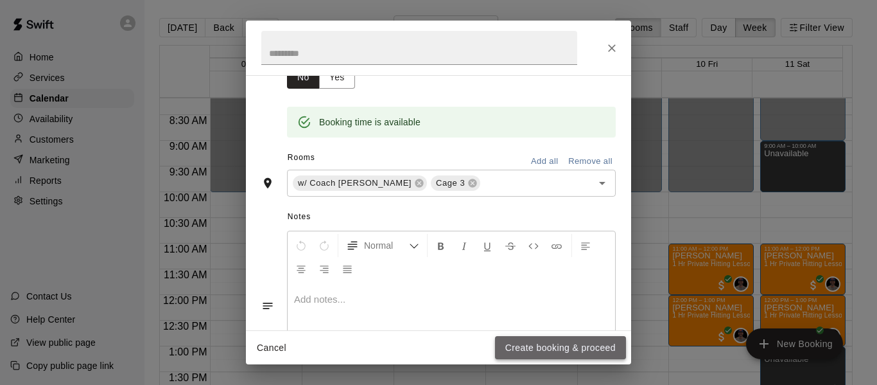
click at [564, 344] on button "Create booking & proceed" at bounding box center [560, 348] width 131 height 24
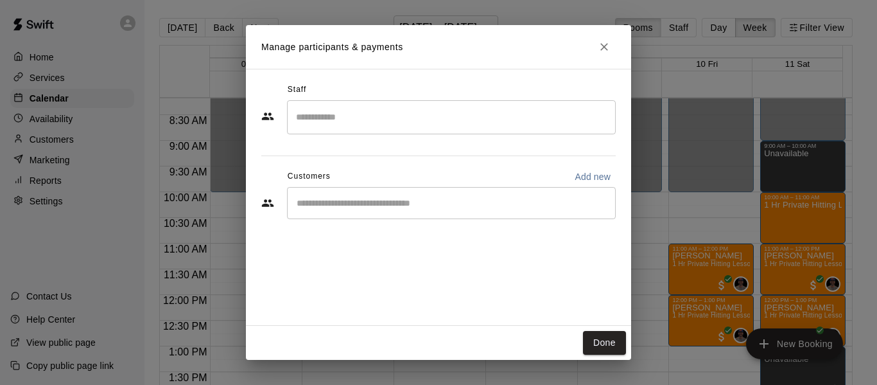
click at [396, 122] on input "Search staff" at bounding box center [451, 117] width 317 height 22
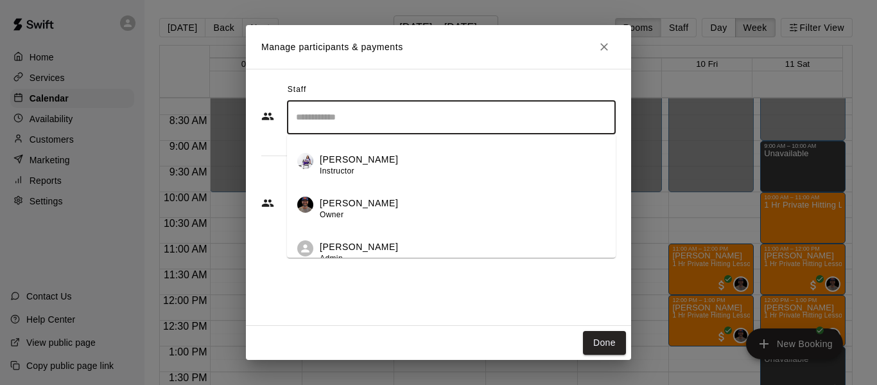
scroll to position [95, 0]
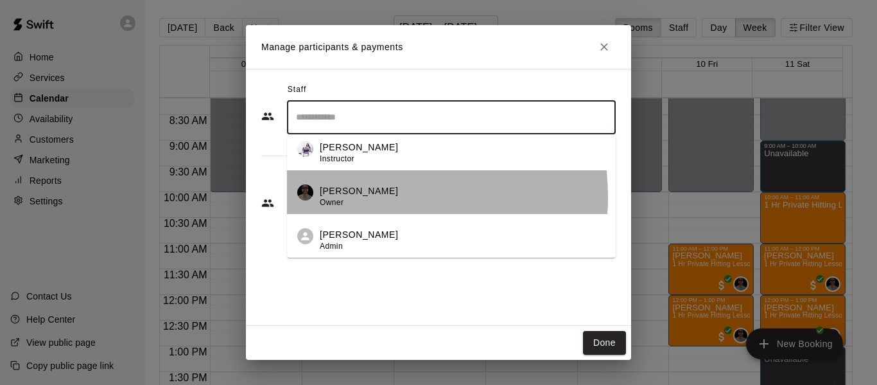
click at [360, 197] on p "[PERSON_NAME]" at bounding box center [359, 190] width 78 height 13
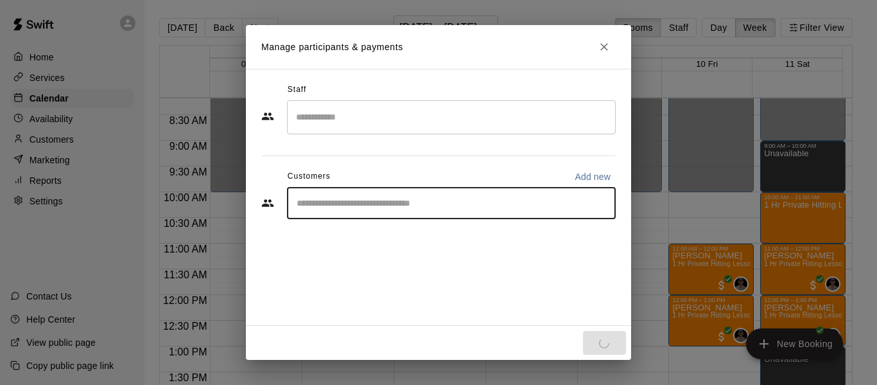
click at [361, 206] on input "Start typing to search customers..." at bounding box center [451, 203] width 317 height 13
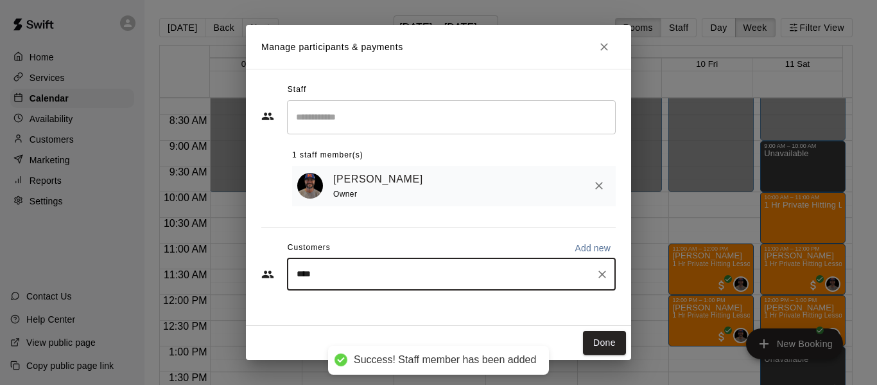
type input "***"
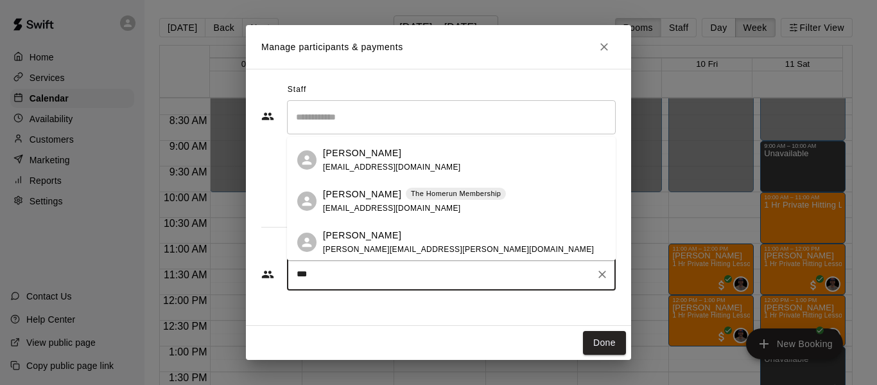
scroll to position [164, 0]
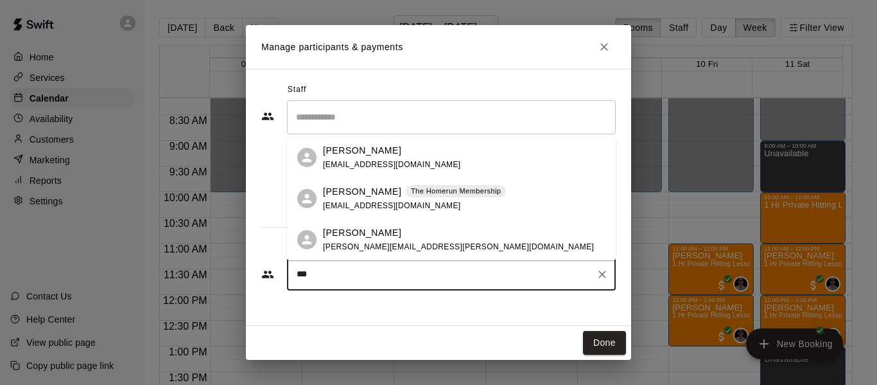
click at [378, 238] on p "[PERSON_NAME]" at bounding box center [362, 232] width 78 height 13
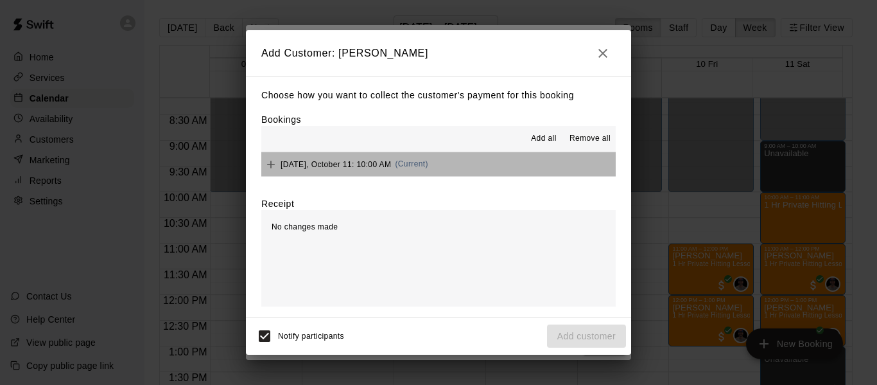
click at [532, 160] on button "[DATE], October 11: 10:00 AM (Current)" at bounding box center [438, 164] width 355 height 24
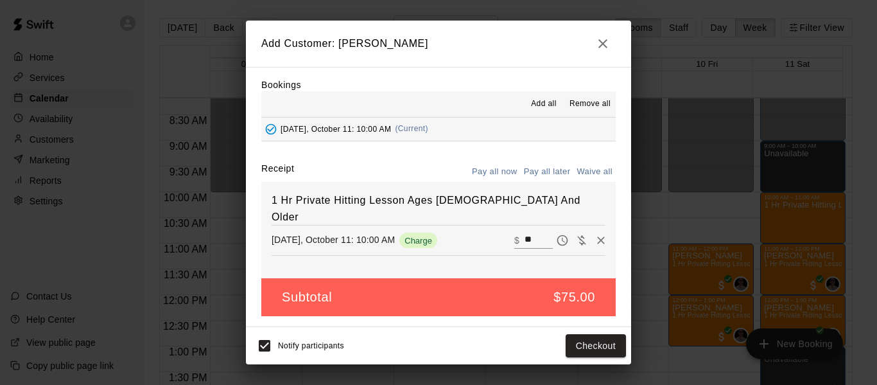
scroll to position [27, 0]
click at [613, 343] on button "Checkout" at bounding box center [596, 346] width 60 height 24
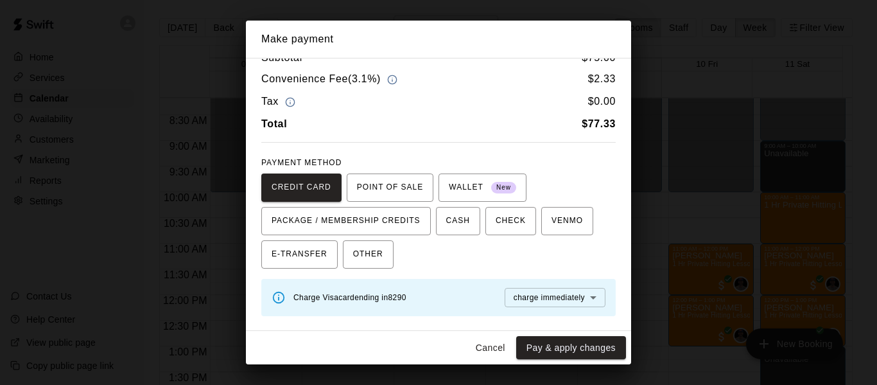
scroll to position [43, 0]
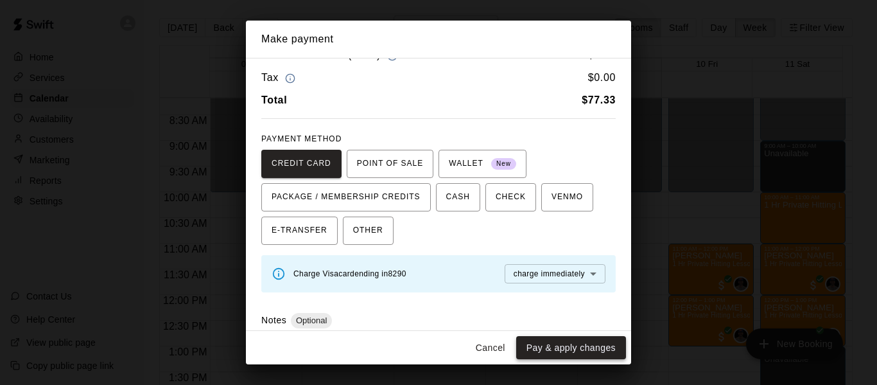
click at [549, 346] on button "Pay & apply changes" at bounding box center [571, 348] width 110 height 24
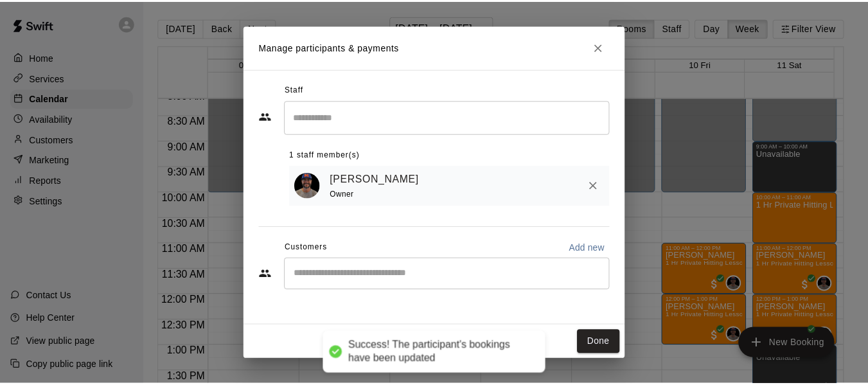
scroll to position [0, 0]
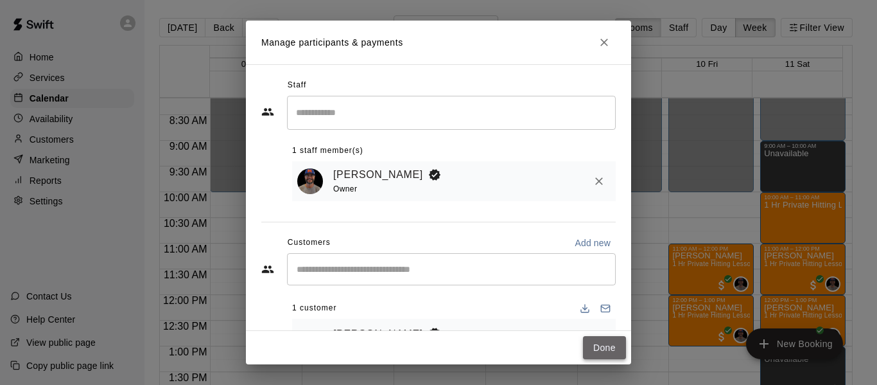
click at [603, 349] on button "Done" at bounding box center [604, 348] width 43 height 24
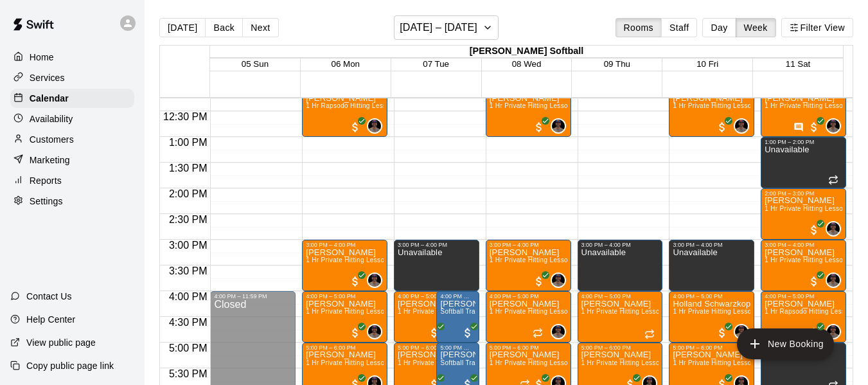
scroll to position [634, 0]
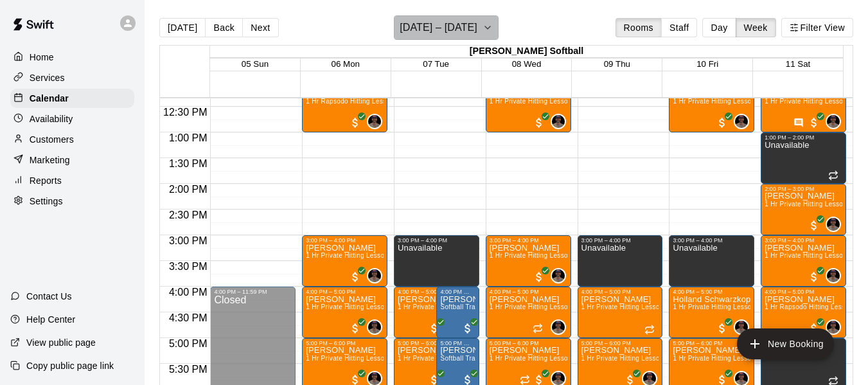
click at [488, 24] on icon "button" at bounding box center [487, 27] width 10 height 15
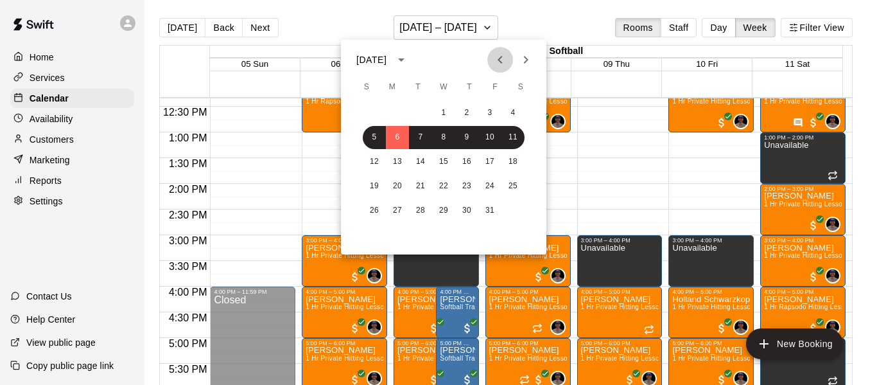
click at [497, 58] on icon "Previous month" at bounding box center [500, 59] width 15 height 15
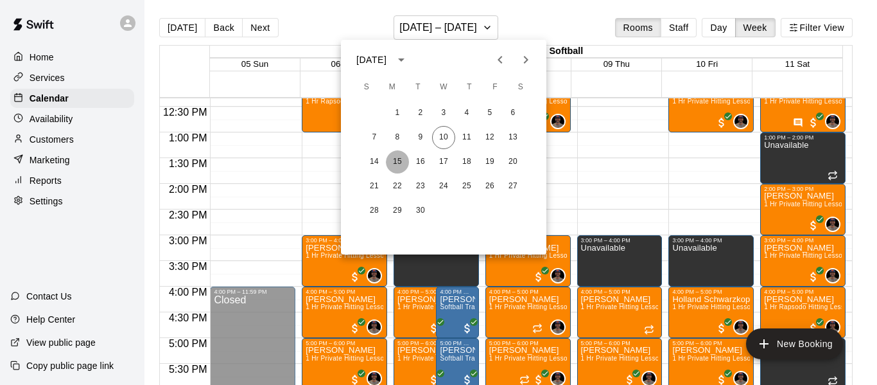
click at [400, 161] on button "15" at bounding box center [397, 161] width 23 height 23
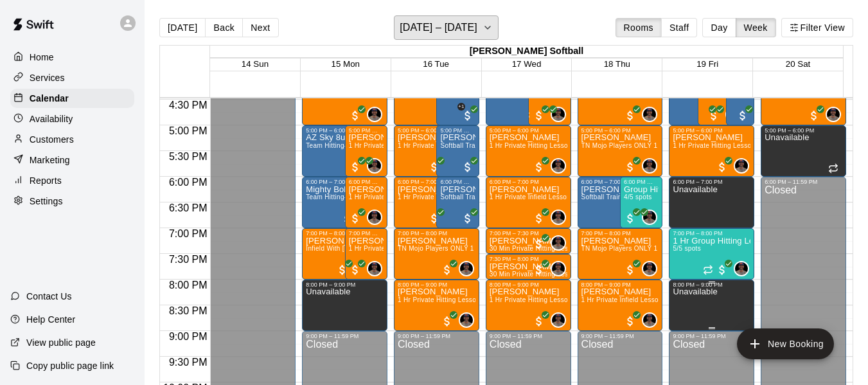
scroll to position [870, 0]
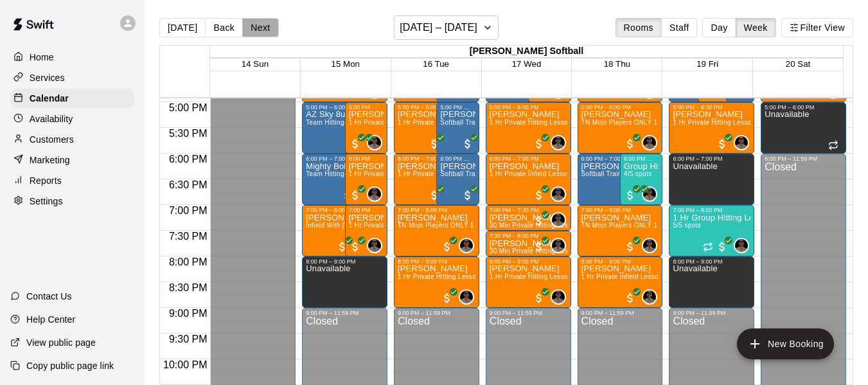
click at [272, 30] on button "Next" at bounding box center [260, 27] width 36 height 19
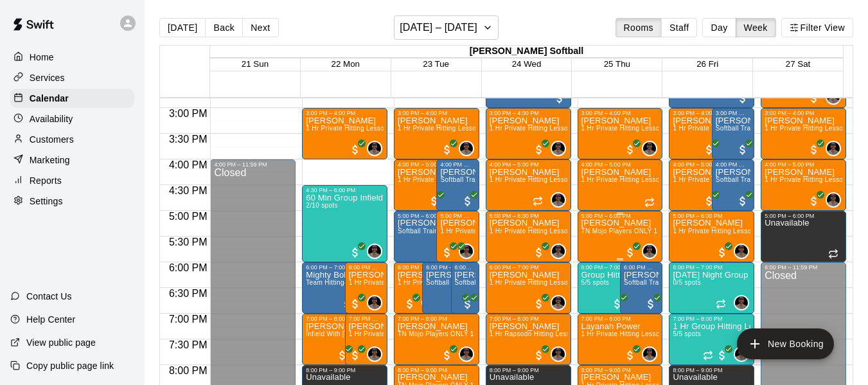
scroll to position [805, 0]
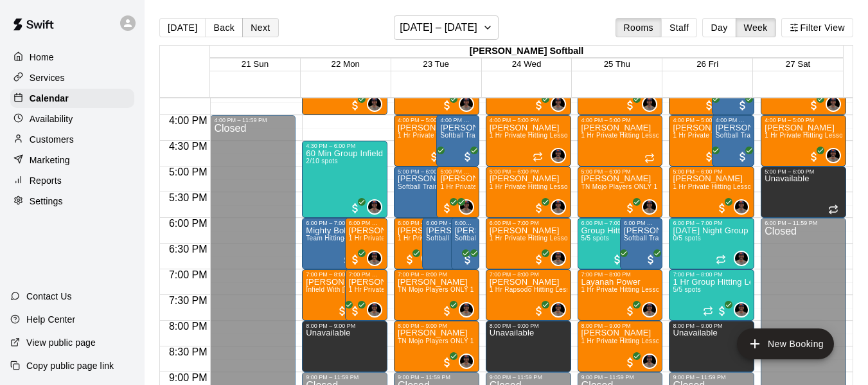
click at [265, 31] on button "Next" at bounding box center [260, 27] width 36 height 19
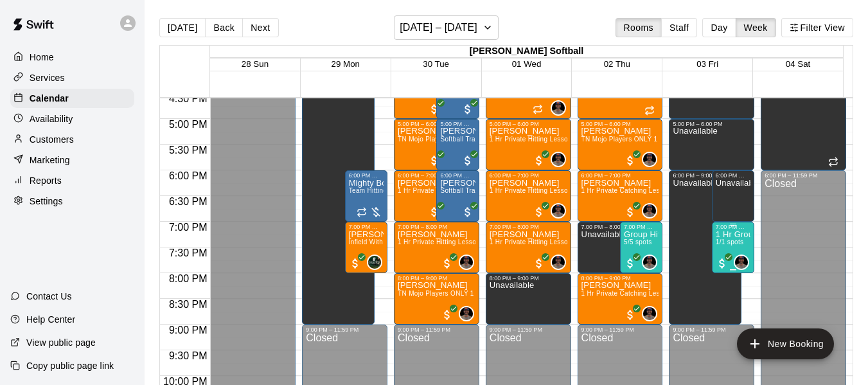
scroll to position [891, 0]
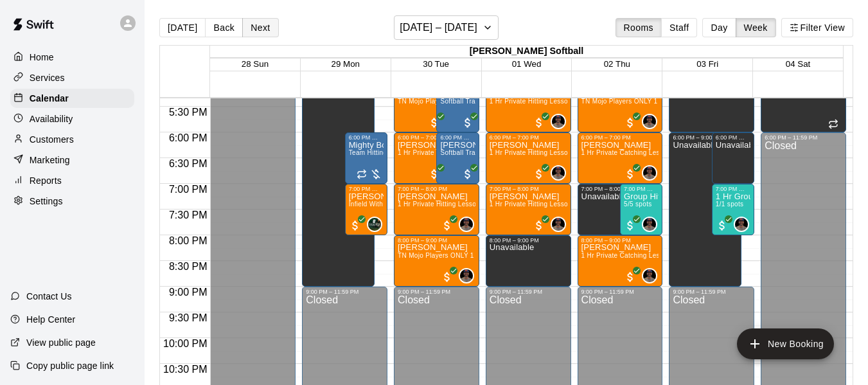
click at [255, 27] on button "Next" at bounding box center [260, 27] width 36 height 19
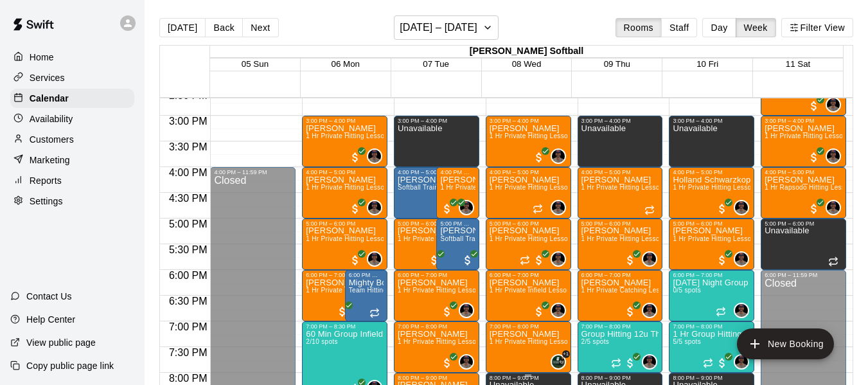
scroll to position [720, 0]
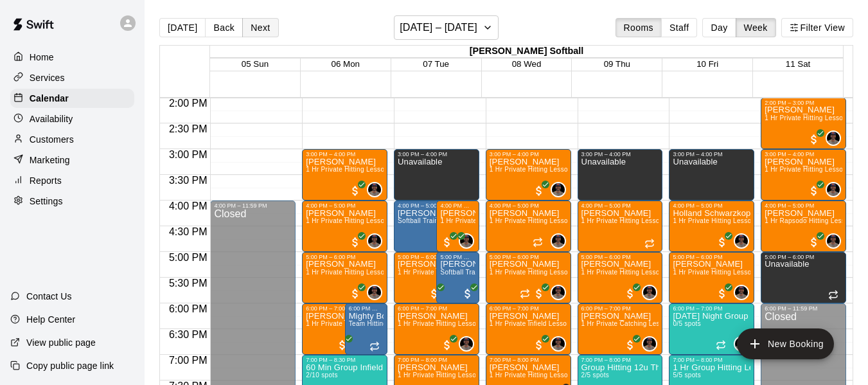
click at [261, 30] on button "Next" at bounding box center [260, 27] width 36 height 19
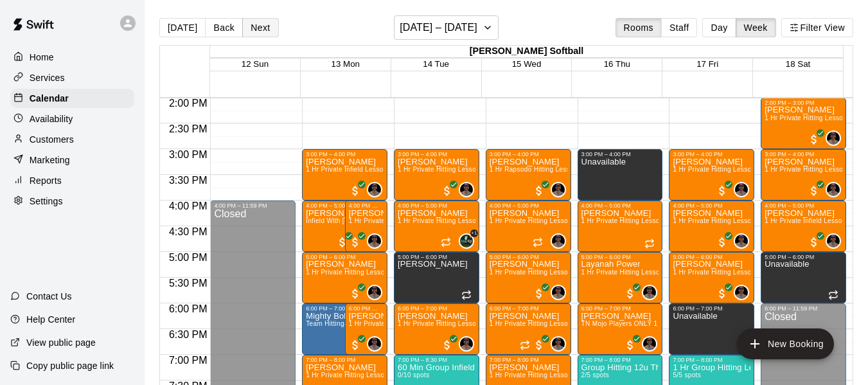
click at [262, 26] on button "Next" at bounding box center [260, 27] width 36 height 19
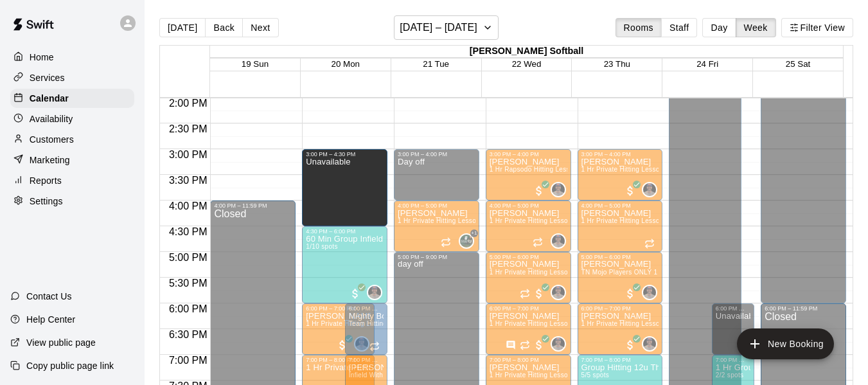
drag, startPoint x: 341, startPoint y: 154, endPoint x: 345, endPoint y: 161, distance: 7.5
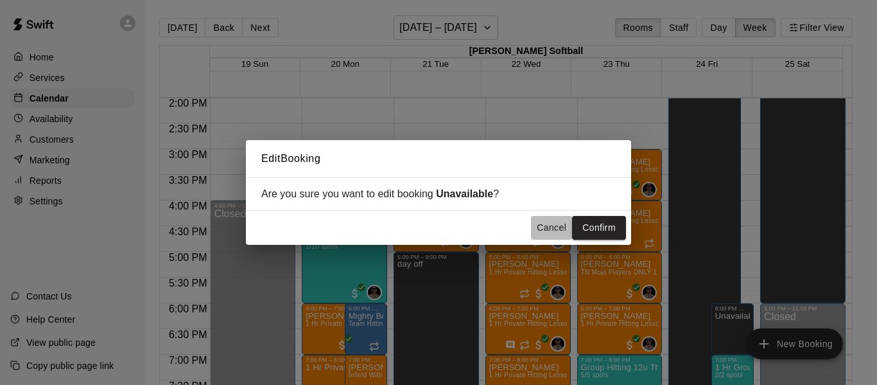
click at [554, 232] on button "Cancel" at bounding box center [551, 228] width 41 height 24
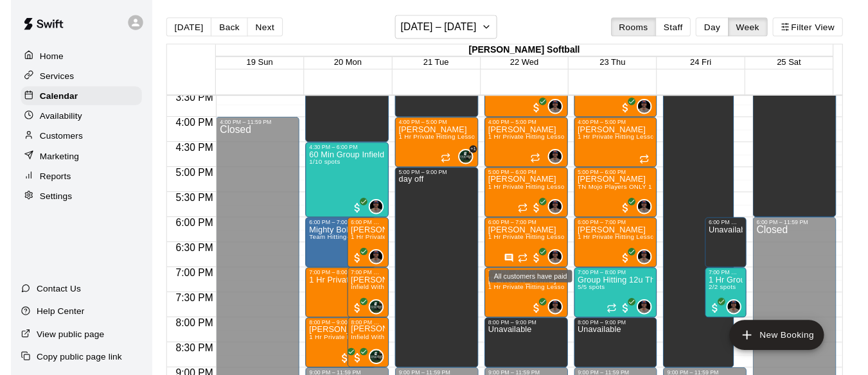
scroll to position [805, 0]
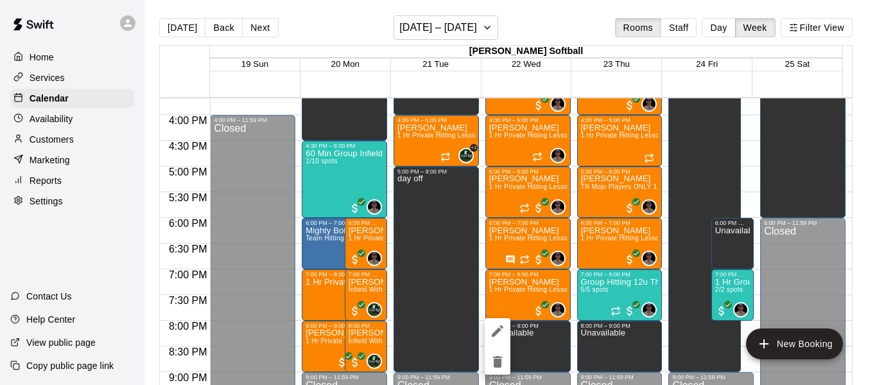
click at [77, 79] on div at bounding box center [438, 192] width 877 height 385
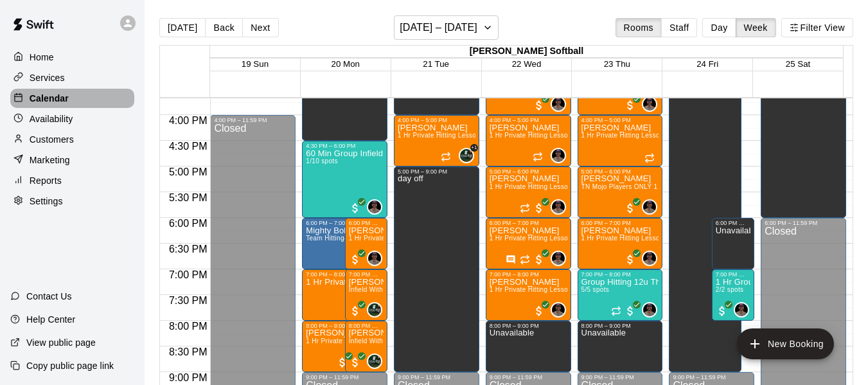
click at [67, 99] on p "Calendar" at bounding box center [49, 98] width 39 height 13
click at [191, 23] on button "[DATE]" at bounding box center [182, 27] width 46 height 19
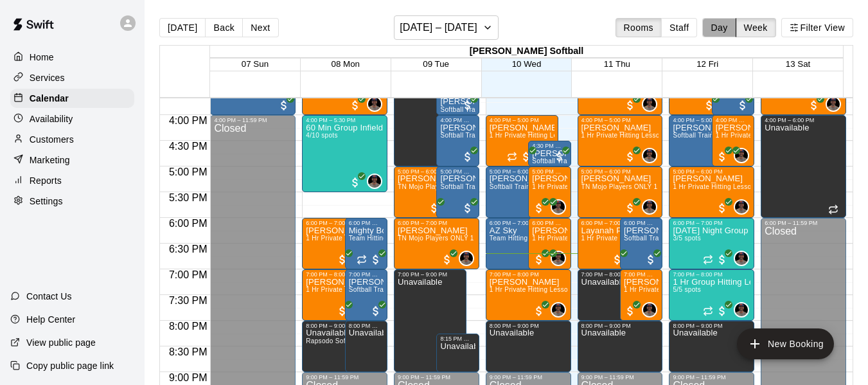
click at [721, 22] on button "Day" at bounding box center [718, 27] width 33 height 19
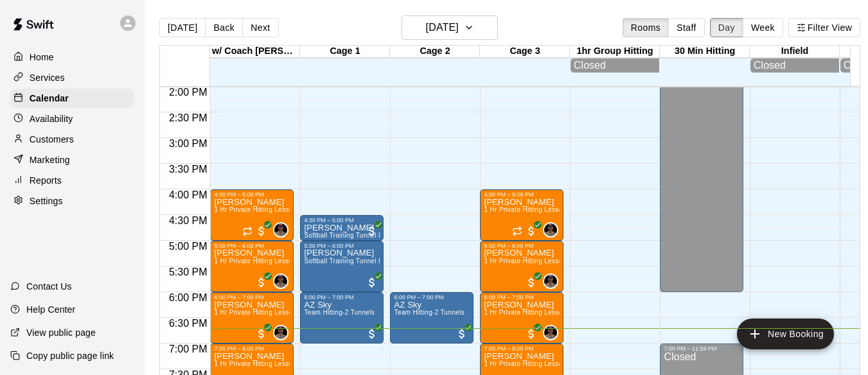
scroll to position [741, 0]
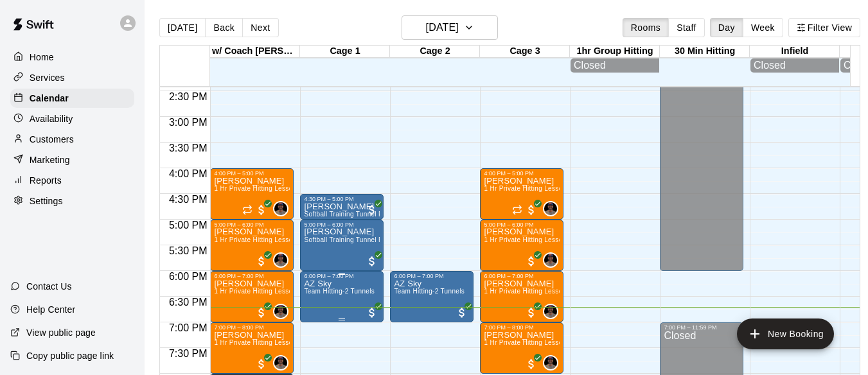
click at [327, 284] on p "AZ Sky" at bounding box center [339, 284] width 71 height 0
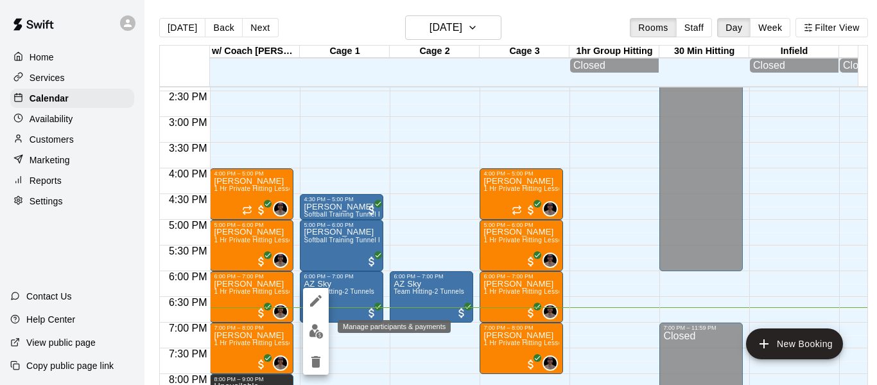
click at [315, 333] on img "edit" at bounding box center [316, 331] width 15 height 15
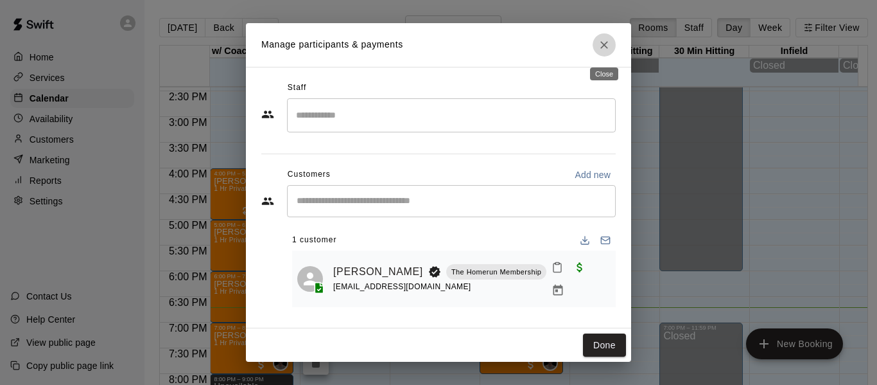
click at [604, 49] on icon "Close" at bounding box center [604, 45] width 13 height 13
